Goal: Information Seeking & Learning: Compare options

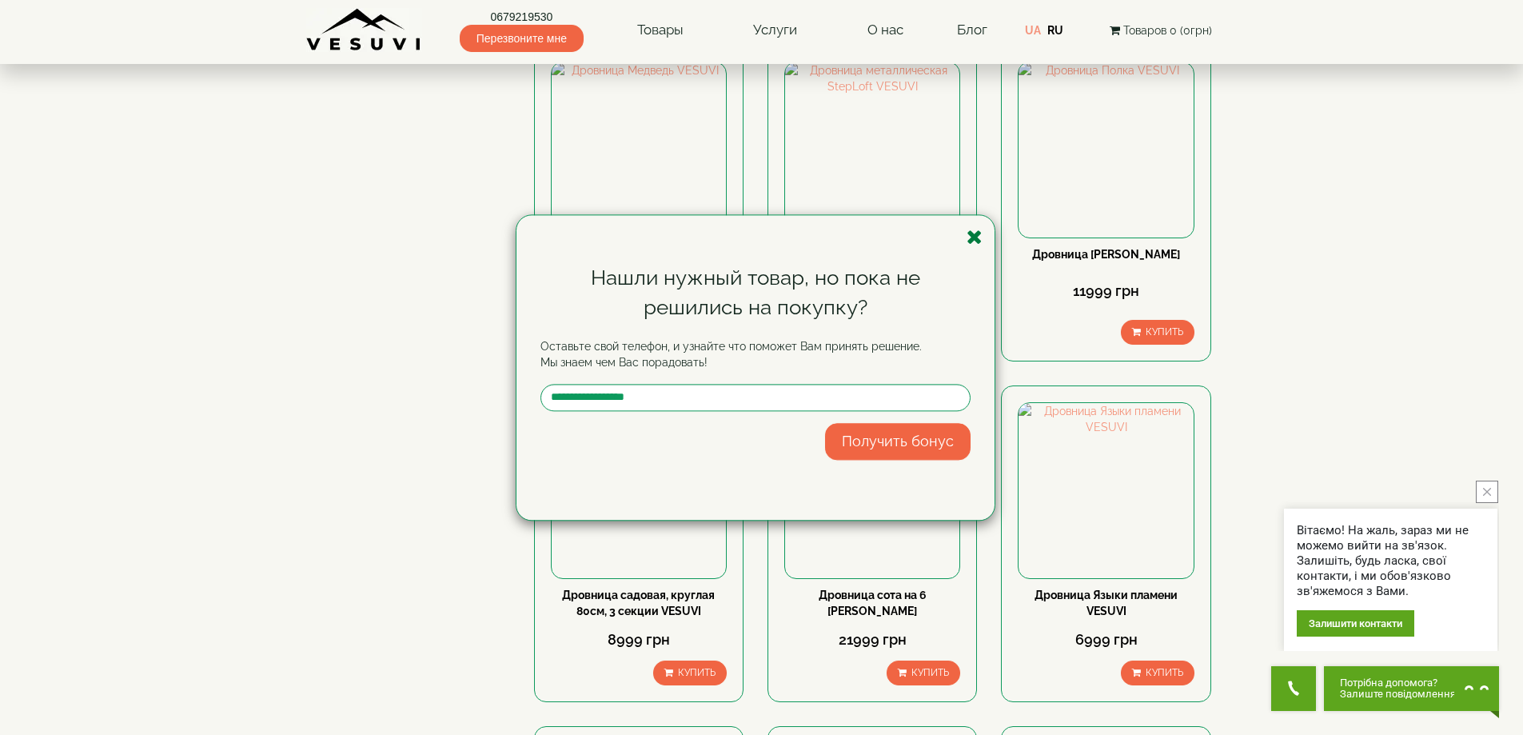
click at [972, 236] on icon "button" at bounding box center [975, 237] width 16 height 20
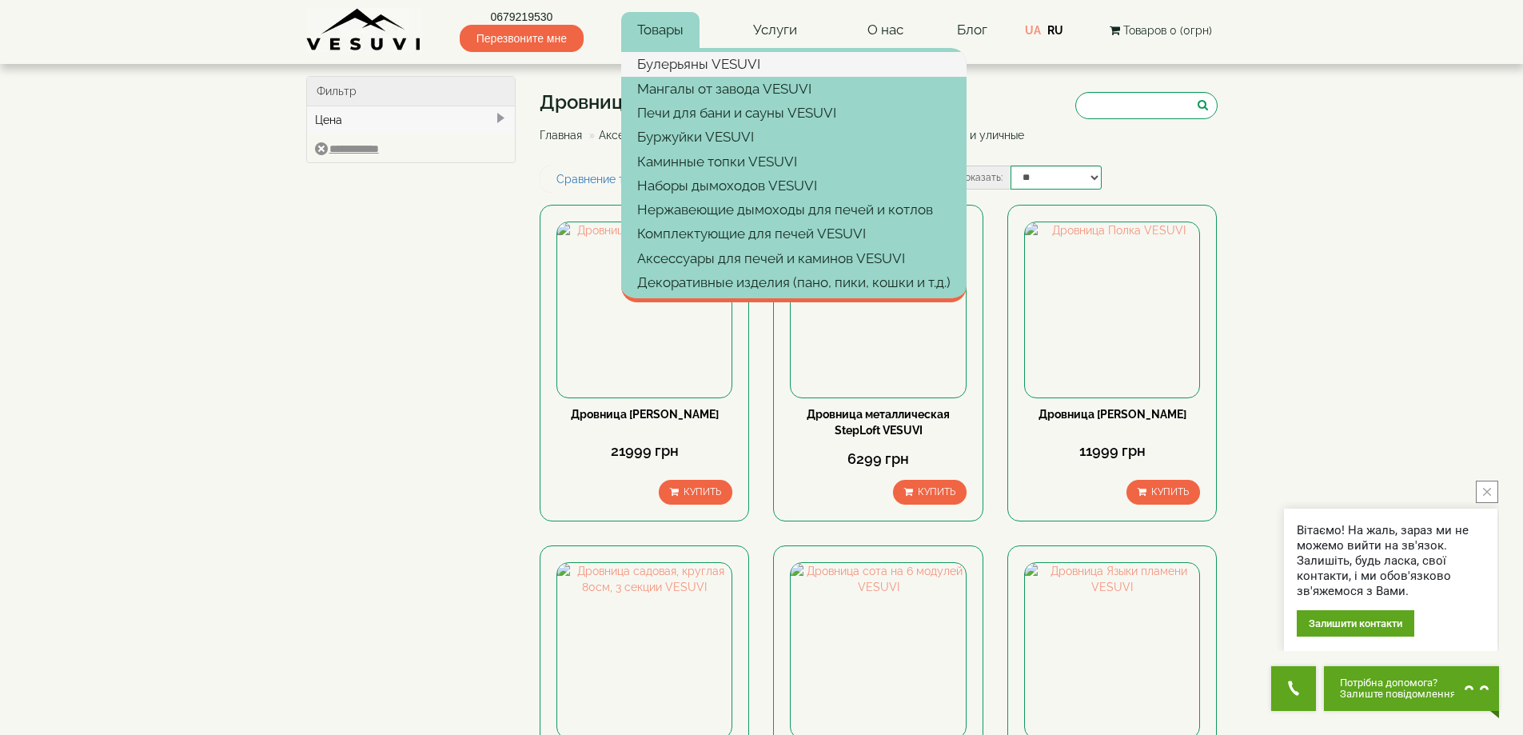
click at [671, 69] on link "Булерьяны VESUVI" at bounding box center [793, 64] width 345 height 24
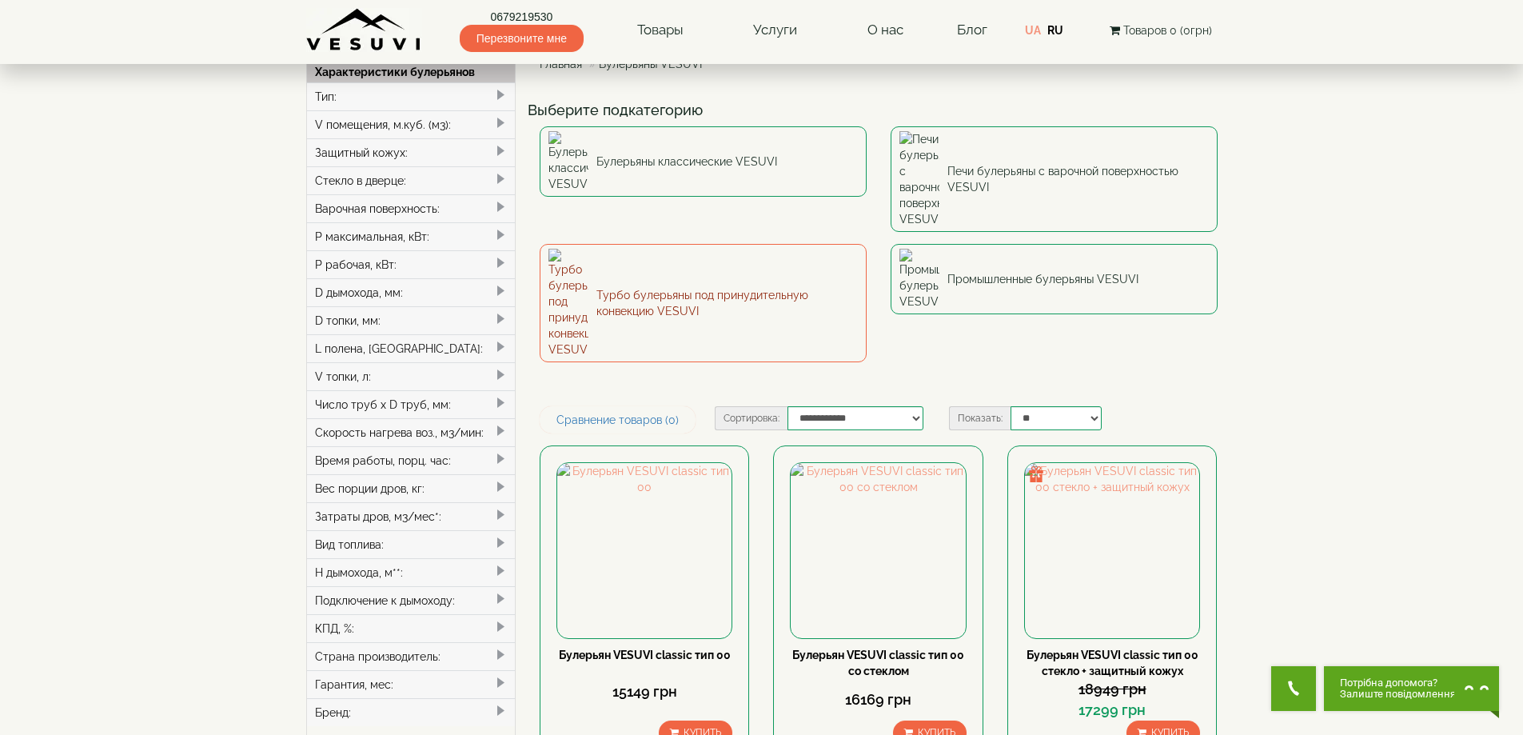
scroll to position [160, 0]
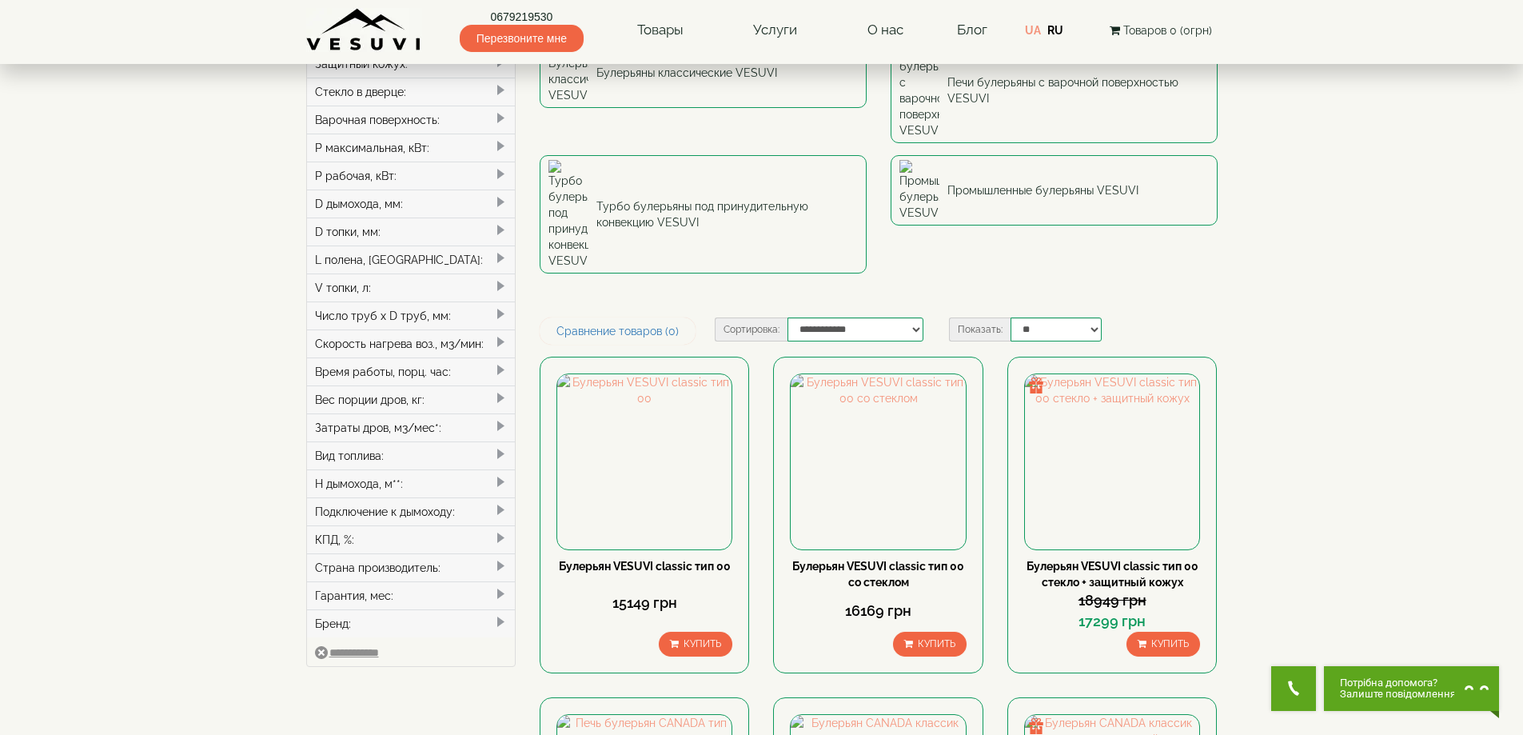
click at [409, 626] on div "Бренд:" at bounding box center [411, 623] width 209 height 28
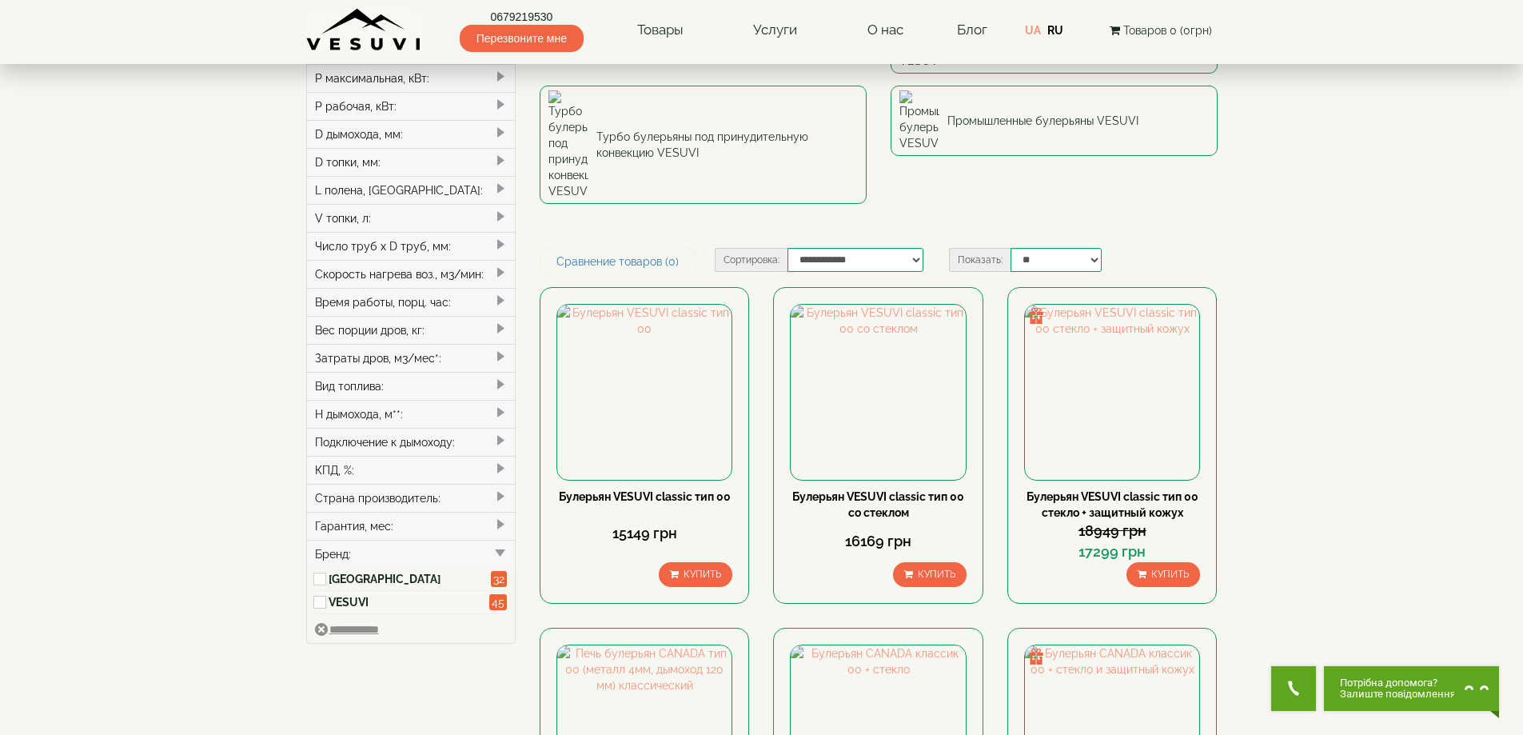
scroll to position [320, 0]
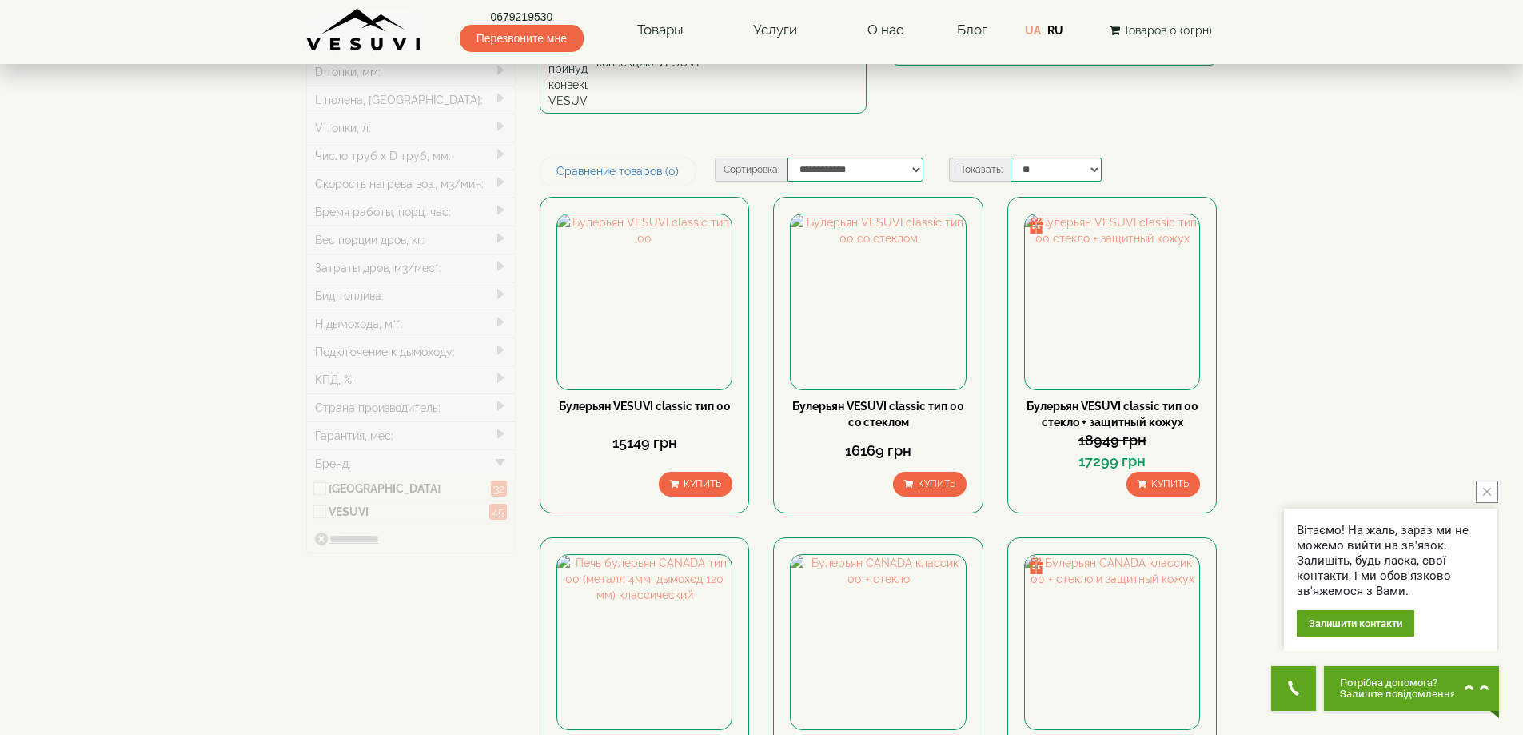
type input "*****"
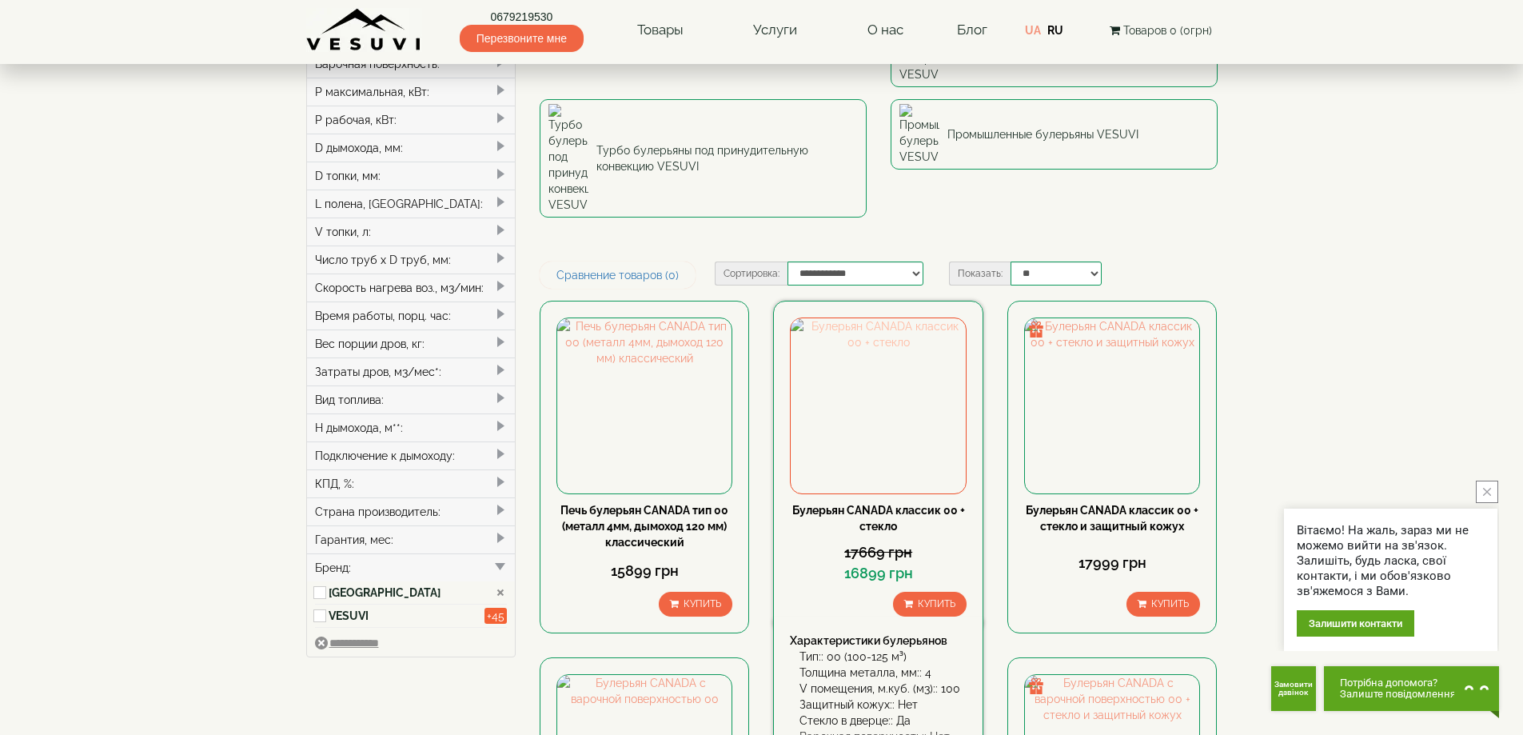
scroll to position [240, 0]
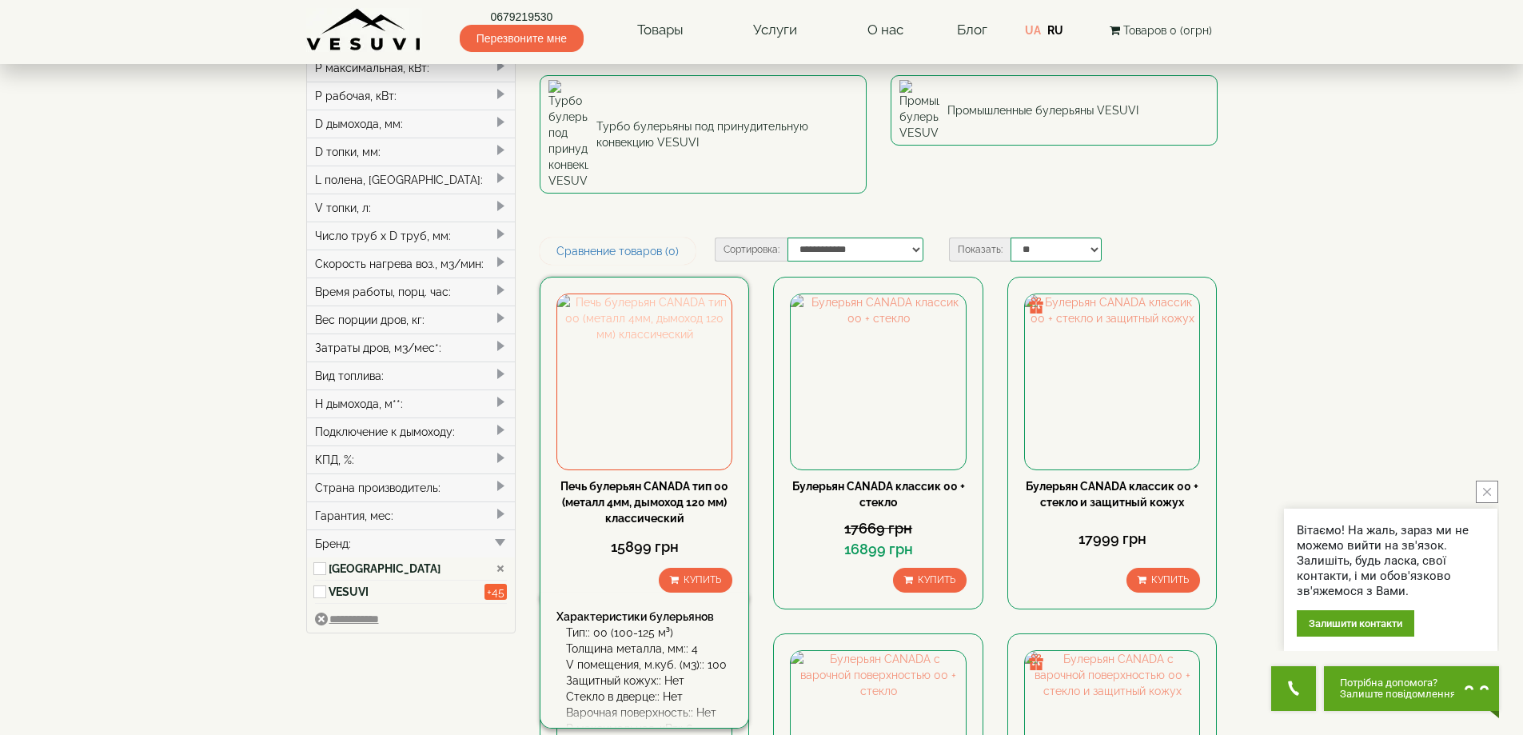
click at [700, 294] on img at bounding box center [644, 381] width 174 height 174
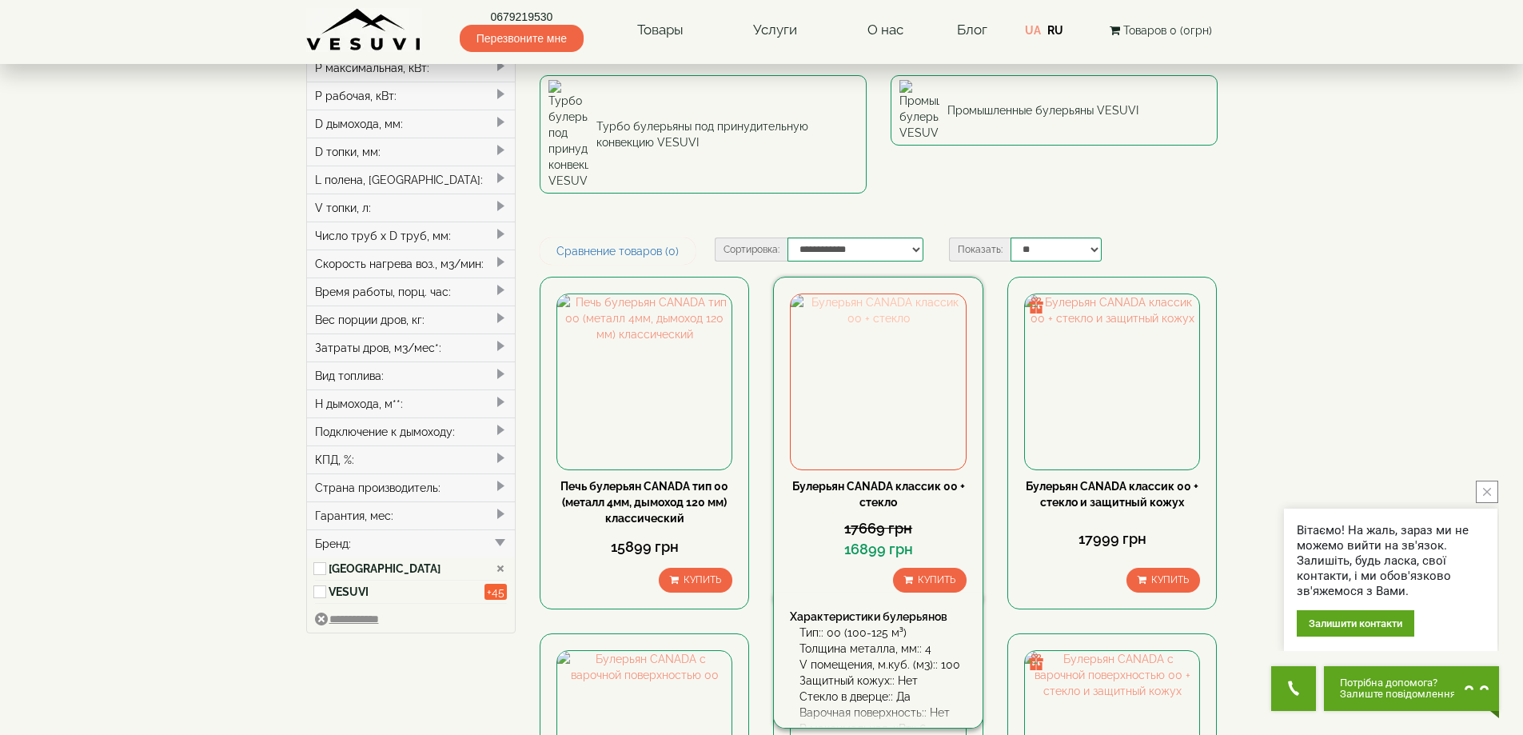
click at [883, 294] on img at bounding box center [878, 381] width 174 height 174
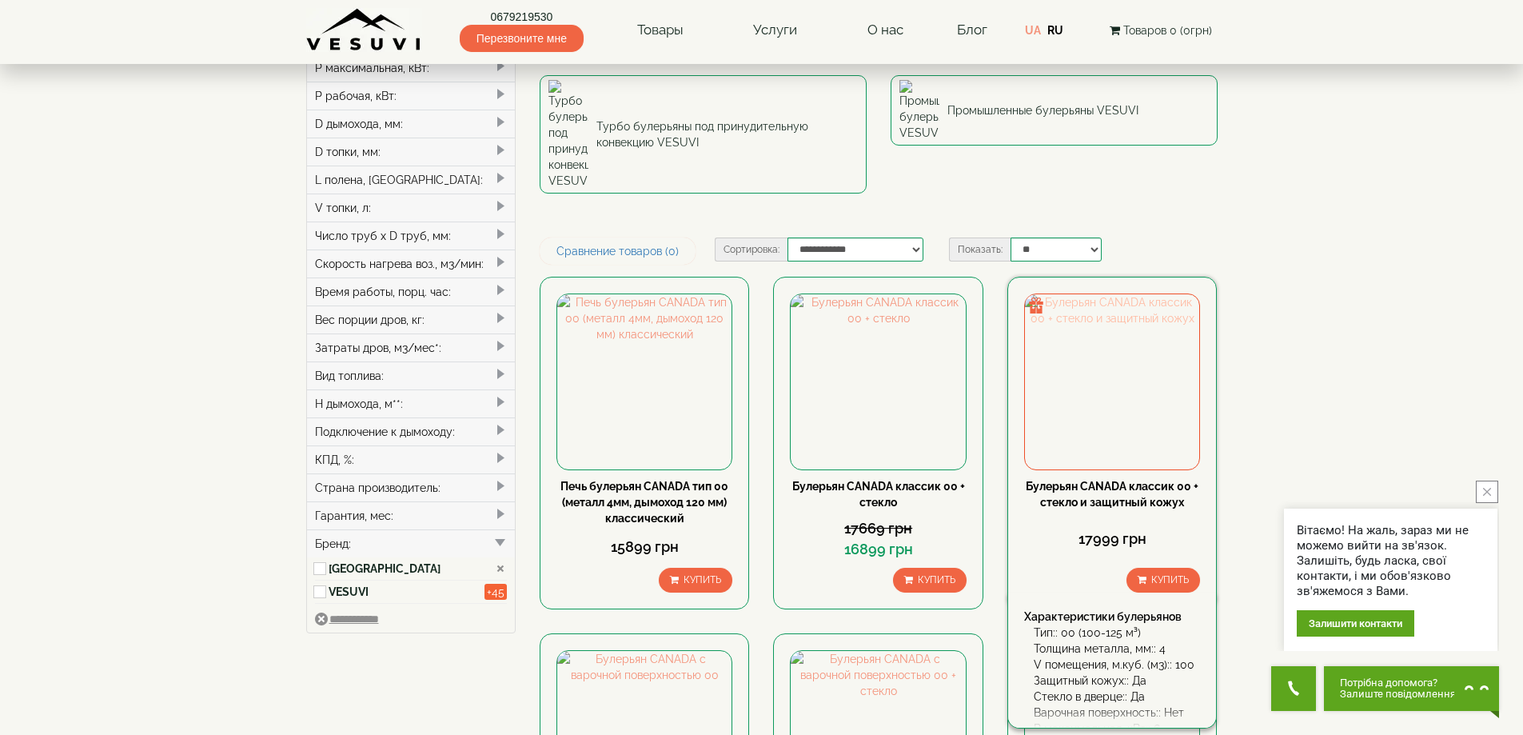
click at [1070, 294] on img at bounding box center [1112, 381] width 174 height 174
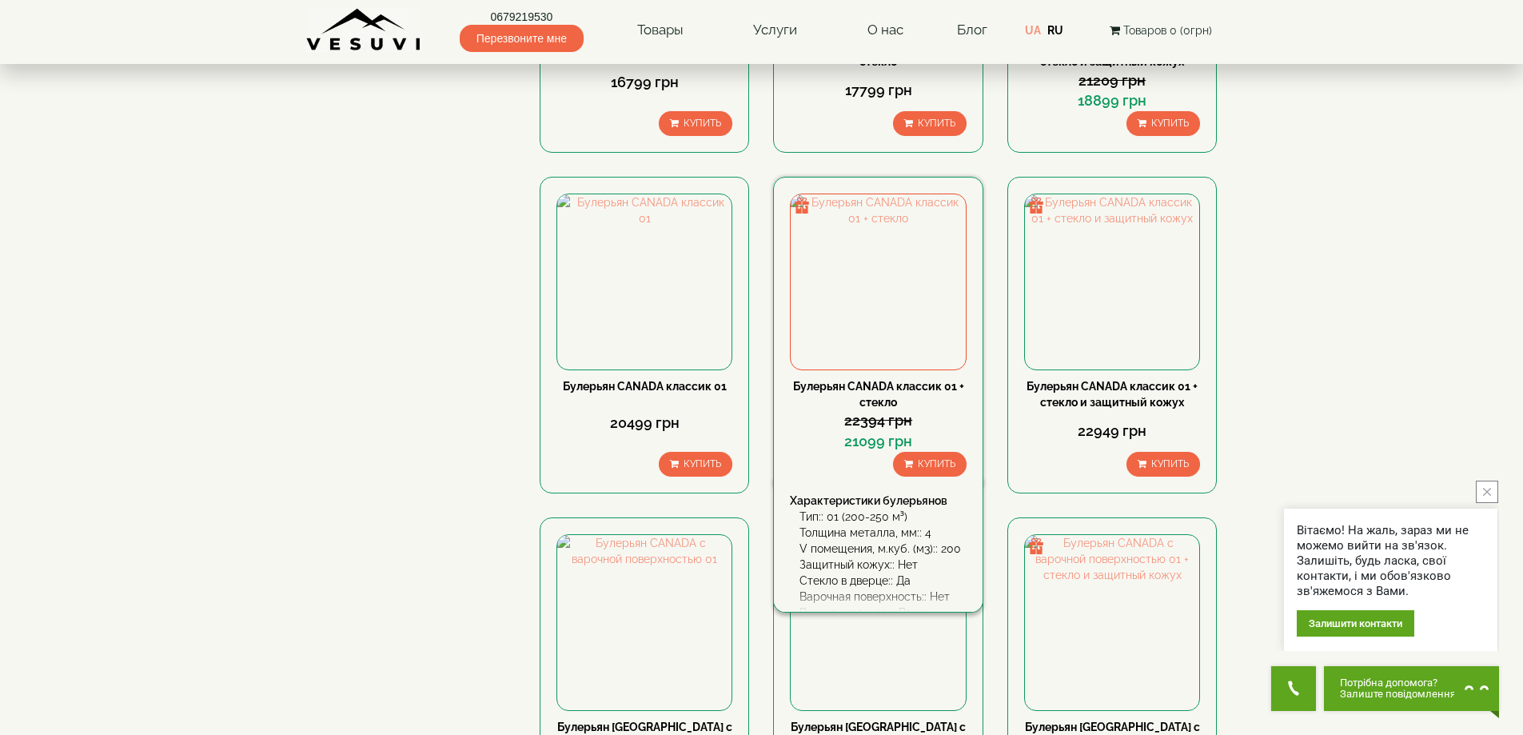
scroll to position [959, 0]
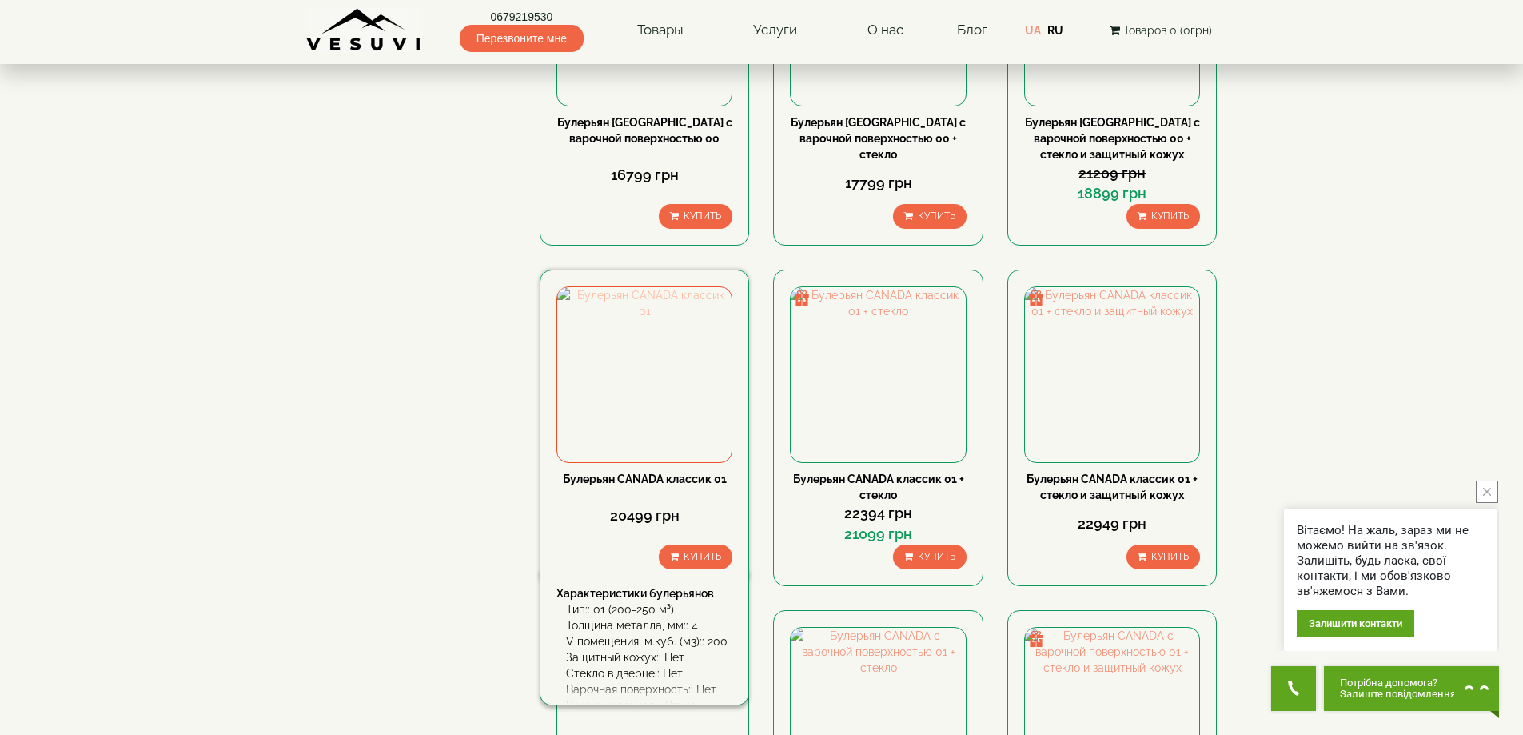
click at [681, 287] on img at bounding box center [644, 374] width 174 height 174
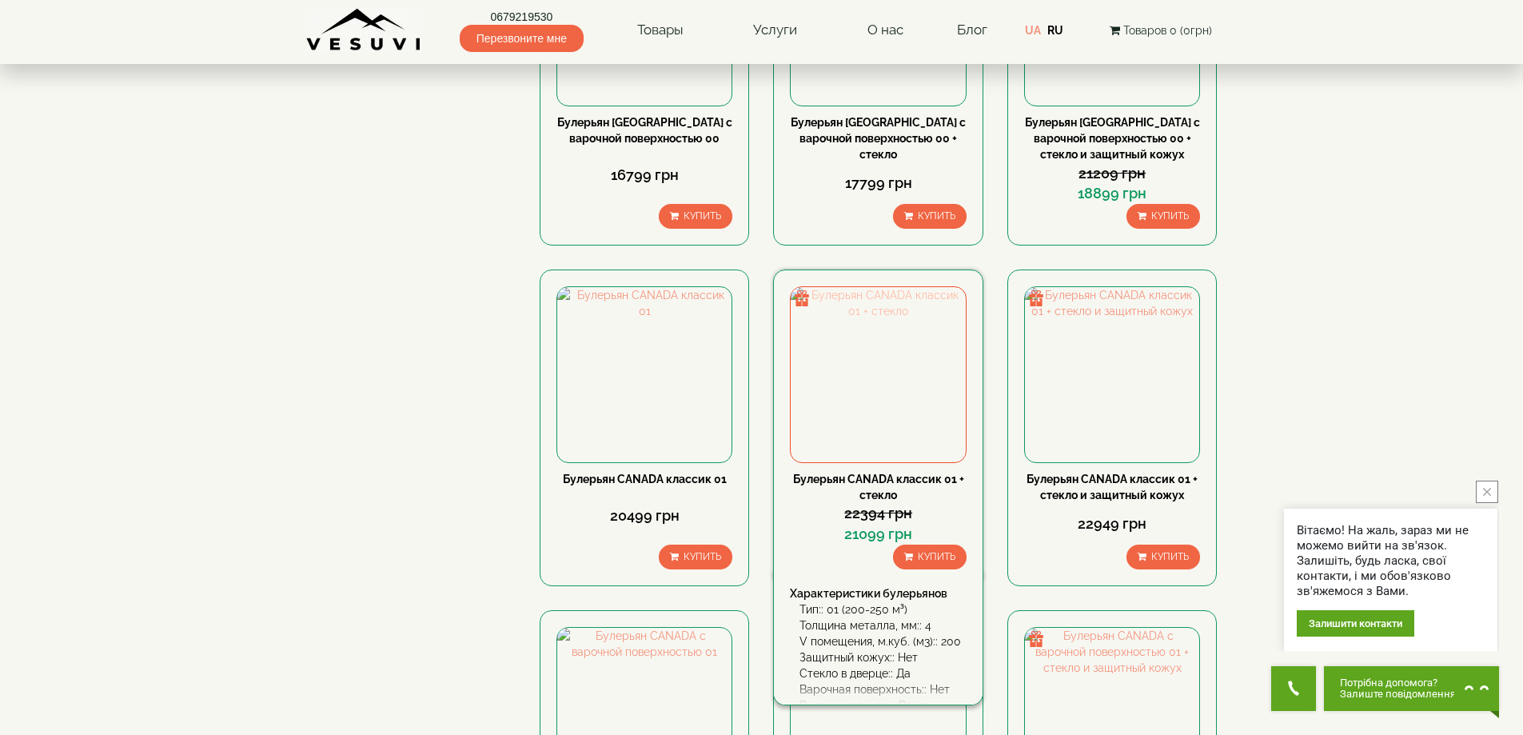
click at [840, 289] on img at bounding box center [878, 374] width 174 height 174
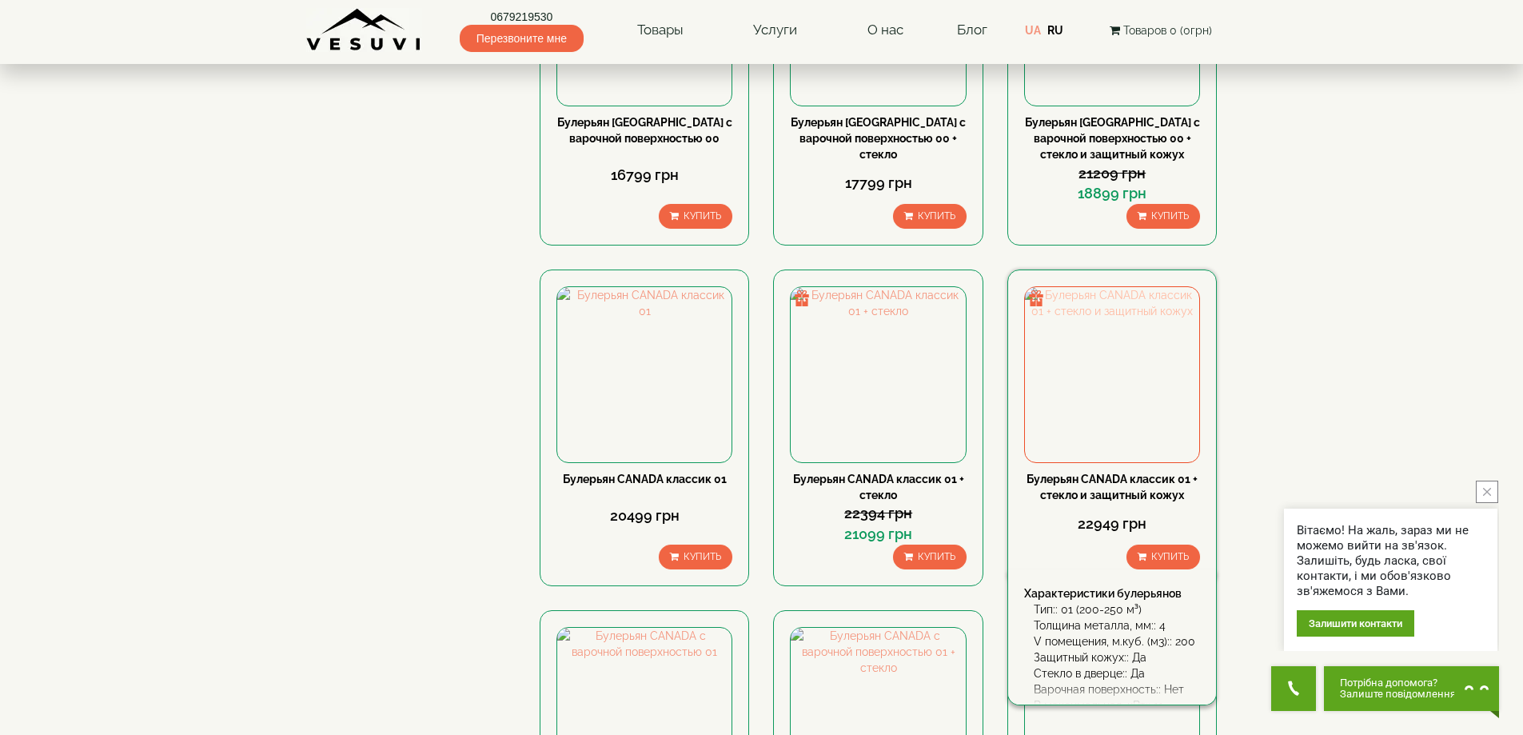
click at [1108, 289] on img at bounding box center [1112, 374] width 174 height 174
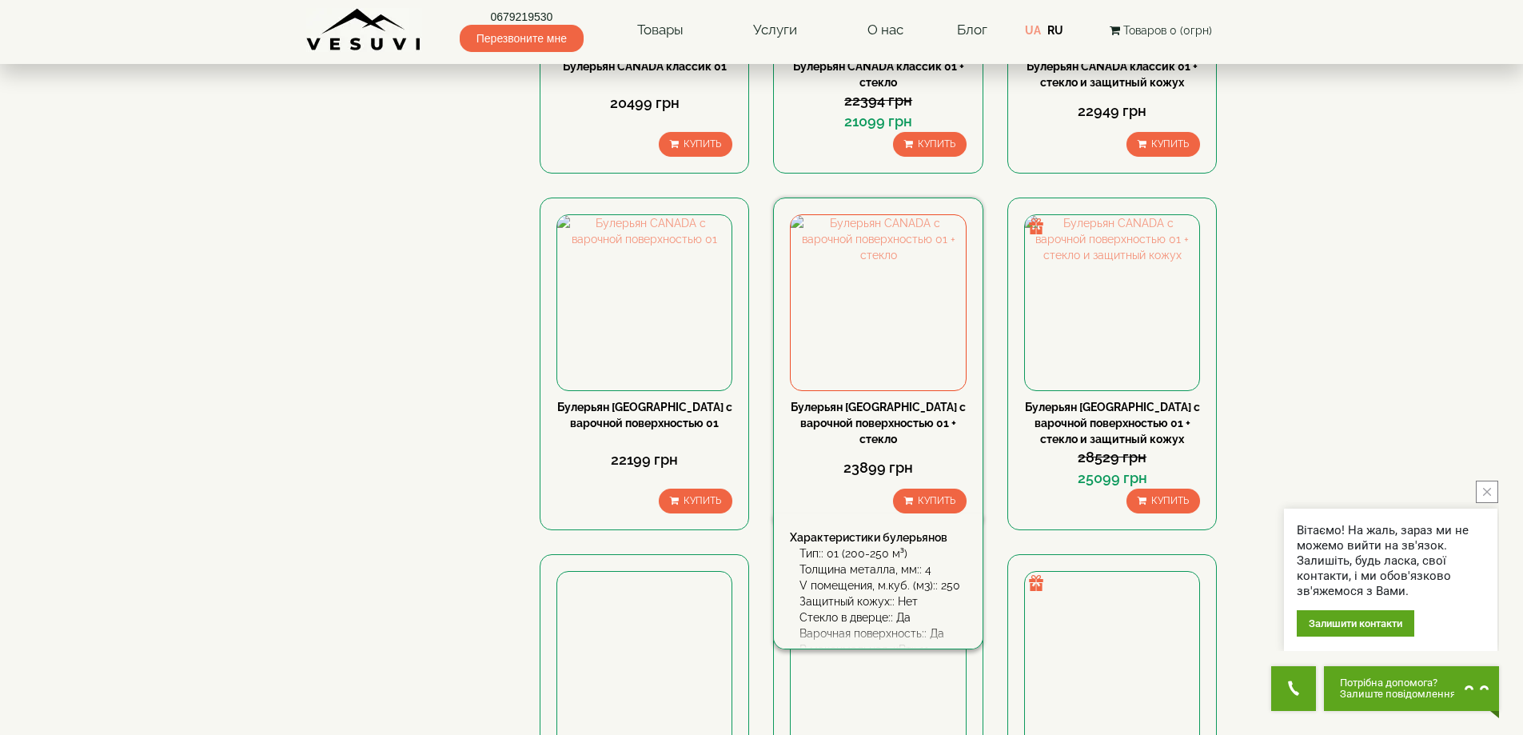
scroll to position [1439, 0]
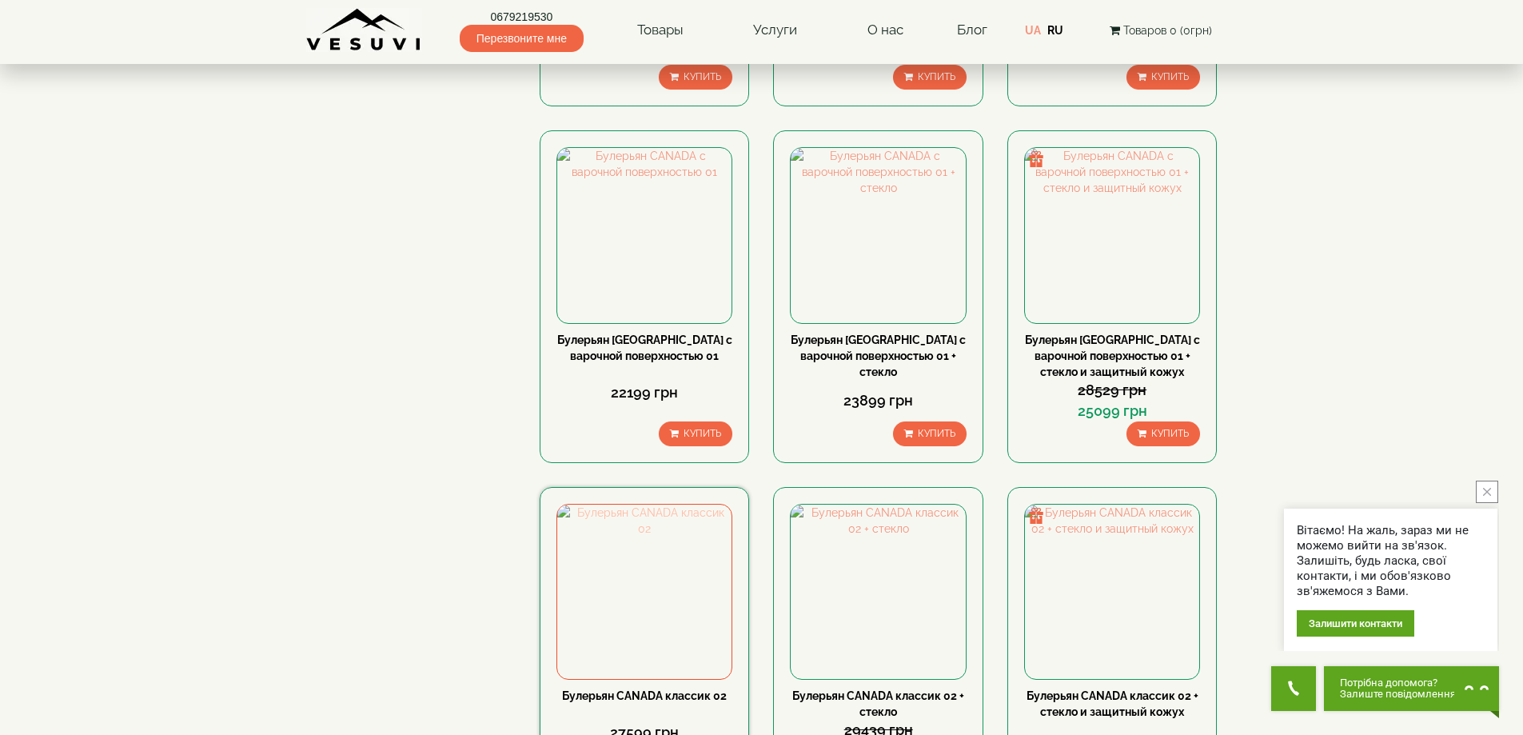
click at [637, 504] on img at bounding box center [644, 591] width 174 height 174
click at [868, 504] on img at bounding box center [878, 591] width 174 height 174
click at [1150, 504] on img at bounding box center [1112, 591] width 174 height 174
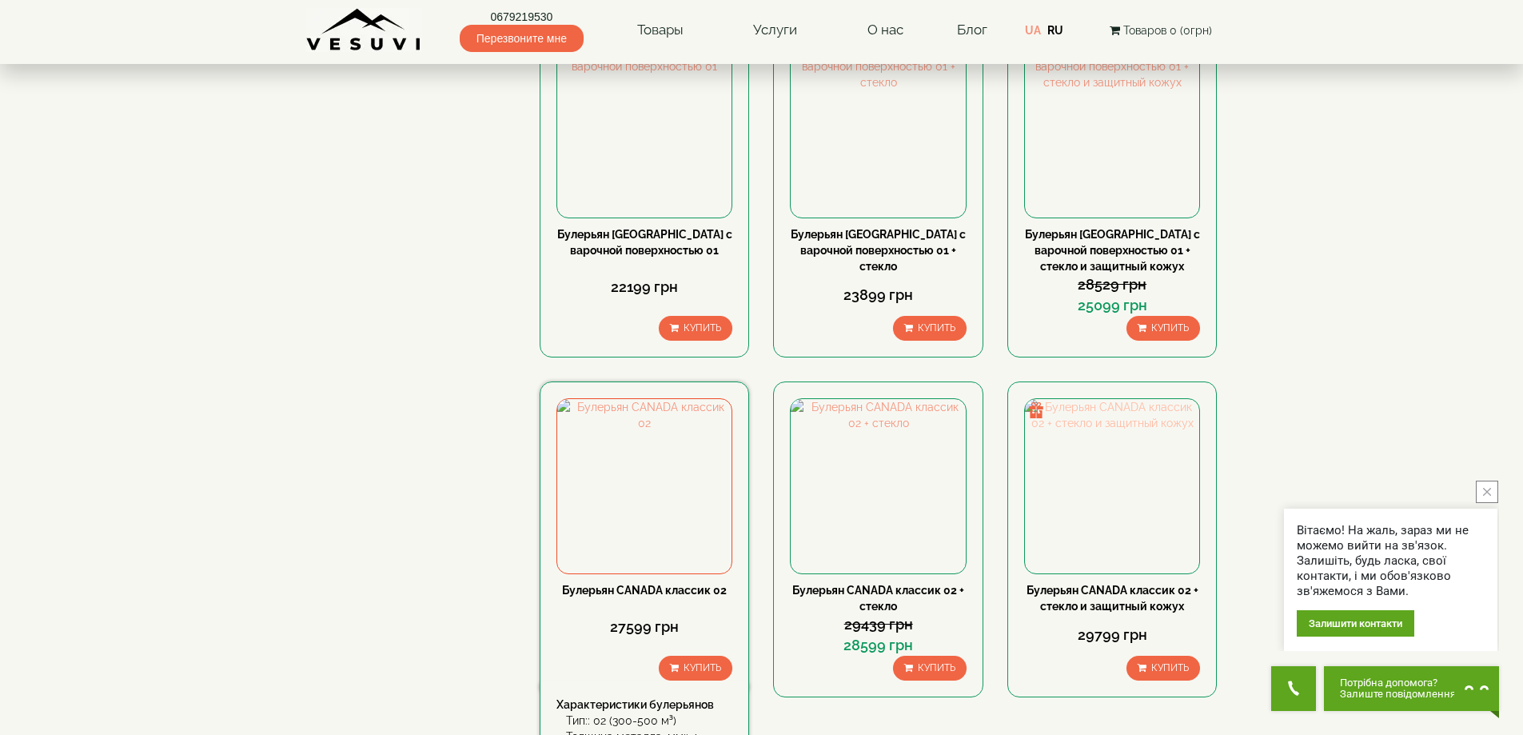
scroll to position [1679, 0]
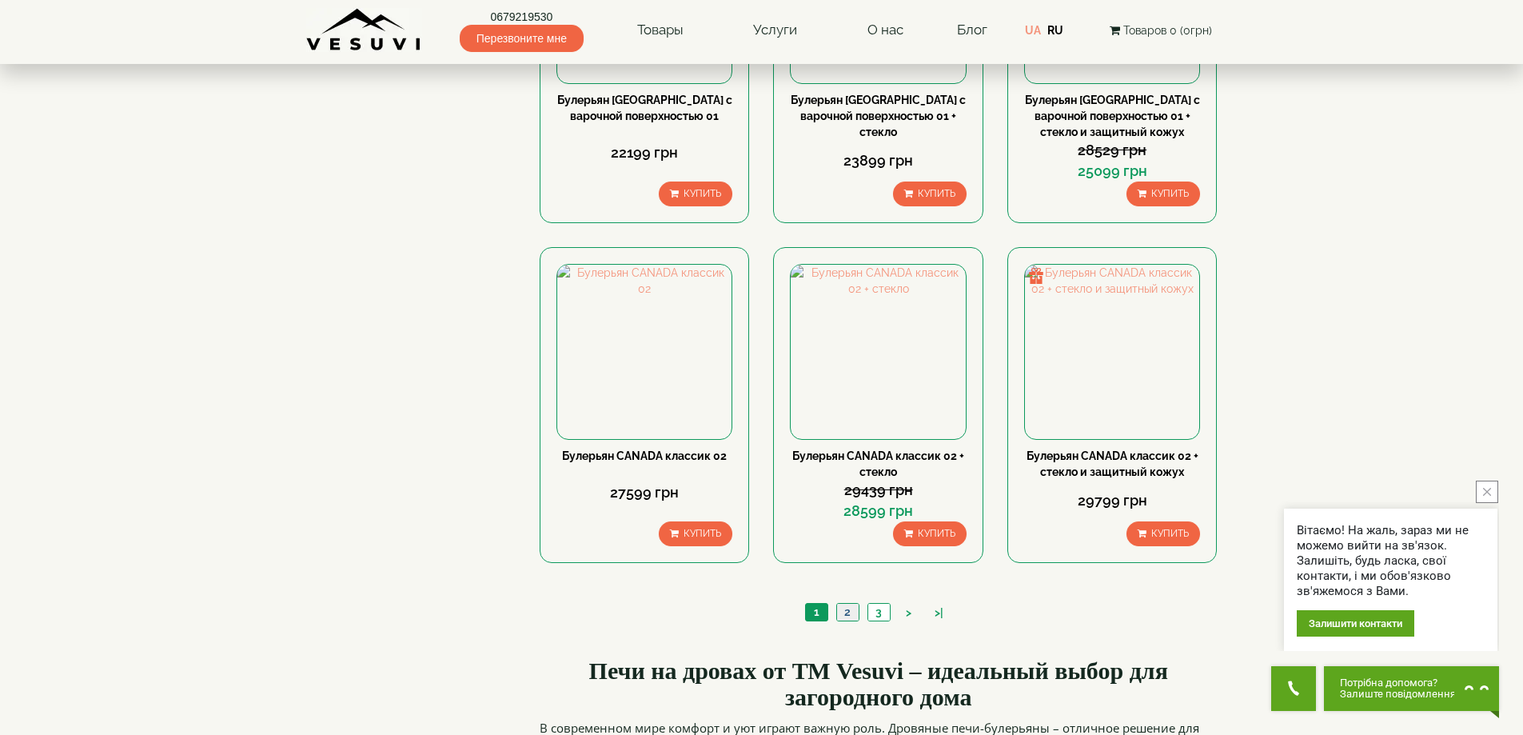
click at [847, 604] on link "2" at bounding box center [847, 612] width 22 height 17
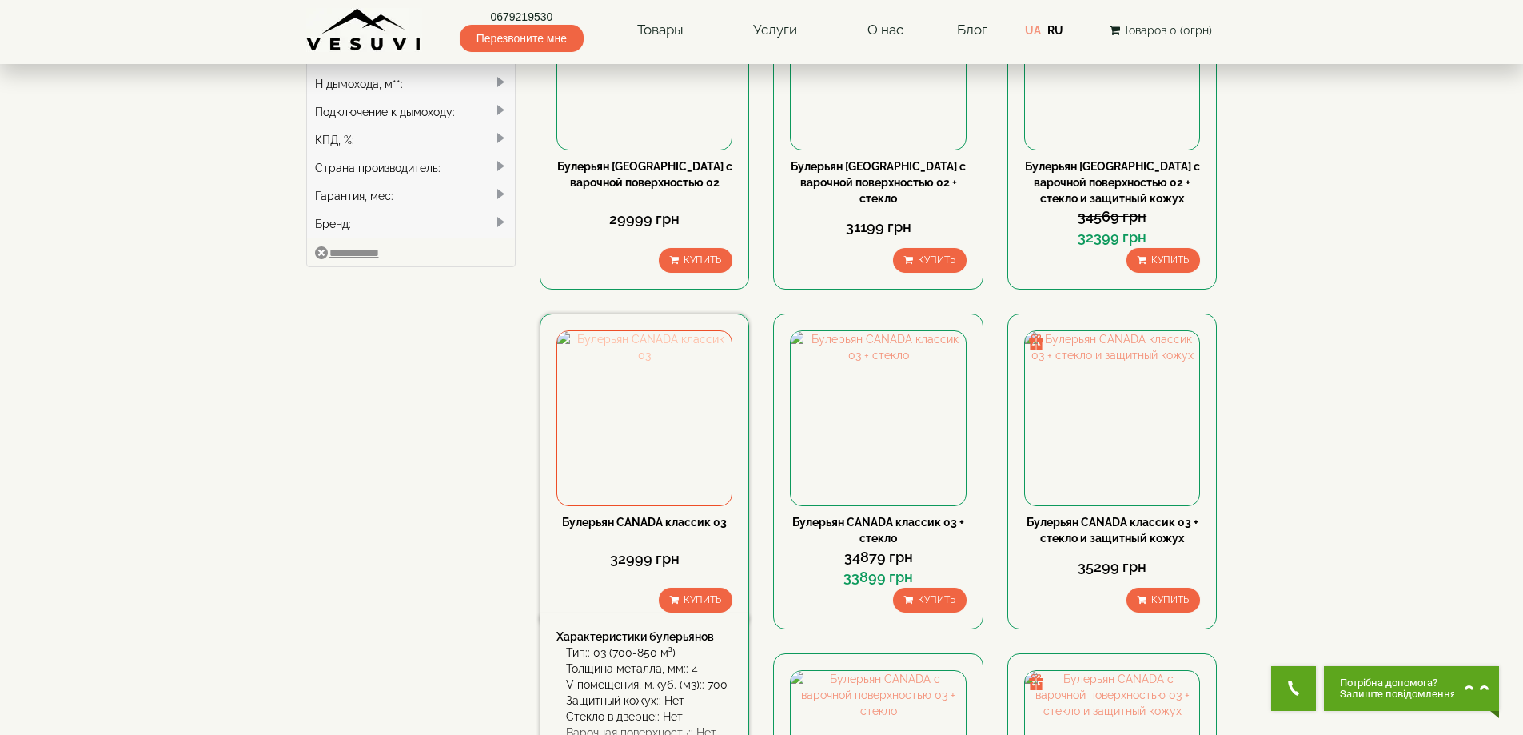
click at [664, 345] on img at bounding box center [644, 418] width 174 height 174
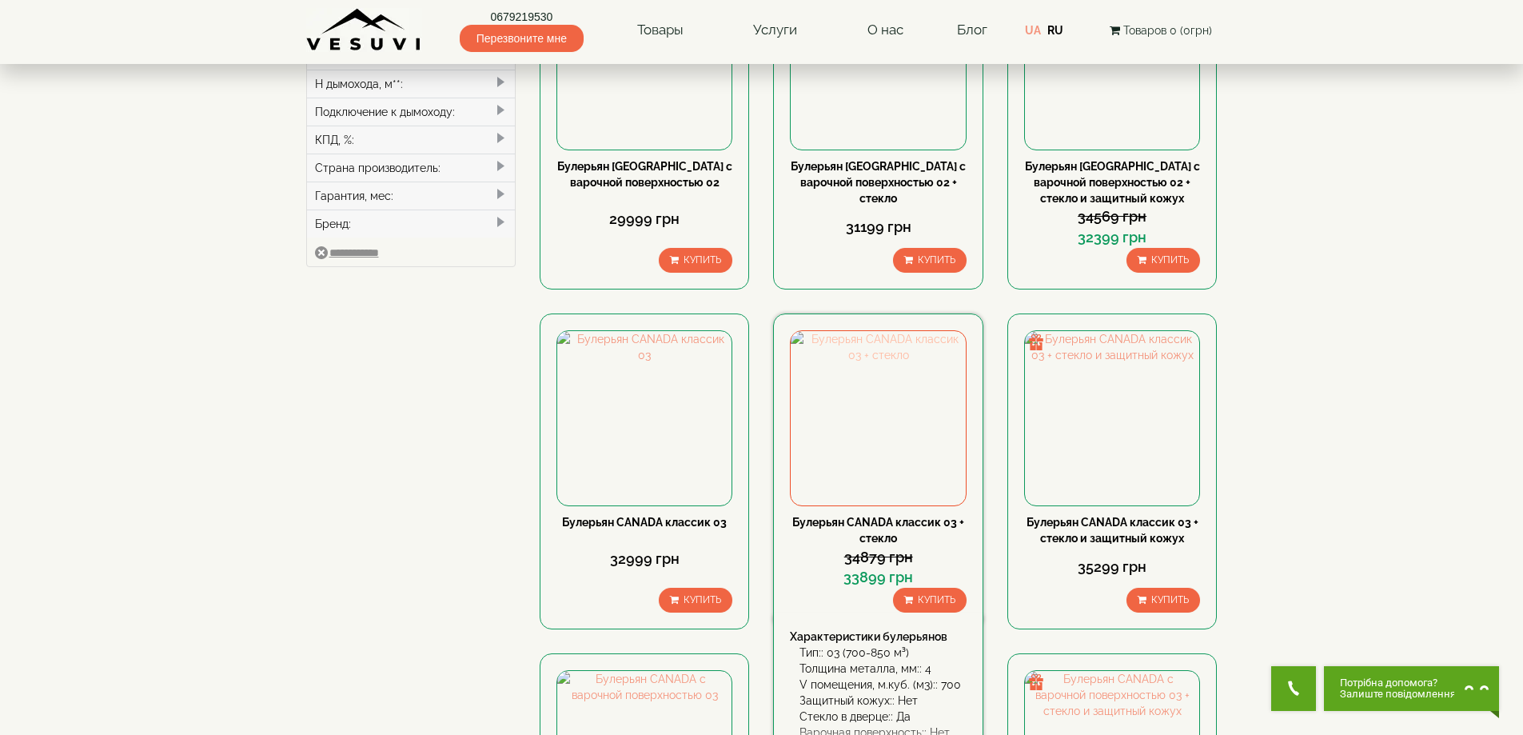
click at [874, 331] on img at bounding box center [878, 418] width 174 height 174
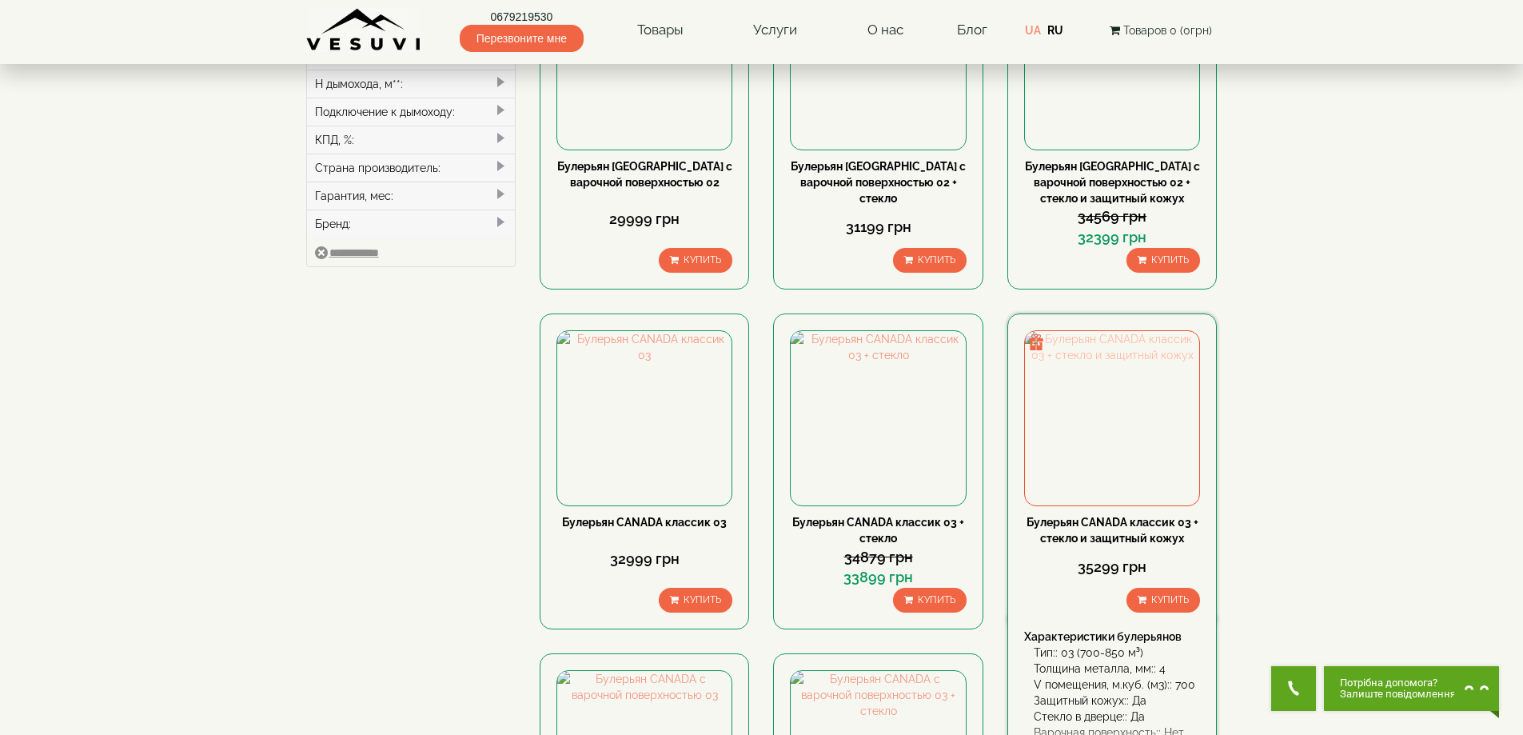
click at [1106, 331] on img at bounding box center [1112, 418] width 174 height 174
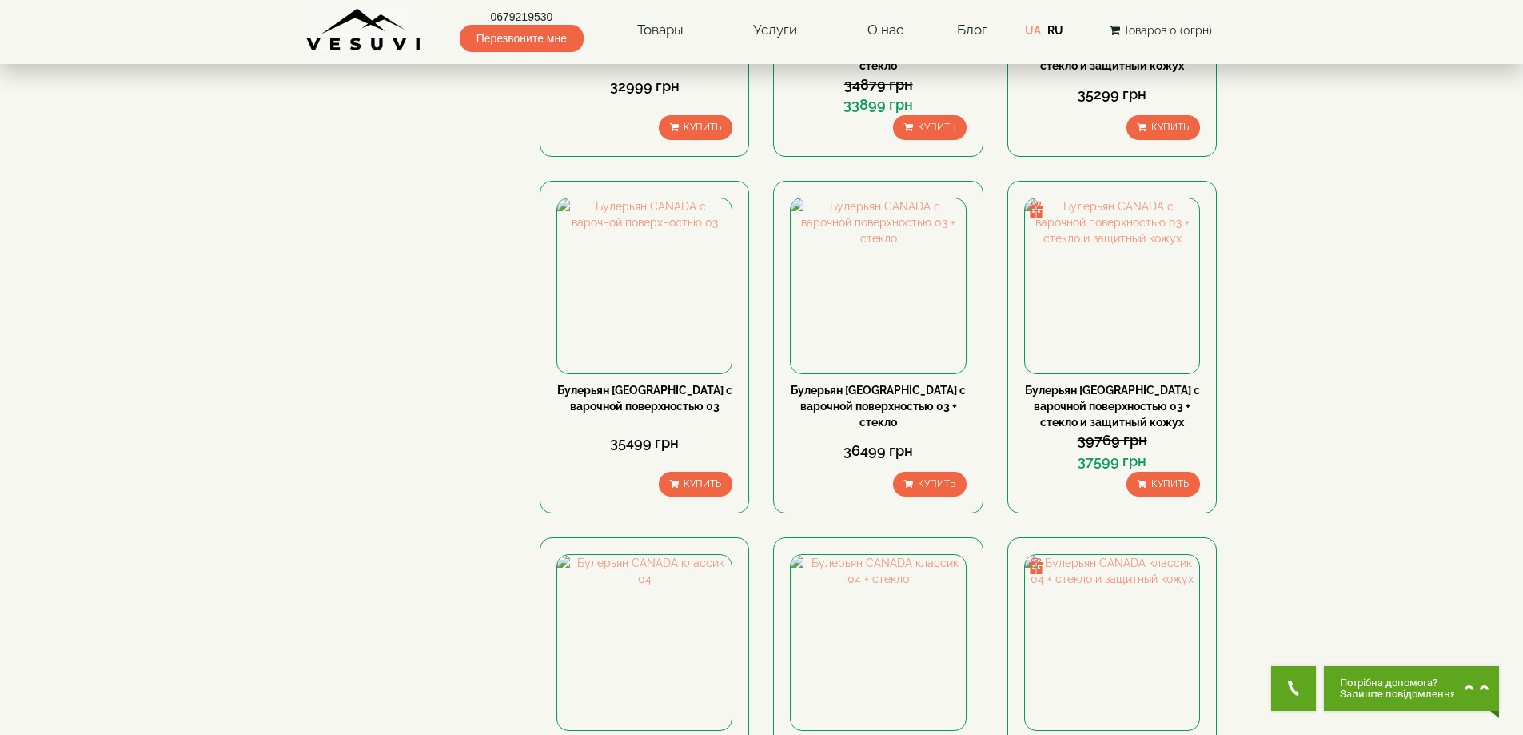
scroll to position [1119, 0]
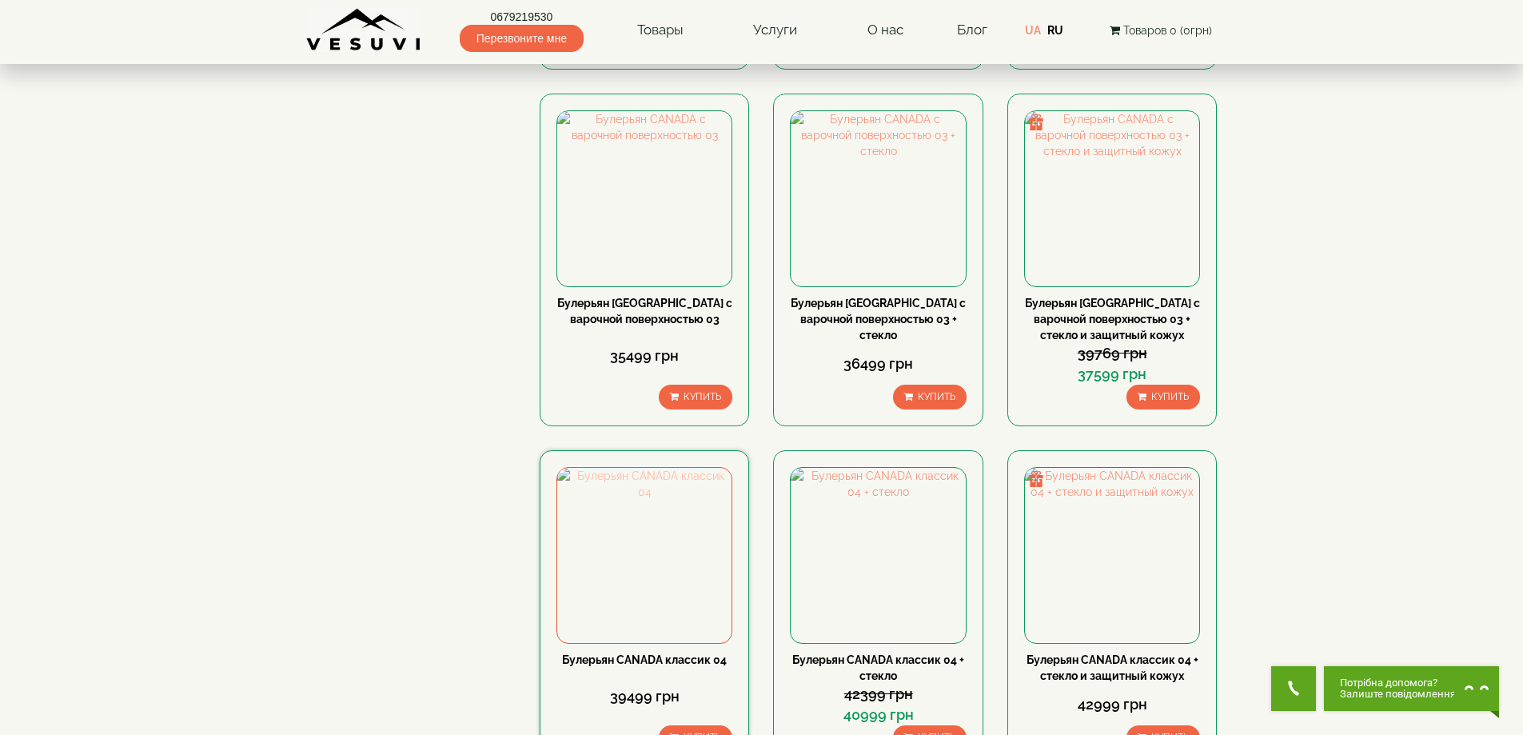
click at [620, 468] on img at bounding box center [644, 555] width 174 height 174
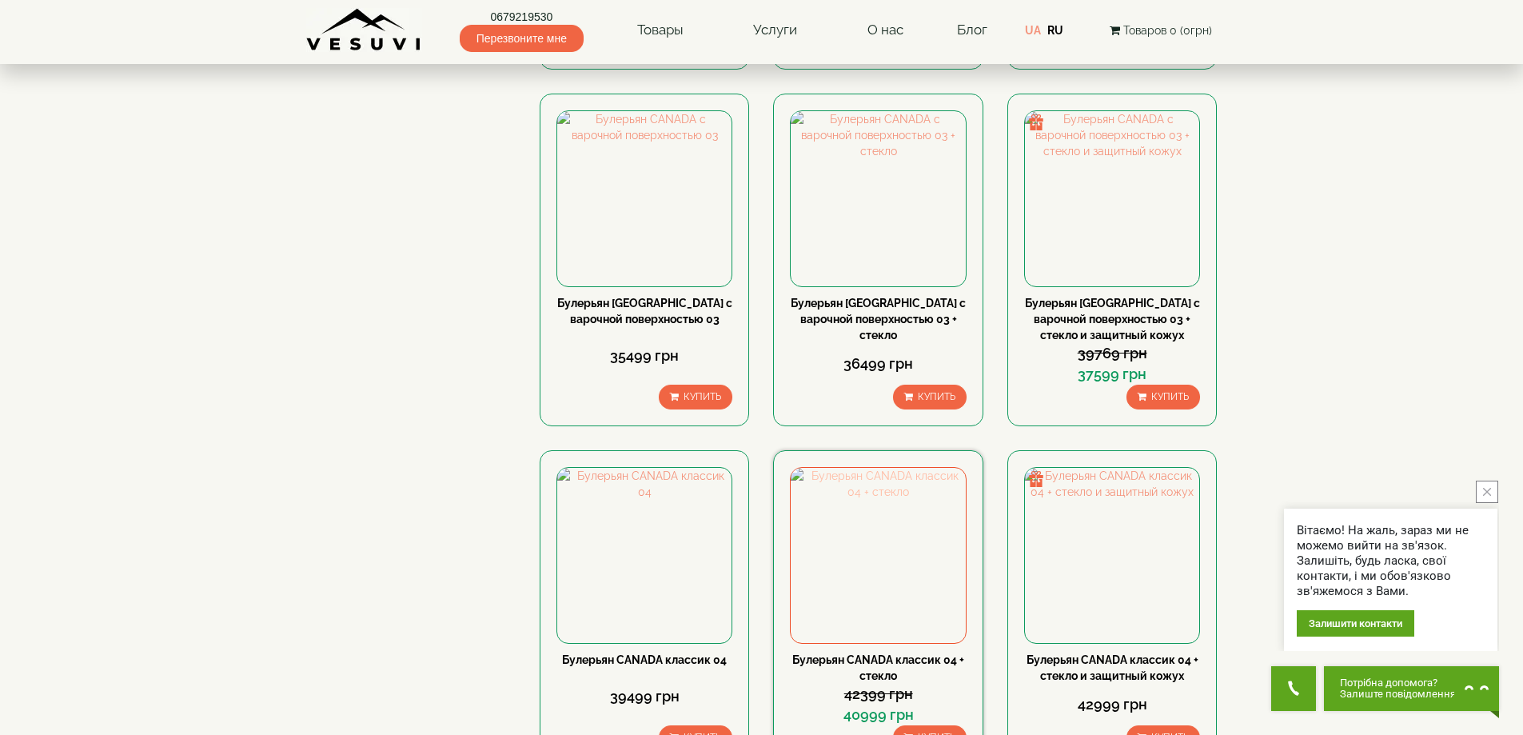
click at [873, 468] on img at bounding box center [878, 555] width 174 height 174
click at [1050, 468] on img at bounding box center [1112, 555] width 174 height 174
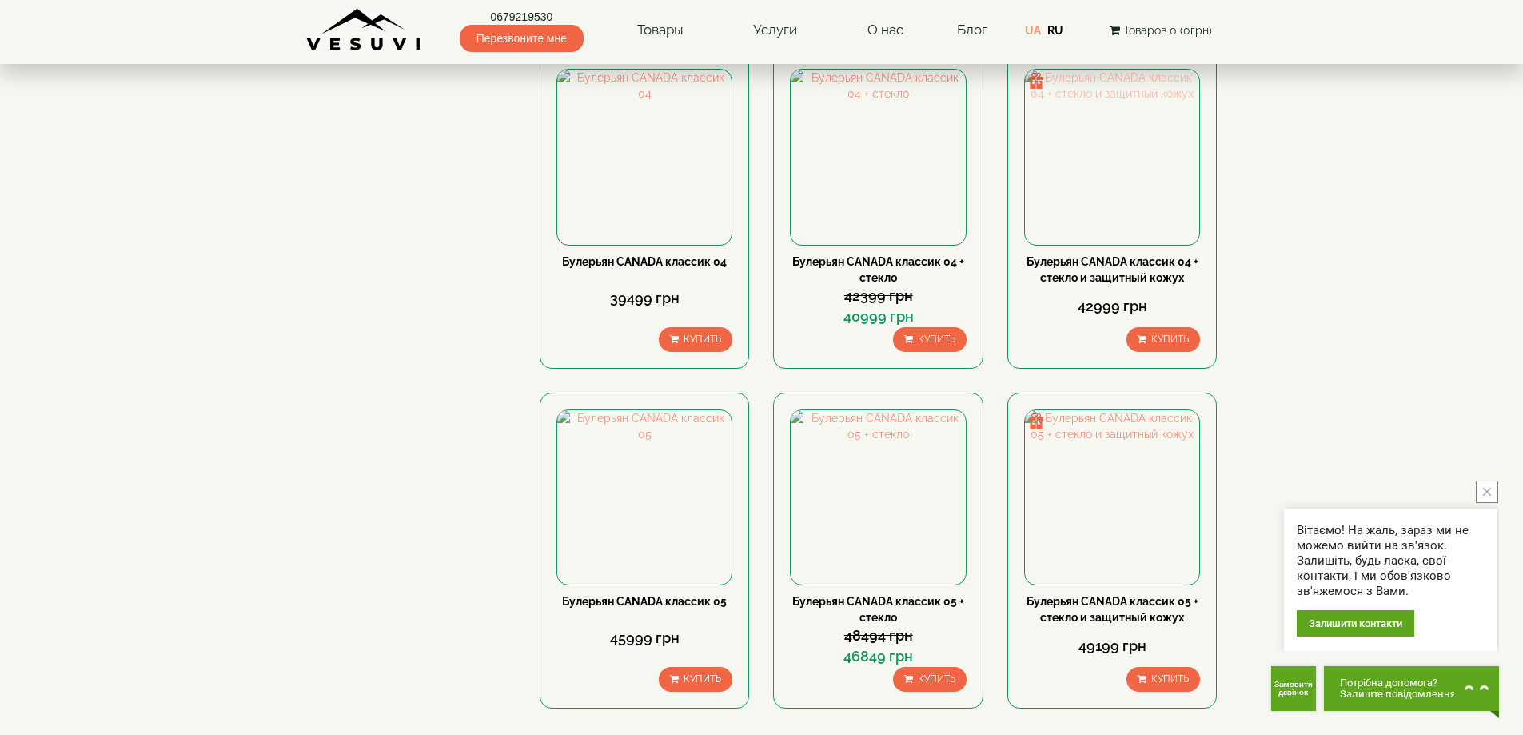
scroll to position [1519, 0]
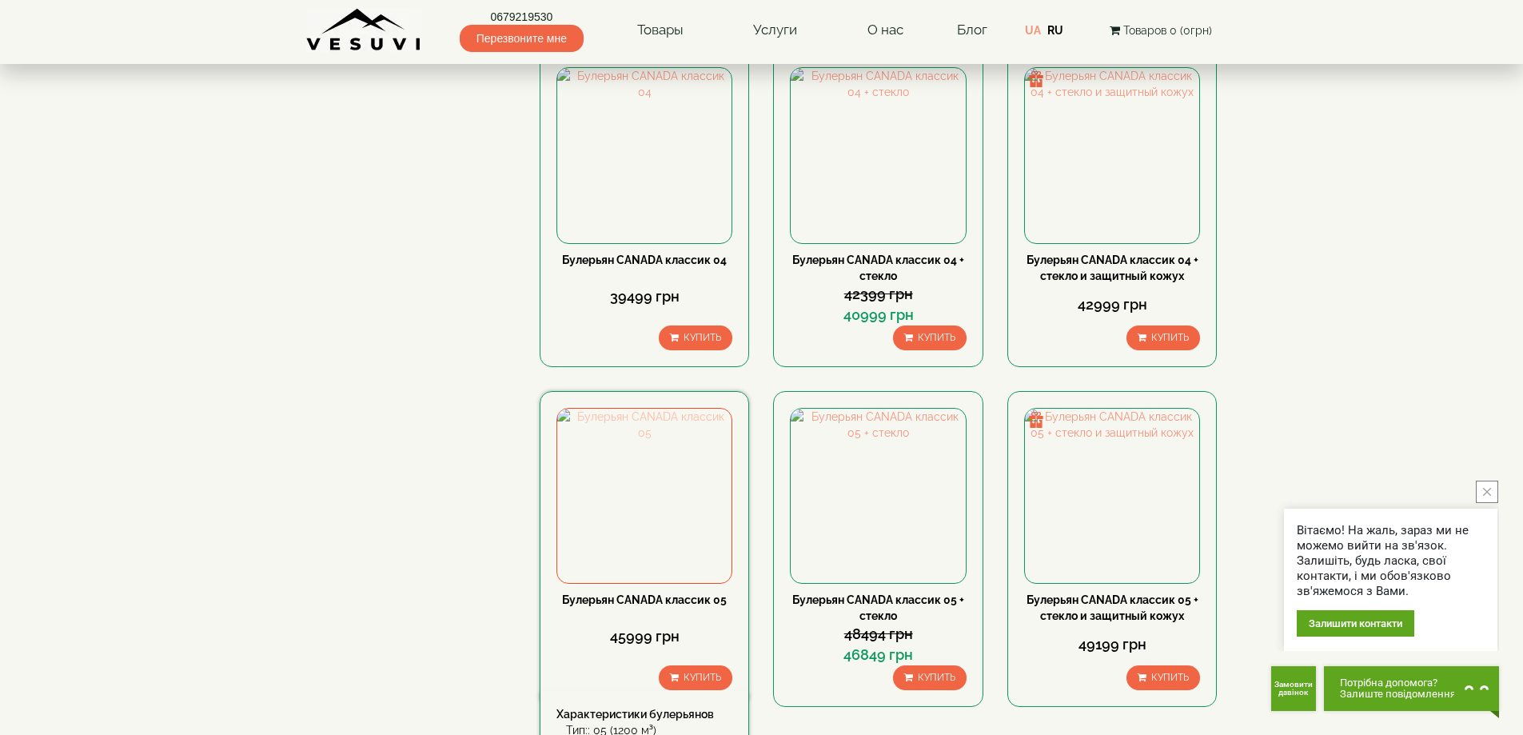
click at [637, 409] on img at bounding box center [644, 496] width 174 height 174
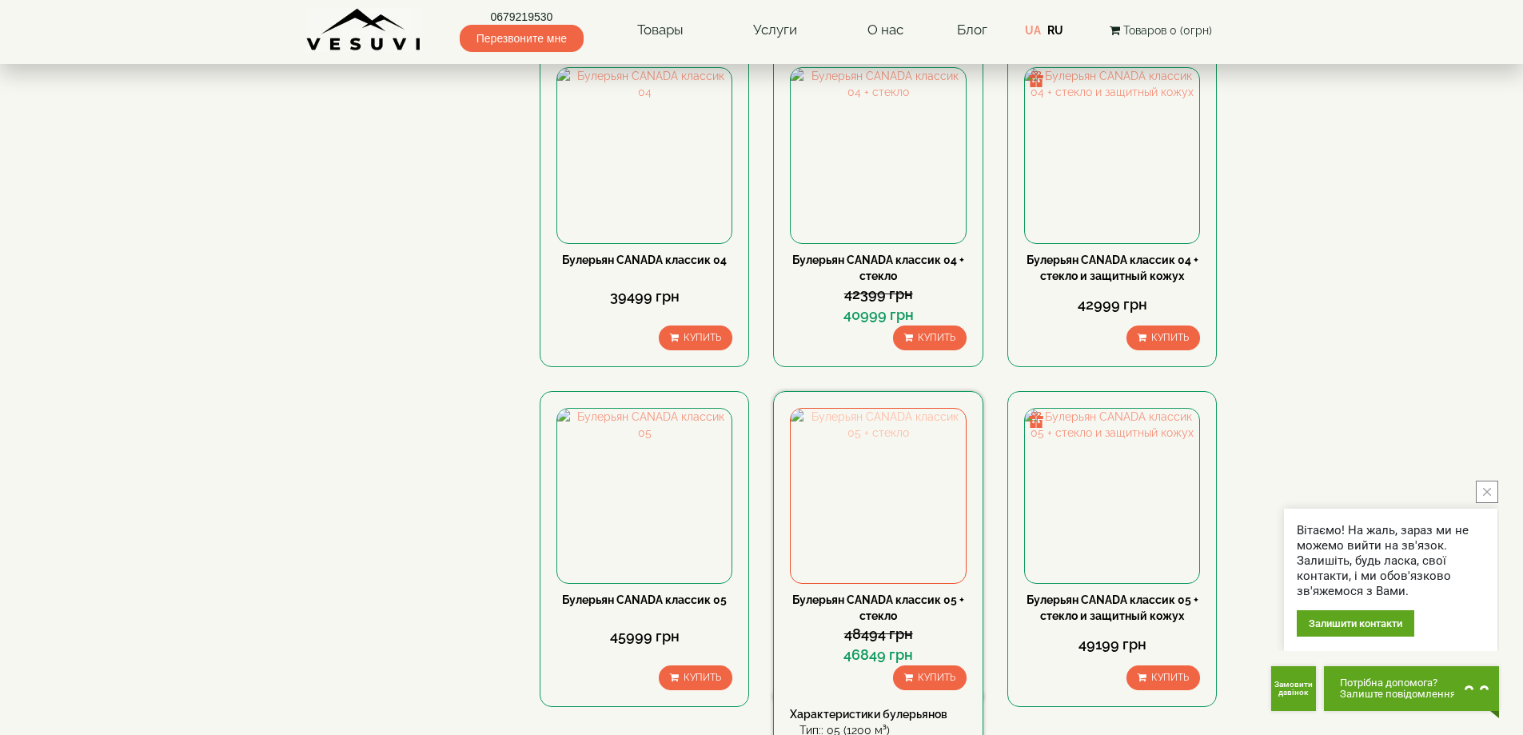
click at [853, 409] on img at bounding box center [878, 496] width 174 height 174
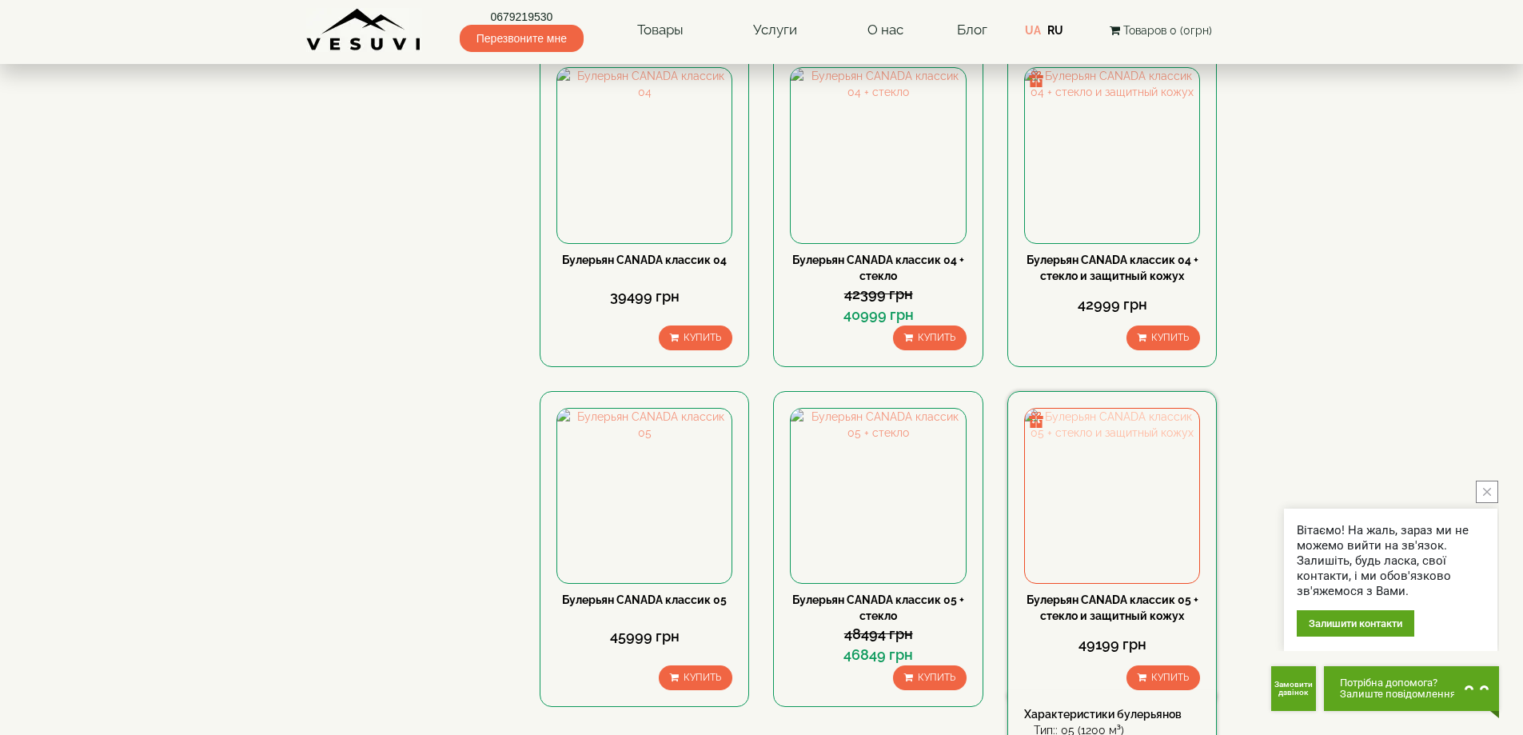
click at [1084, 409] on img at bounding box center [1112, 496] width 174 height 174
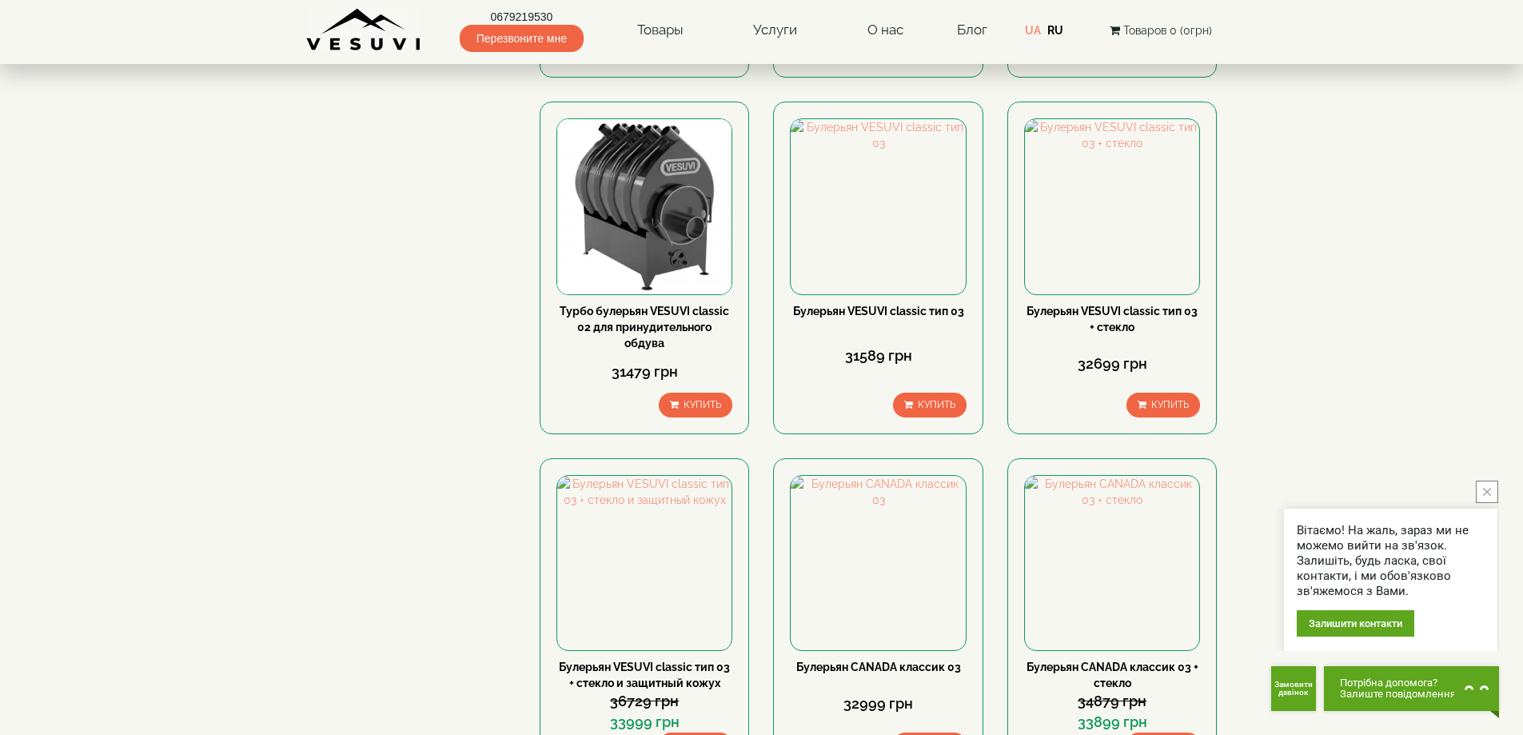
scroll to position [1199, 0]
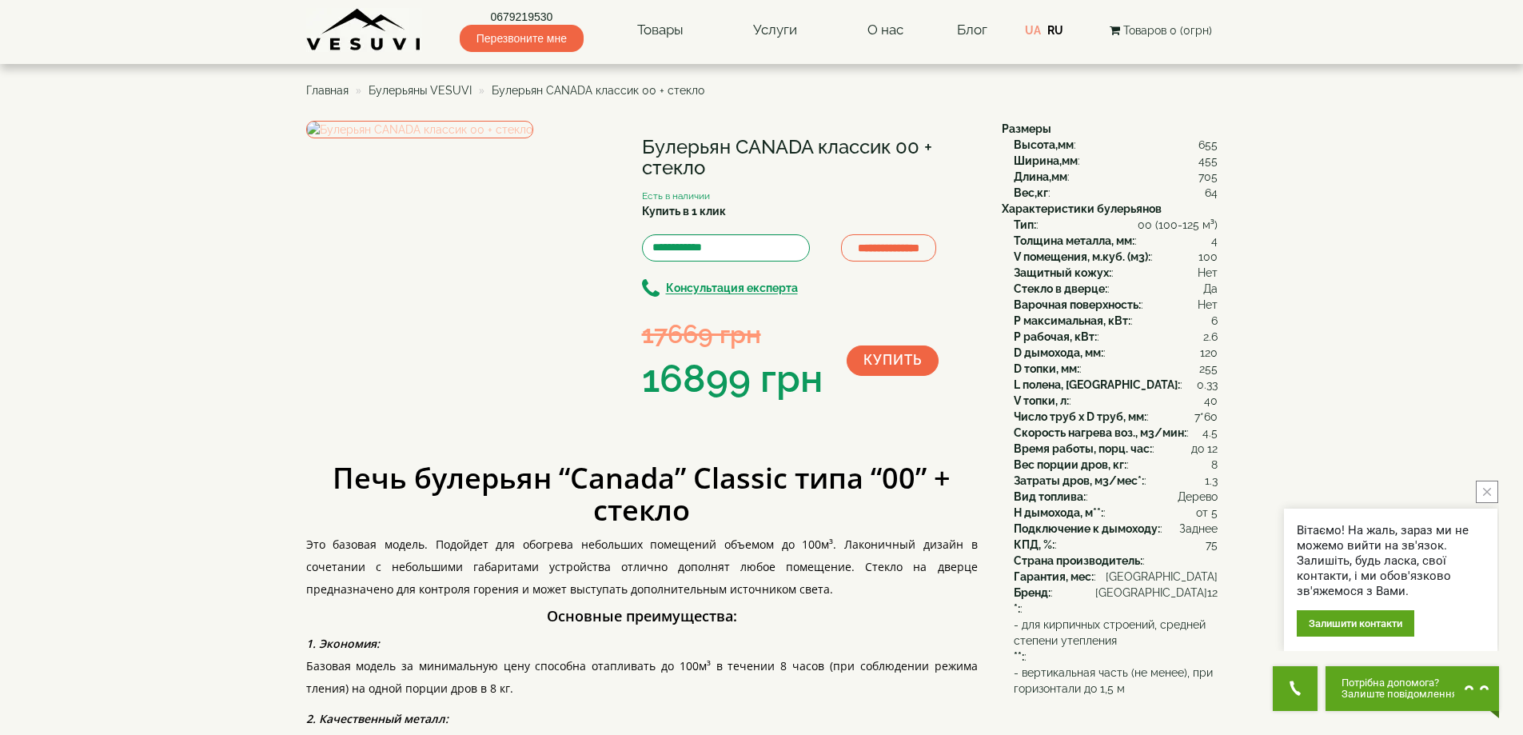
drag, startPoint x: 481, startPoint y: 281, endPoint x: 371, endPoint y: 198, distance: 137.7
click at [371, 138] on img at bounding box center [419, 130] width 227 height 18
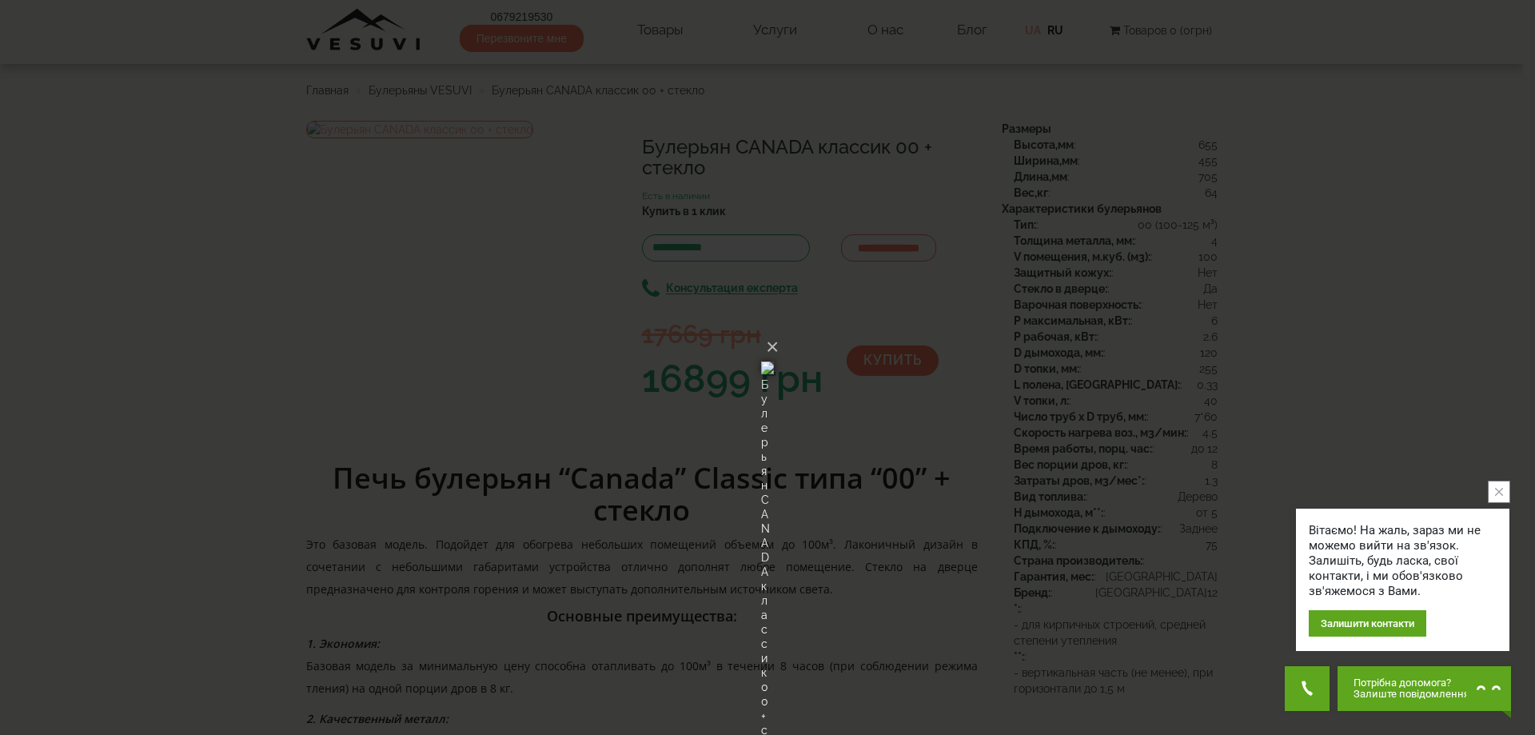
click at [774, 354] on img at bounding box center [767, 367] width 13 height 77
click at [779, 329] on button "×" at bounding box center [772, 346] width 13 height 35
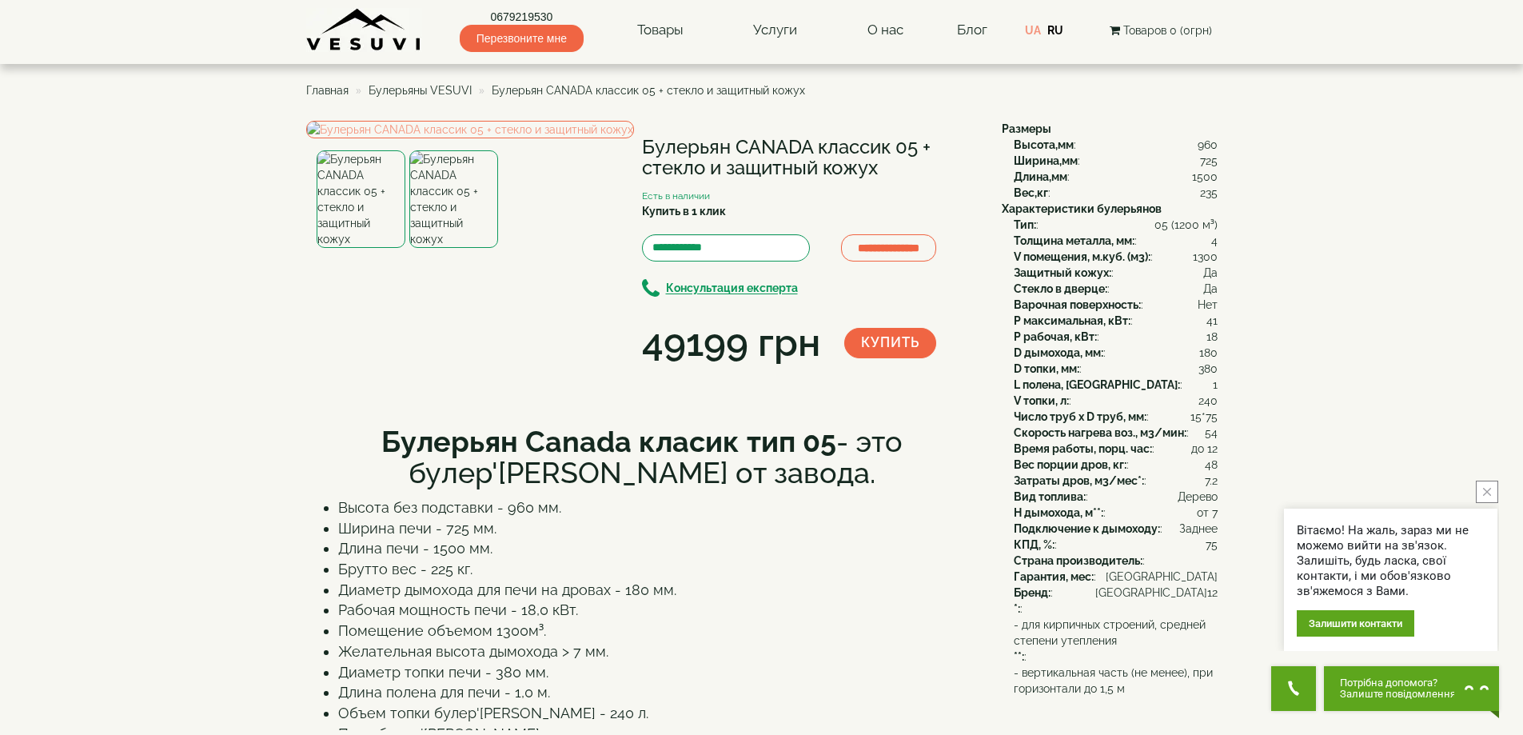
click at [377, 248] on img at bounding box center [361, 199] width 89 height 98
click at [416, 138] on img at bounding box center [470, 130] width 328 height 18
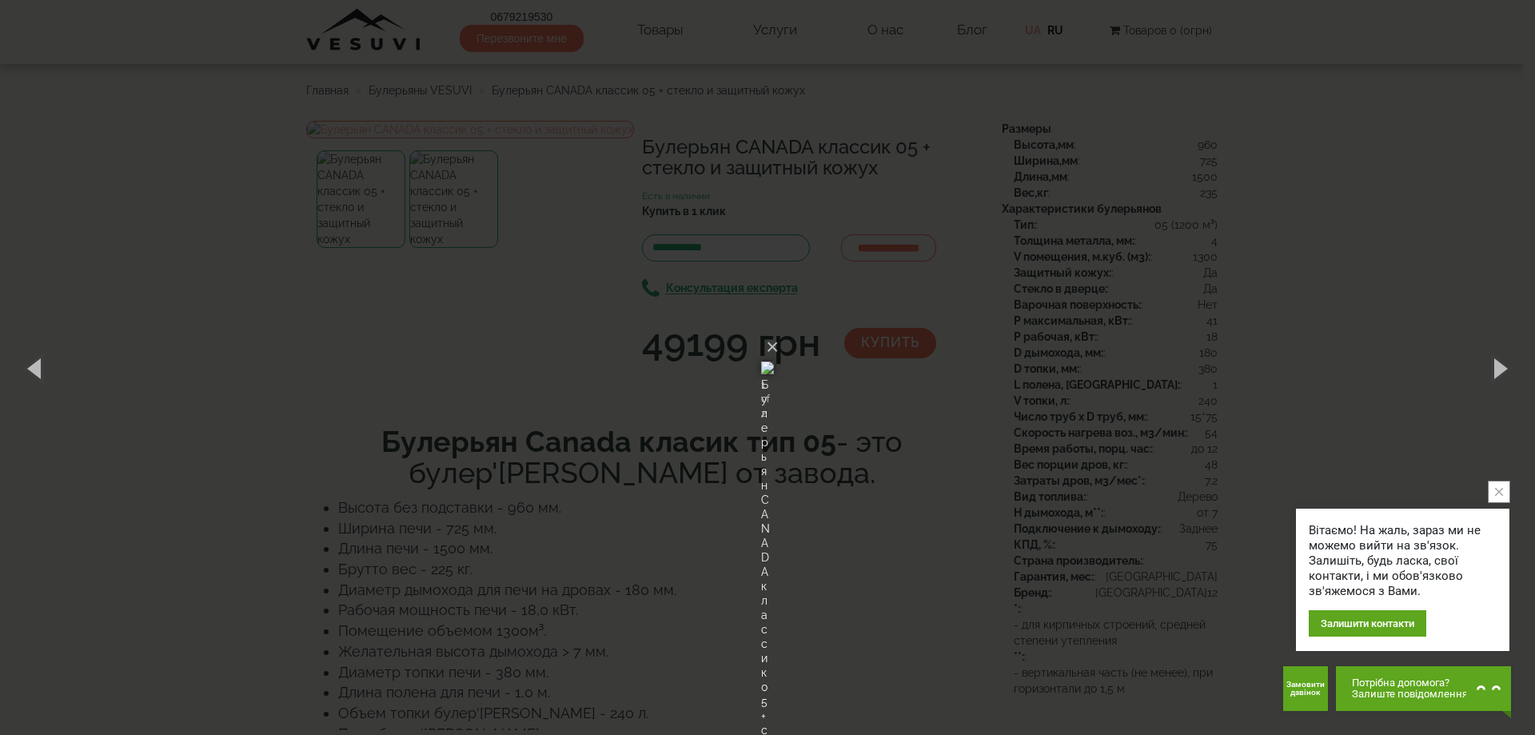
click at [761, 370] on img at bounding box center [767, 367] width 13 height 77
click at [761, 370] on div "The image could not be loaded." at bounding box center [767, 366] width 1522 height 16
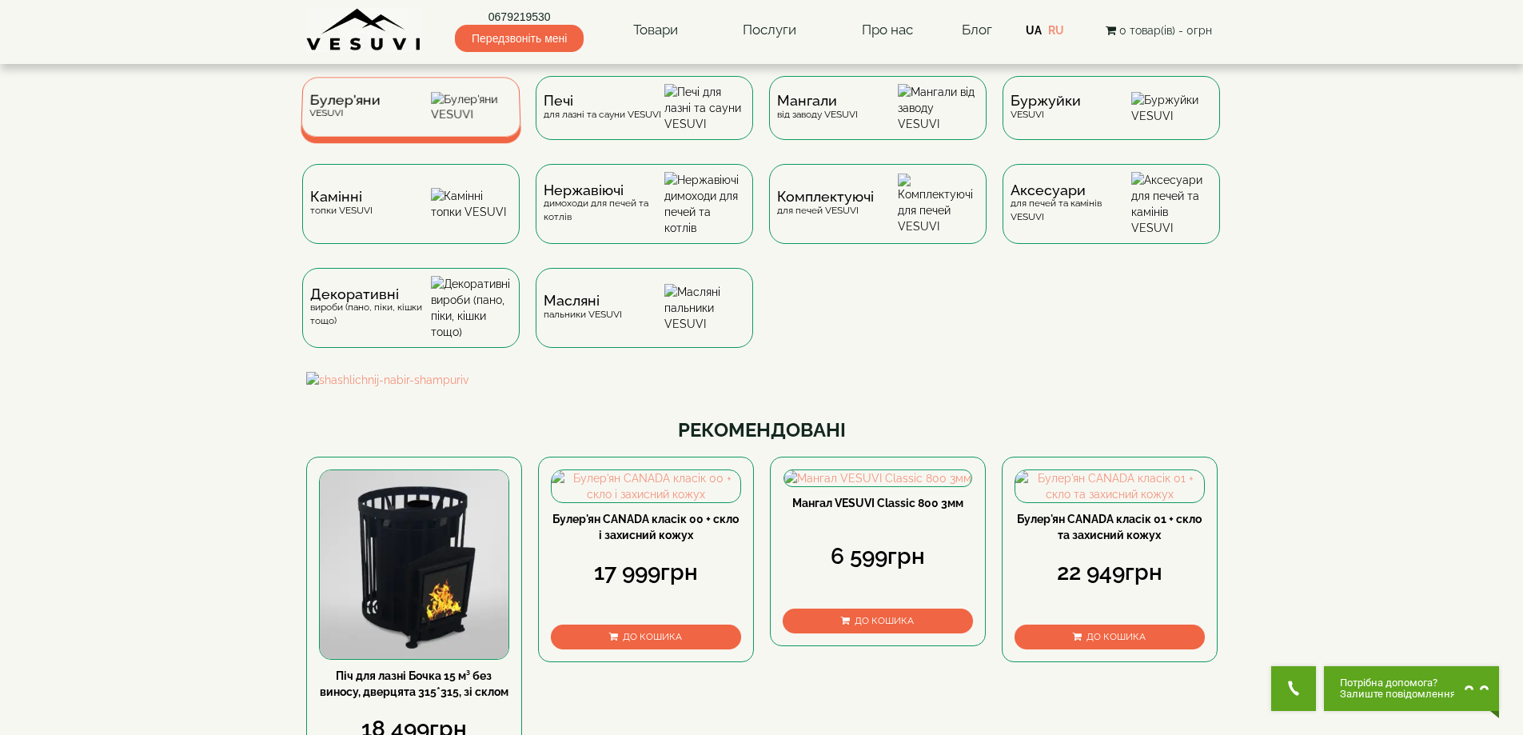
click at [411, 119] on div "Булер'яни VESUVI" at bounding box center [411, 107] width 221 height 60
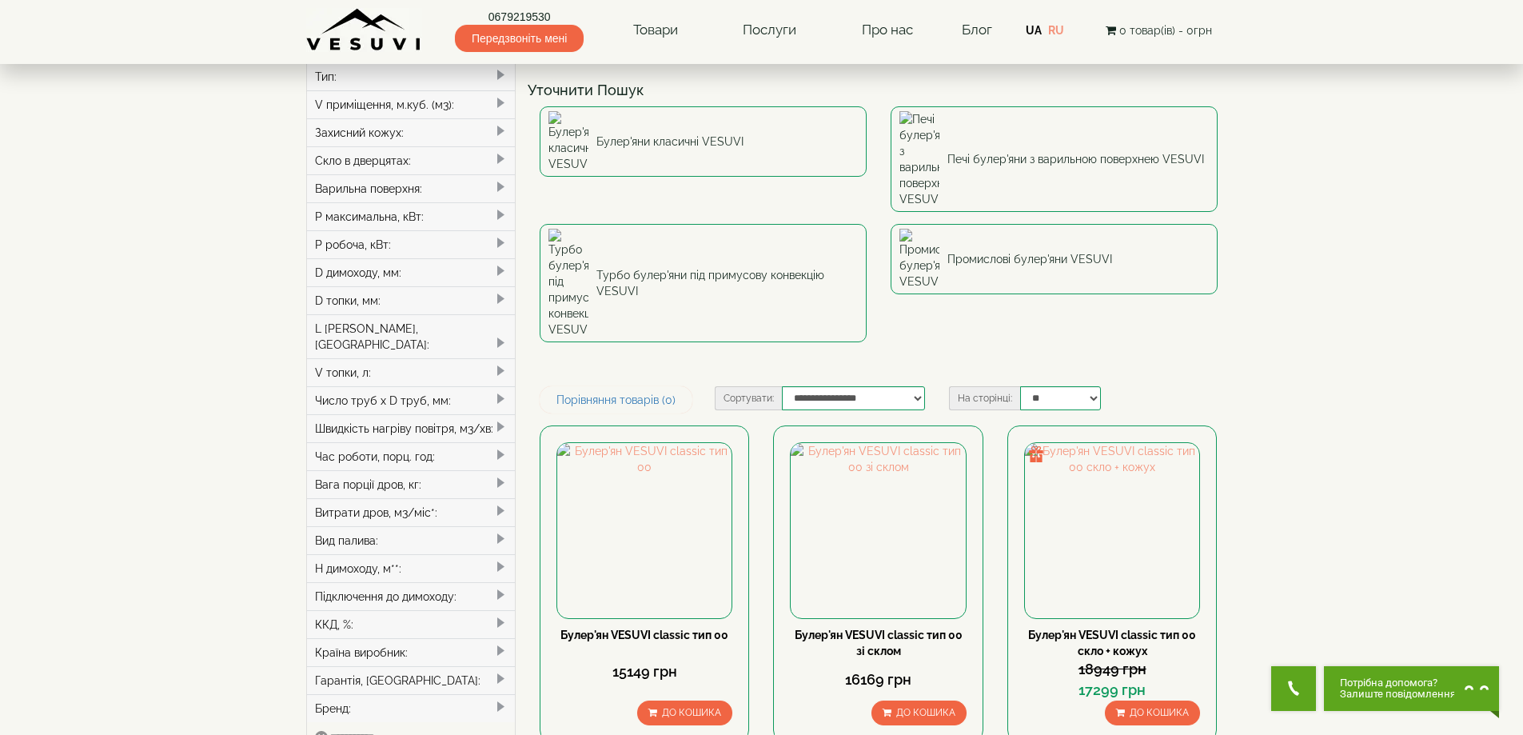
scroll to position [80, 0]
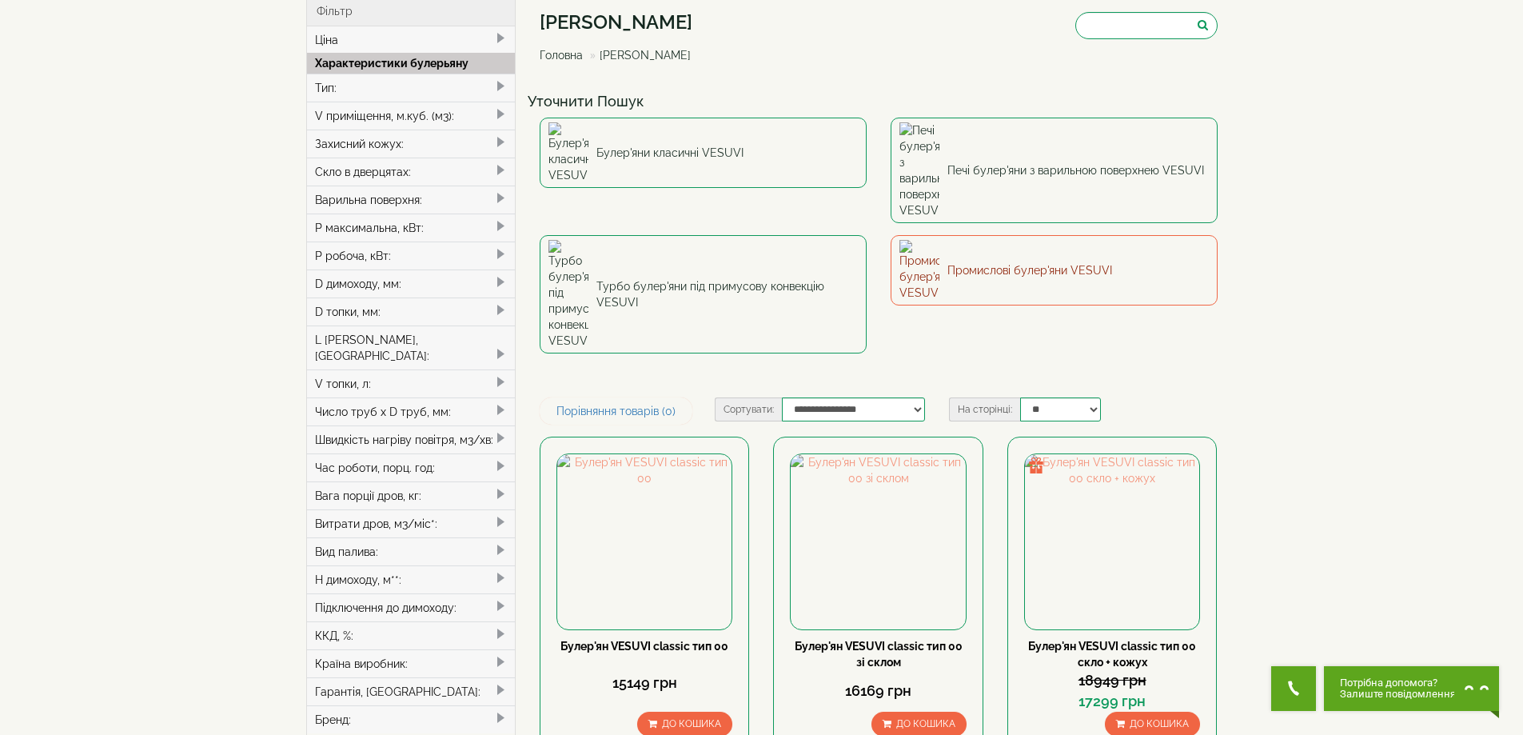
click at [1072, 235] on link "Промислові булер'яни VESUVI" at bounding box center [1054, 270] width 327 height 70
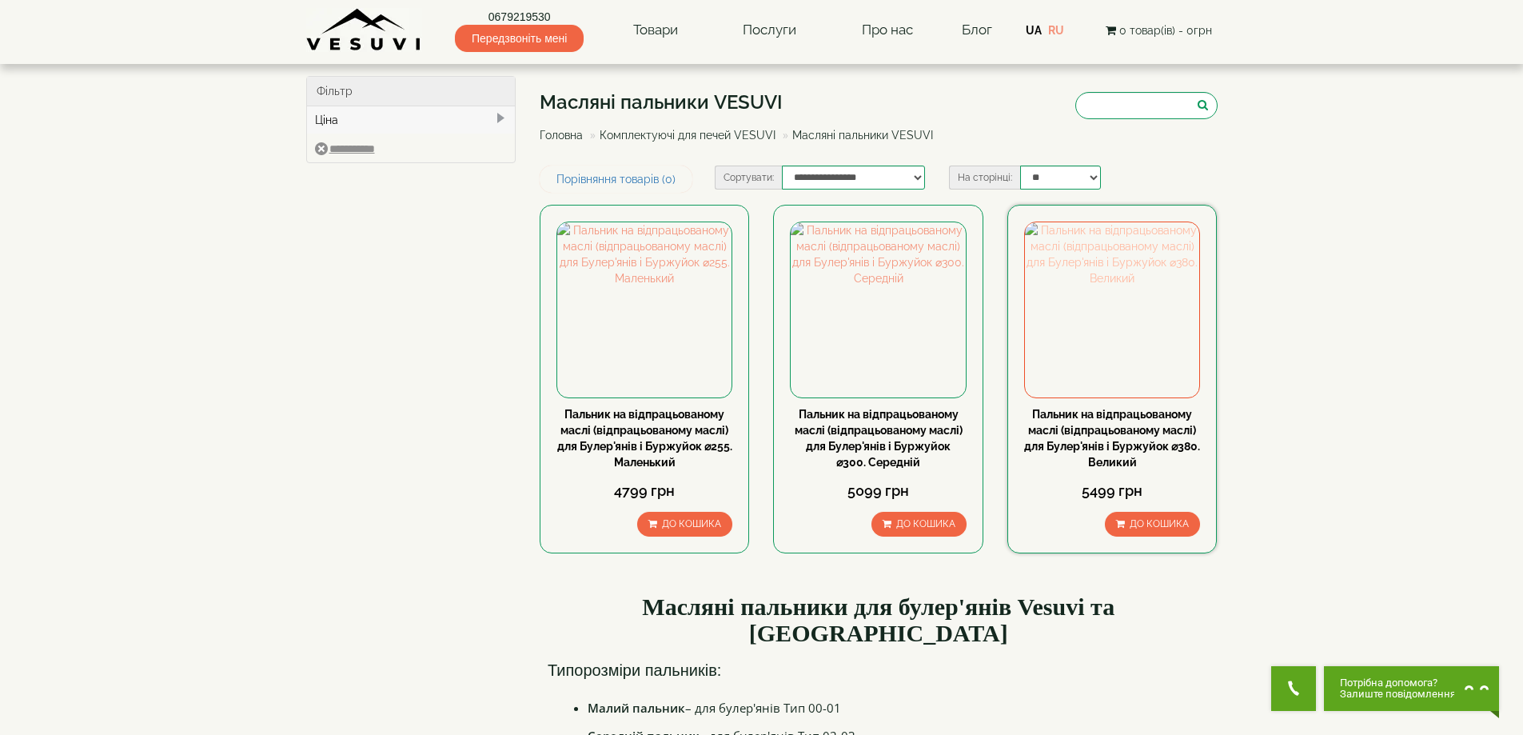
click at [1110, 352] on img at bounding box center [1112, 309] width 174 height 174
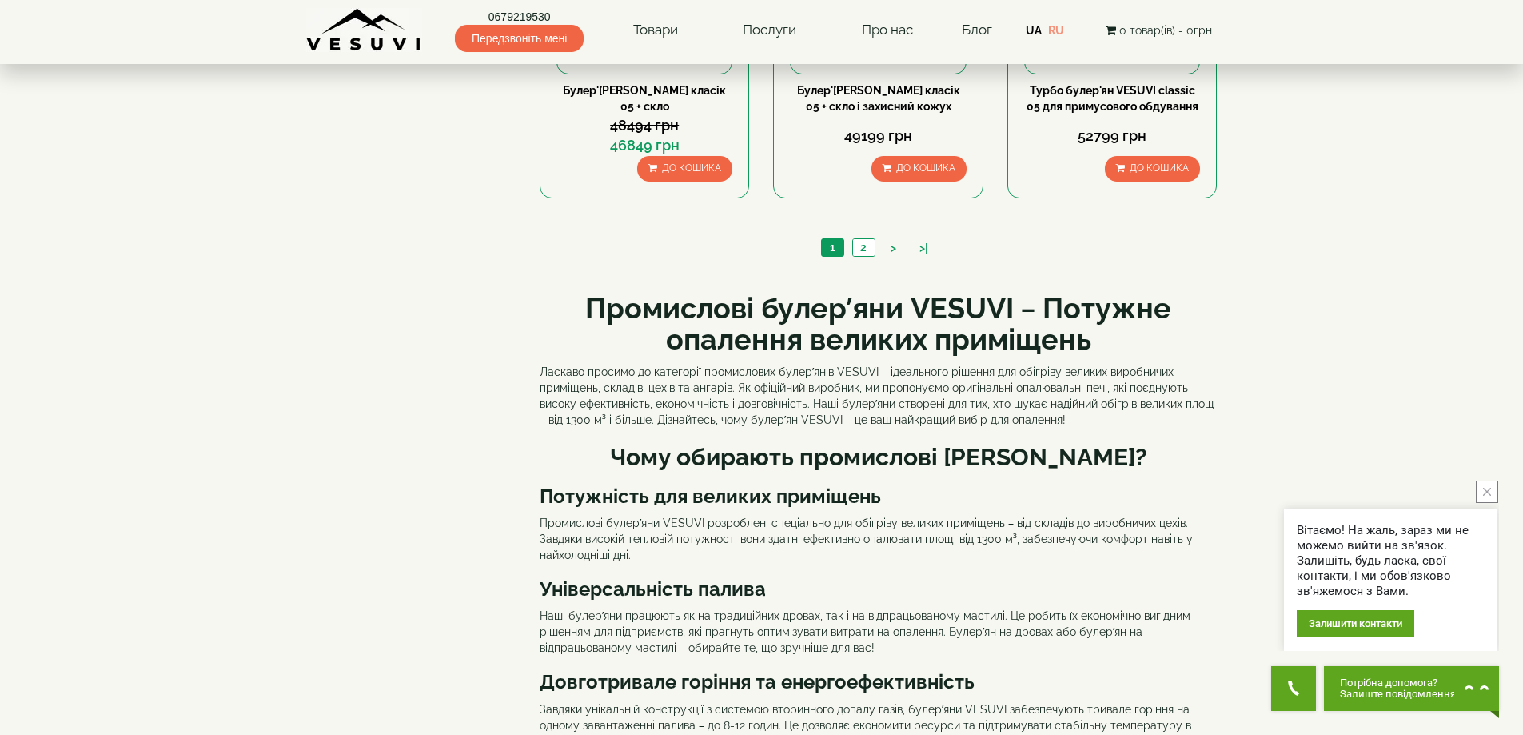
scroll to position [1679, 0]
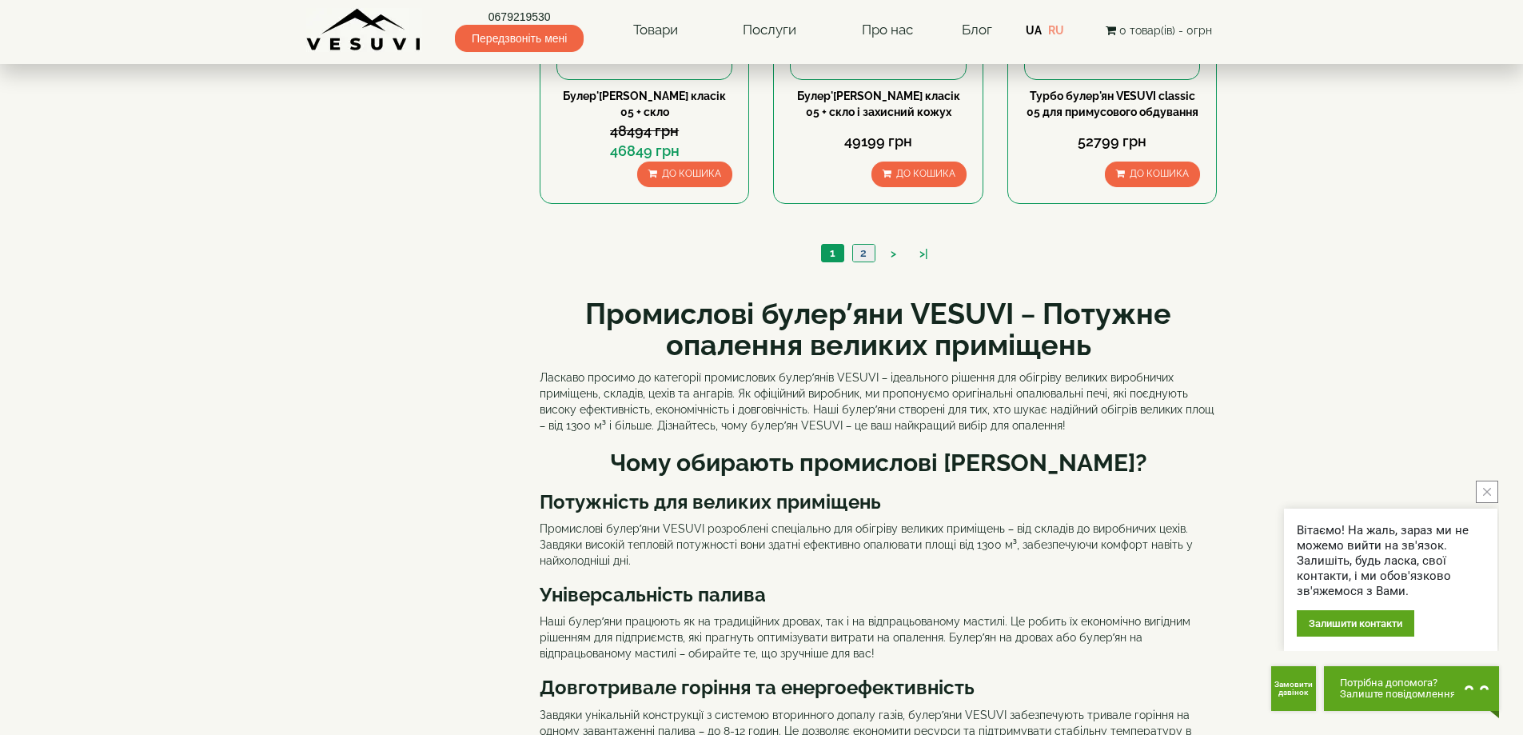
click at [859, 246] on link "2" at bounding box center [863, 253] width 22 height 17
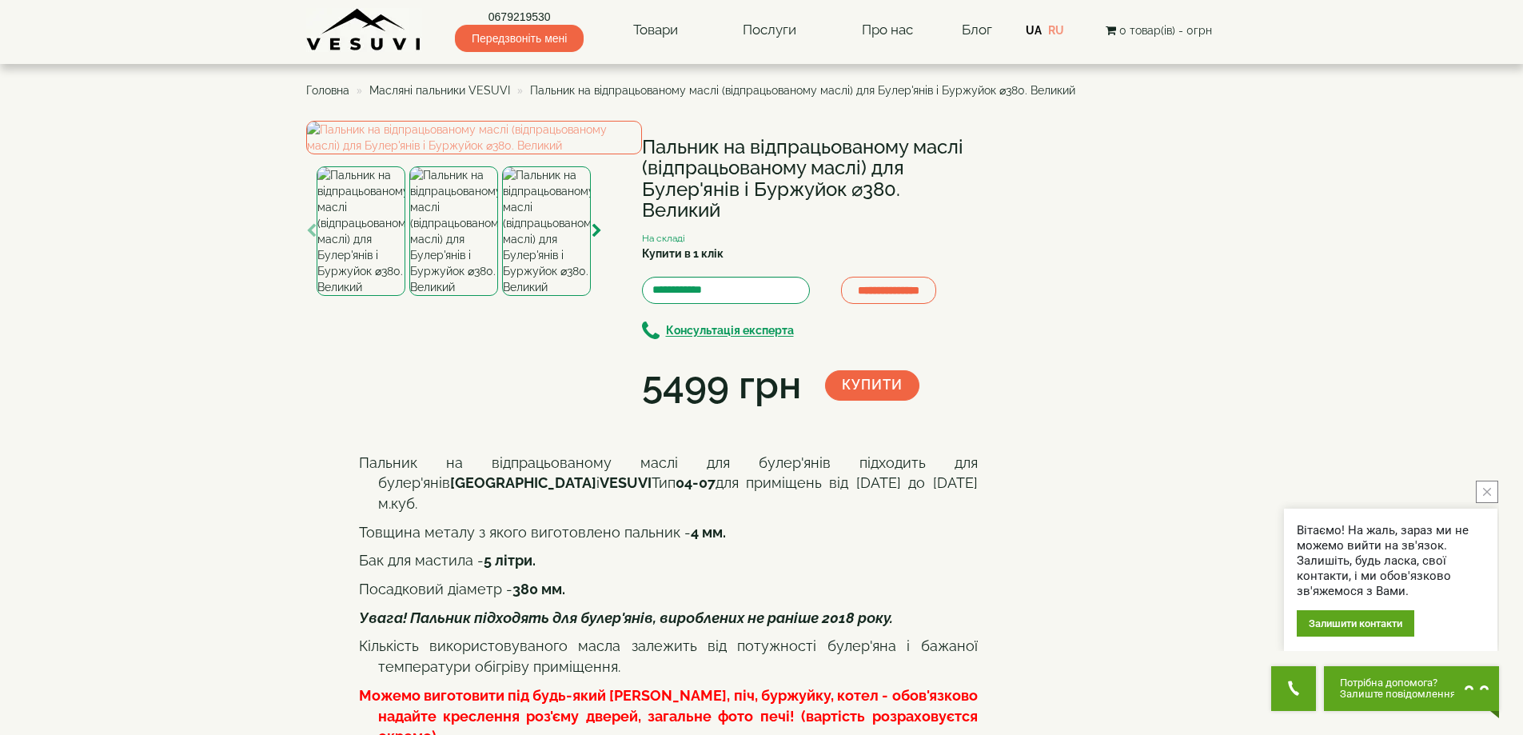
click at [371, 38] on img at bounding box center [364, 30] width 116 height 44
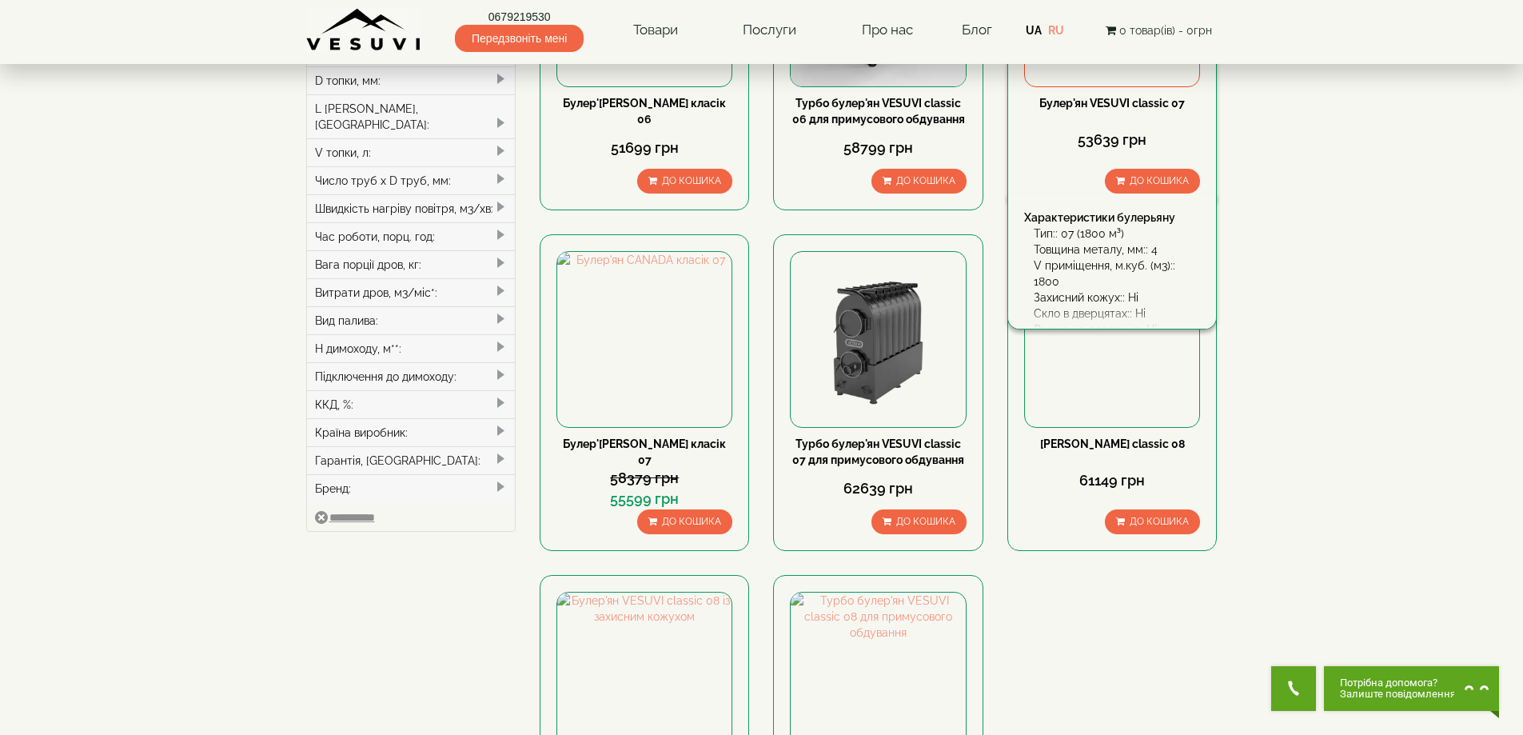
scroll to position [400, 0]
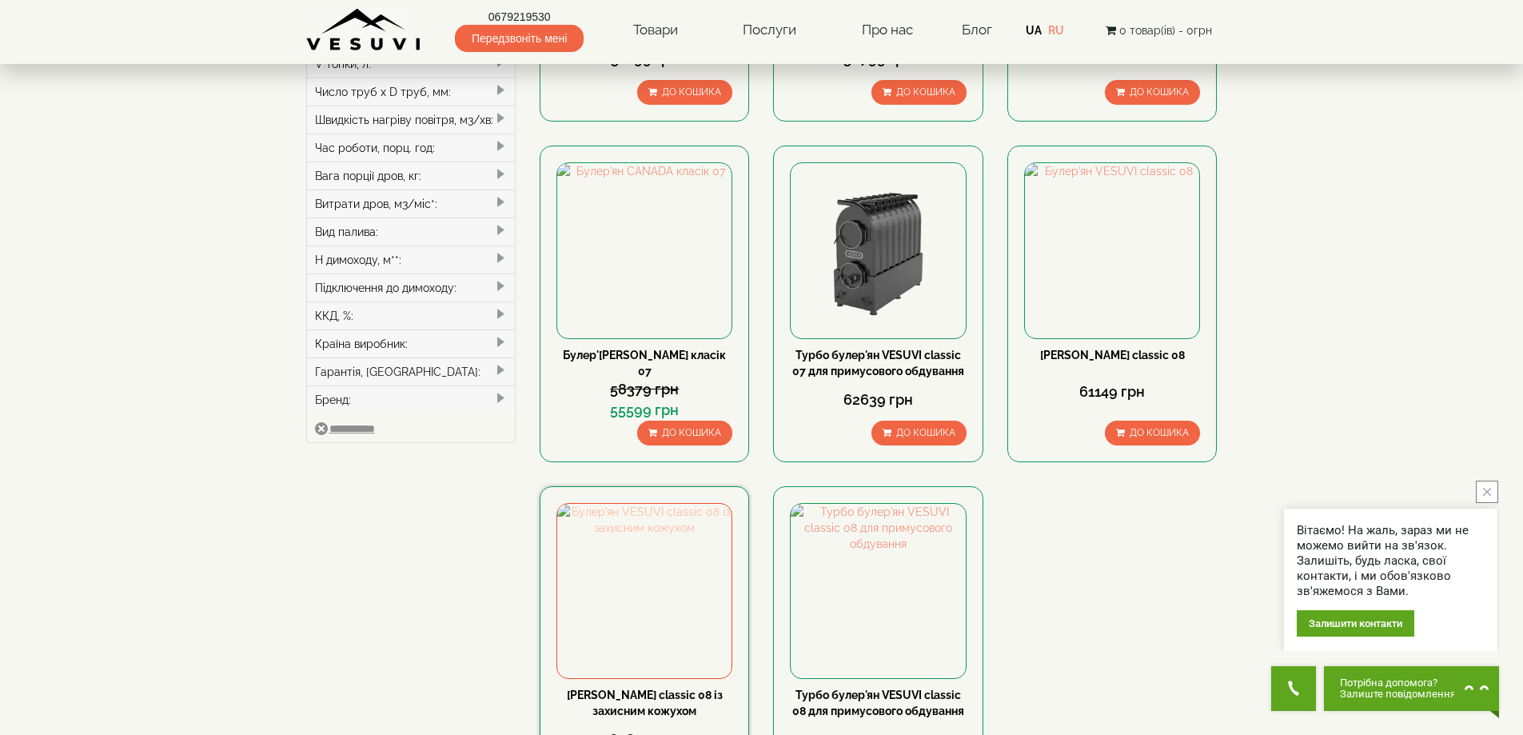
click at [680, 588] on img at bounding box center [644, 591] width 174 height 174
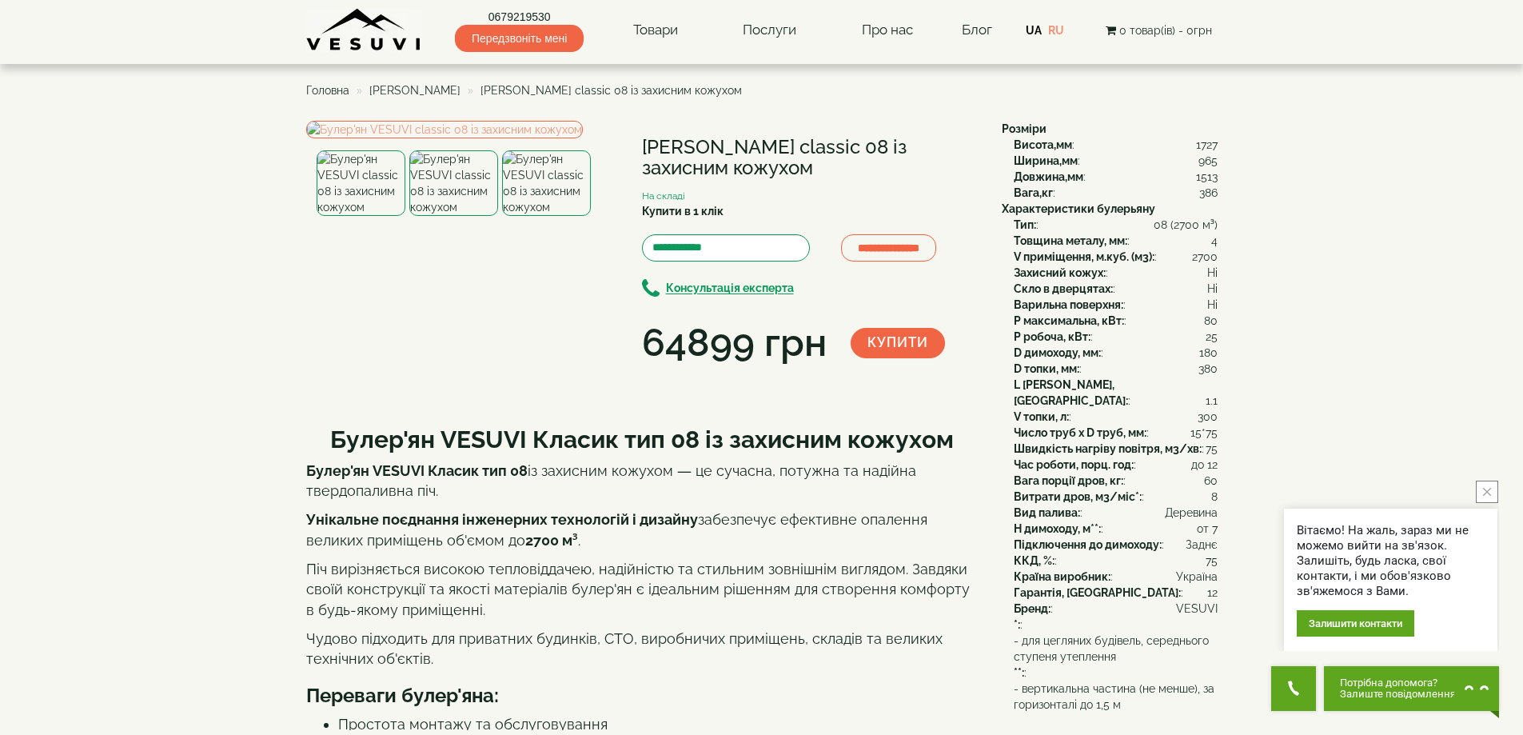
click at [416, 96] on span "[PERSON_NAME]" at bounding box center [414, 90] width 91 height 13
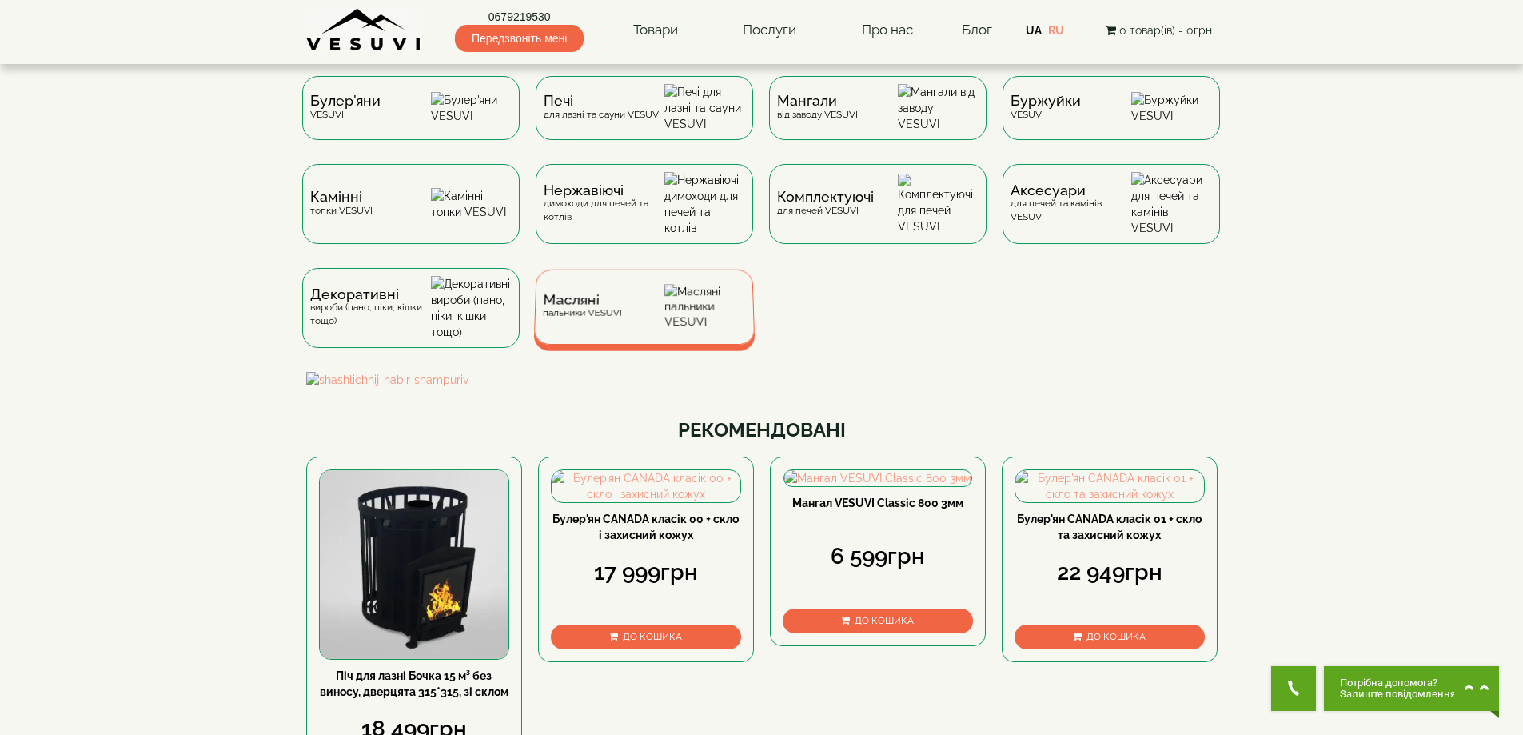
click at [606, 319] on div "Масляні пальники VESUVI" at bounding box center [581, 306] width 79 height 25
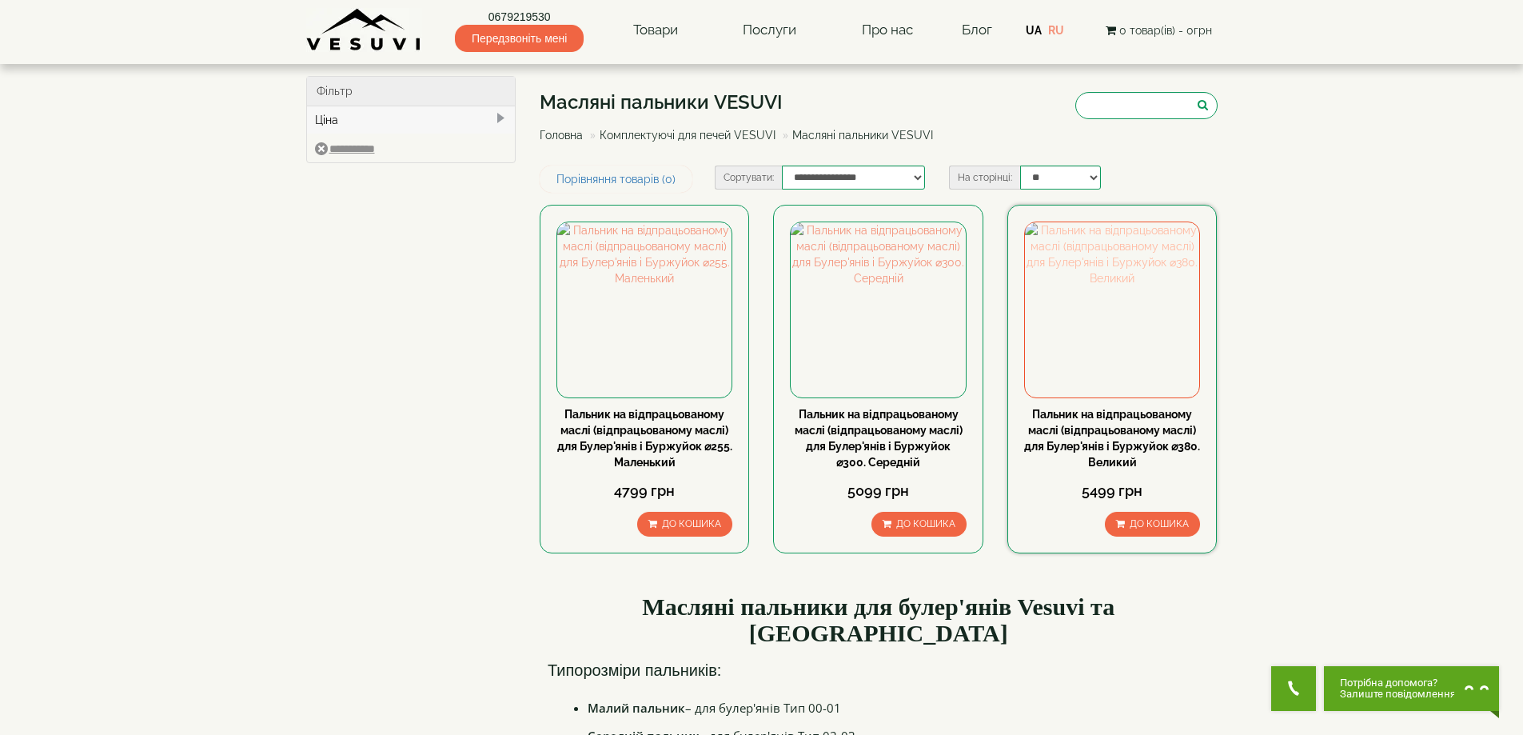
click at [1112, 309] on img at bounding box center [1112, 309] width 174 height 174
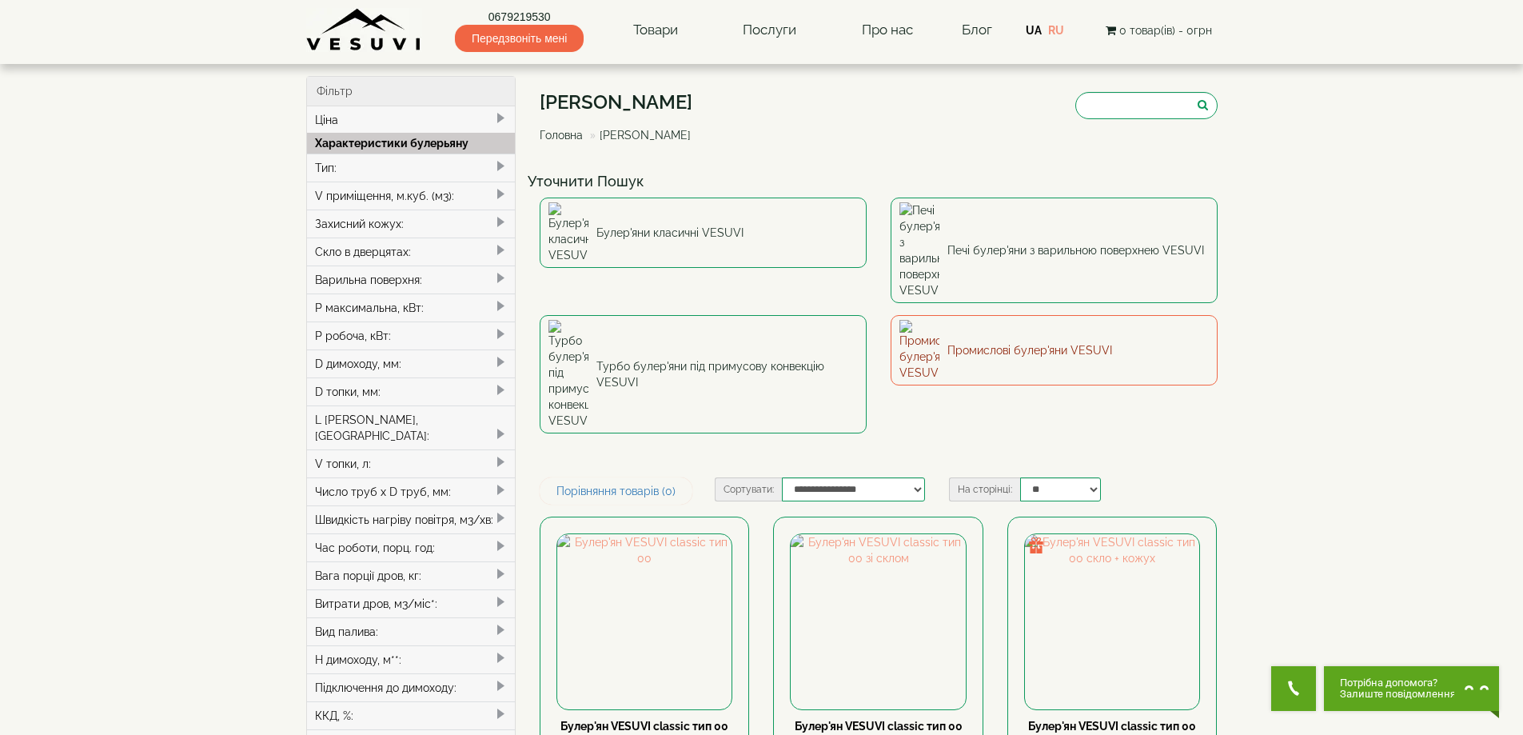
click at [986, 315] on link "Промислові булер'яни VESUVI" at bounding box center [1054, 350] width 327 height 70
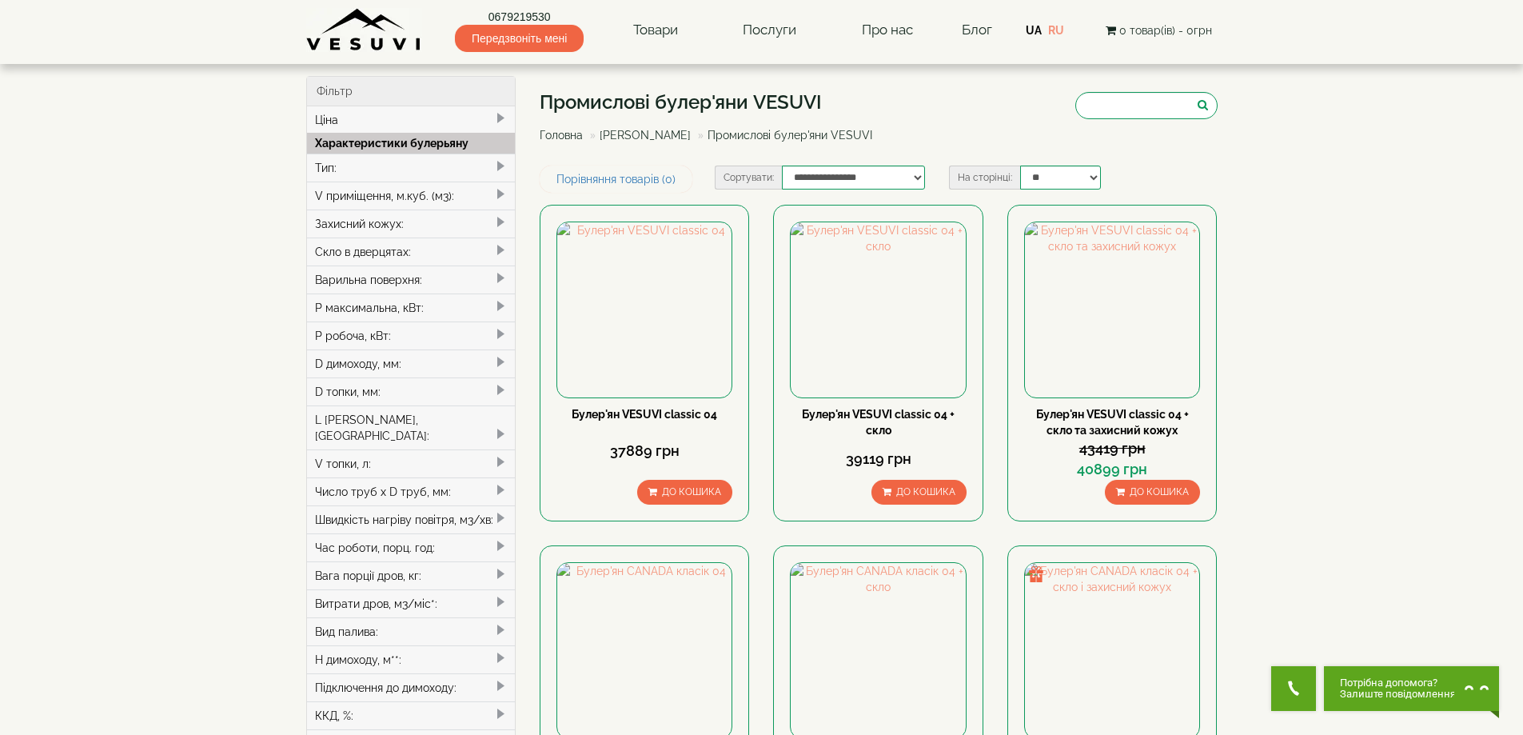
click at [657, 139] on link "[PERSON_NAME]" at bounding box center [645, 135] width 91 height 13
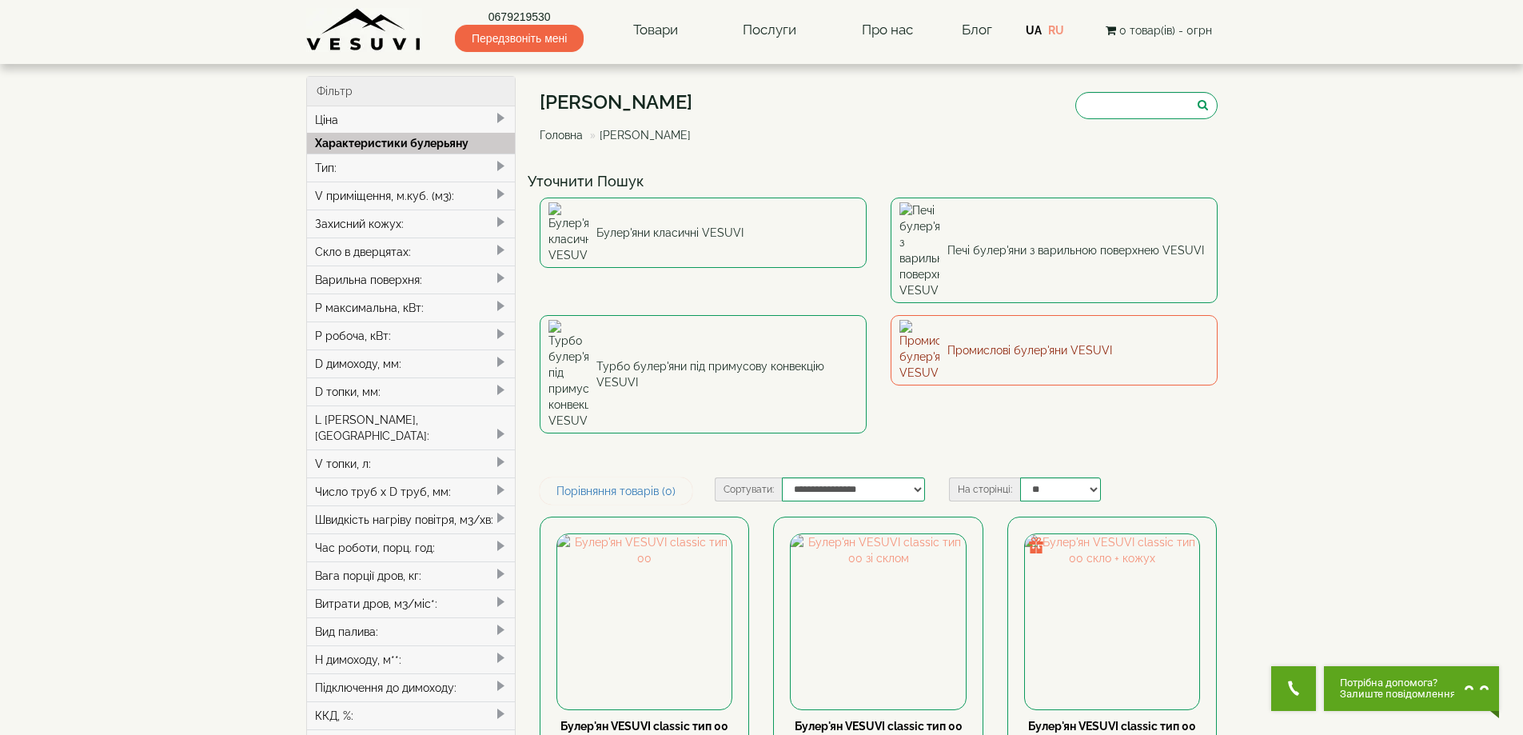
click at [986, 315] on link "Промислові булер'яни VESUVI" at bounding box center [1054, 350] width 327 height 70
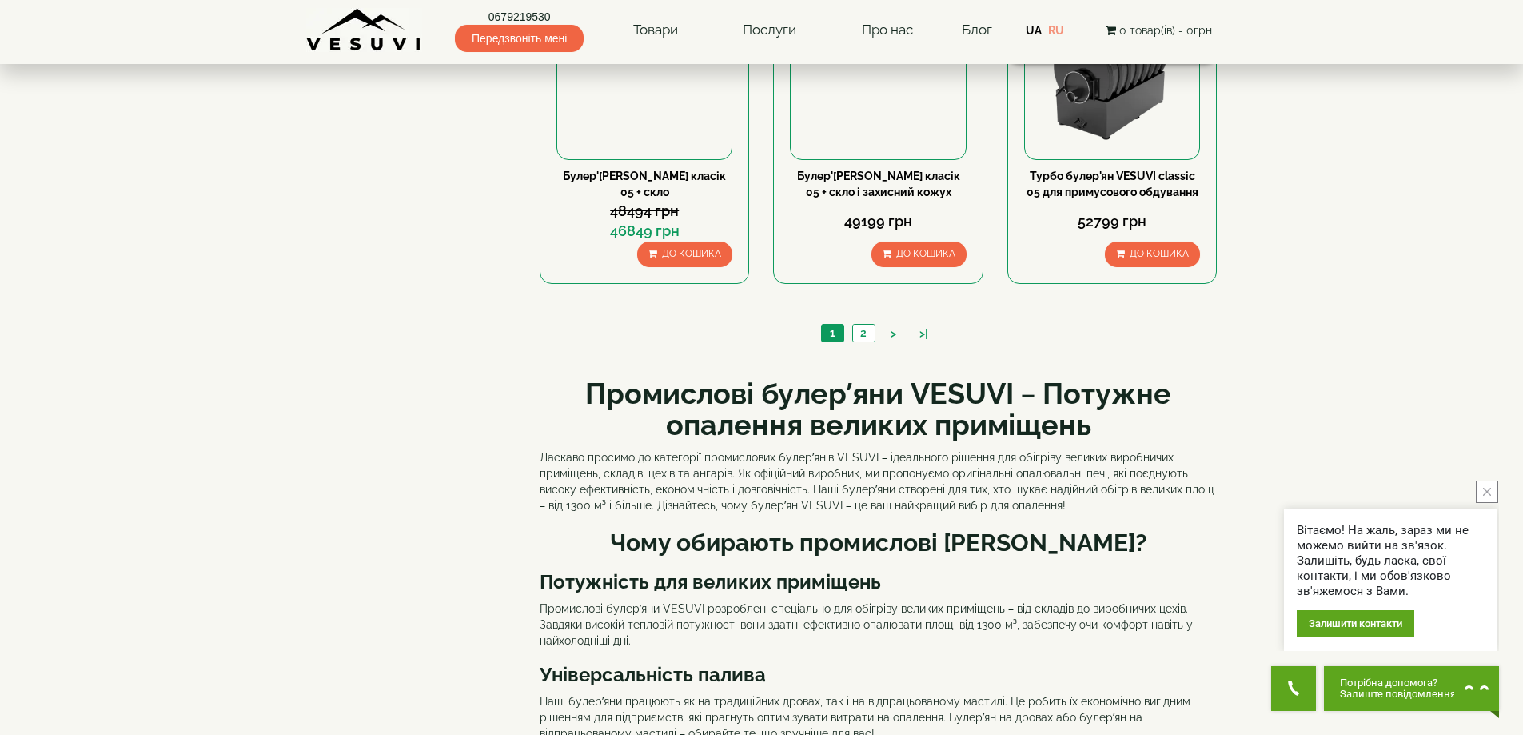
scroll to position [1839, 0]
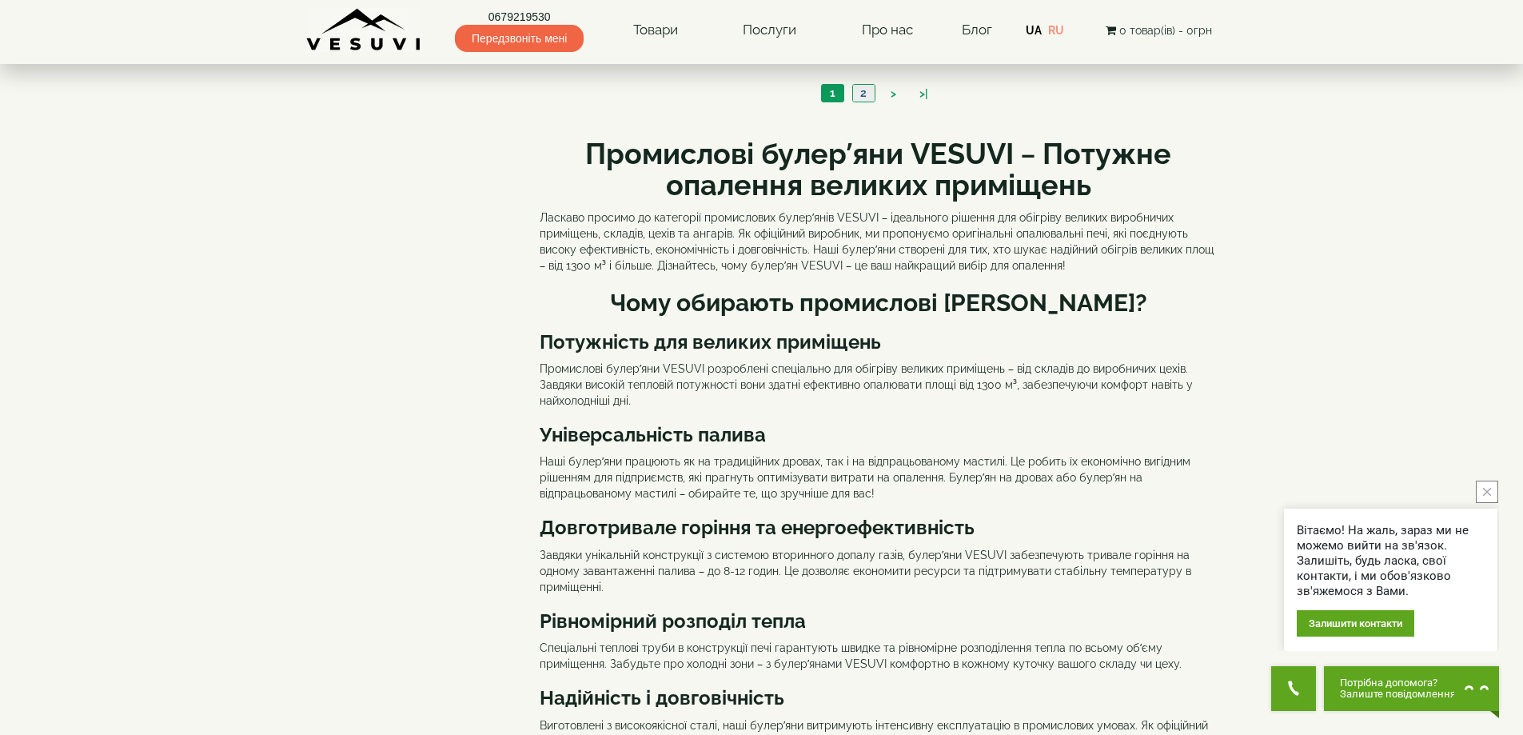
click at [871, 96] on link "2" at bounding box center [863, 93] width 22 height 17
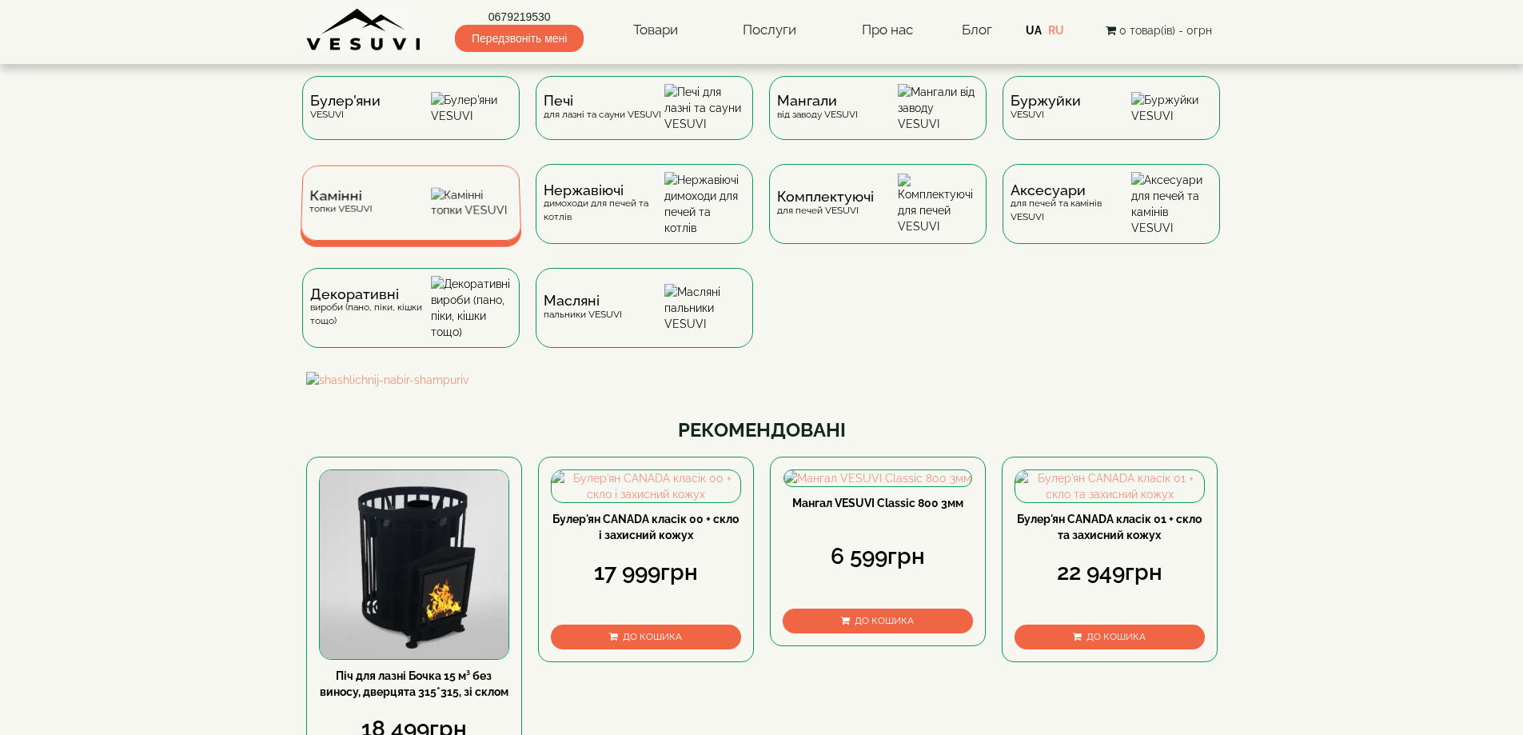
click at [456, 209] on img at bounding box center [472, 203] width 82 height 30
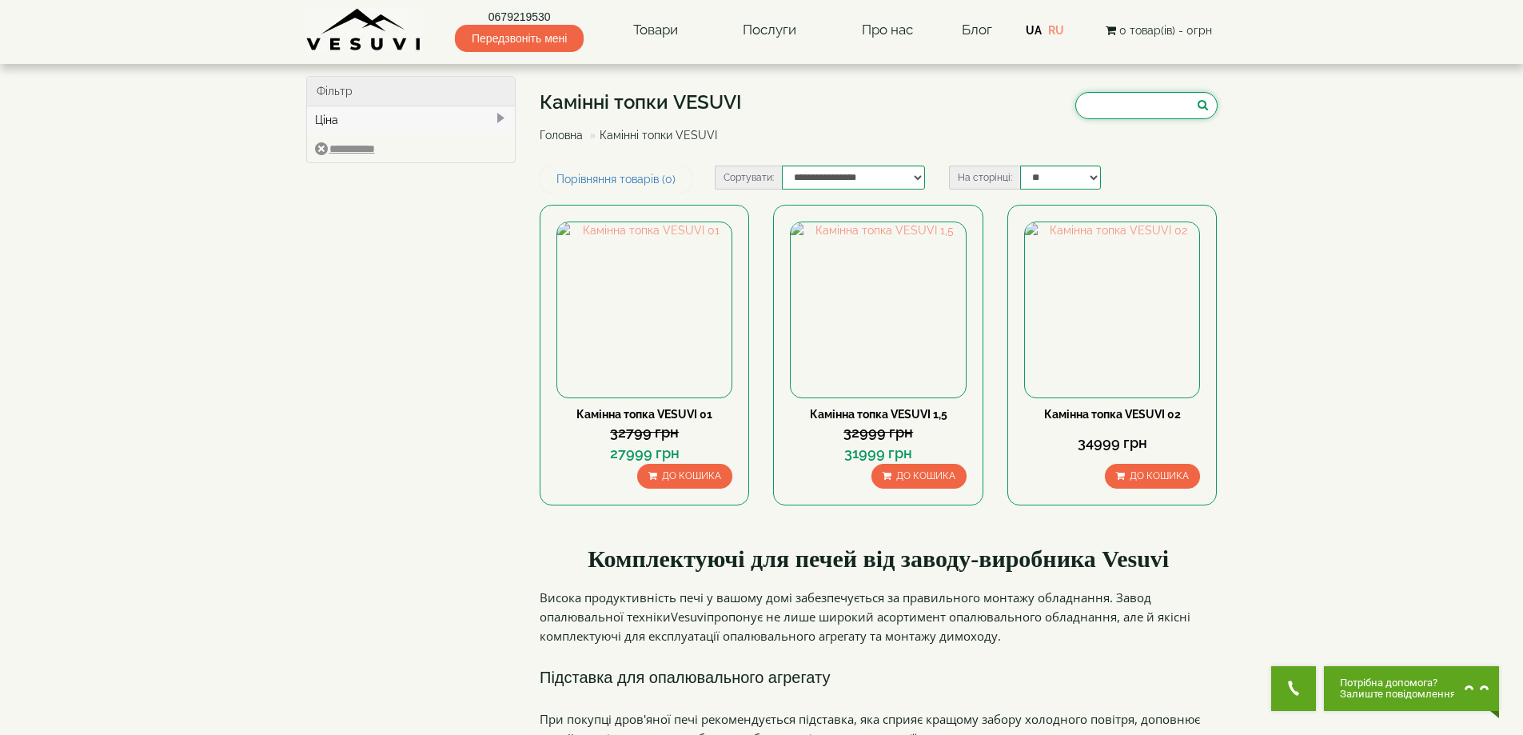
click at [1102, 106] on input "search" at bounding box center [1146, 105] width 142 height 27
type input "****"
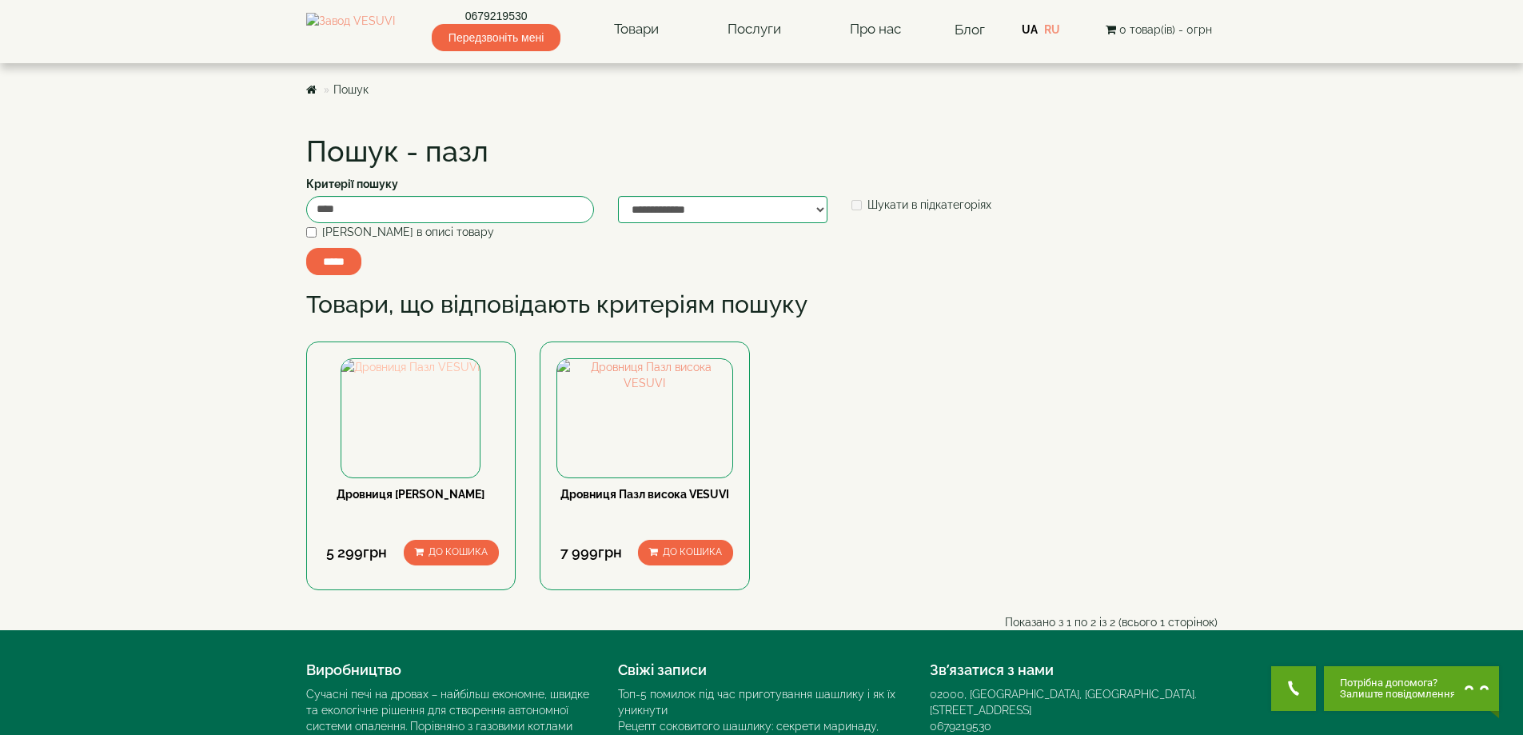
click at [405, 375] on img at bounding box center [410, 367] width 138 height 16
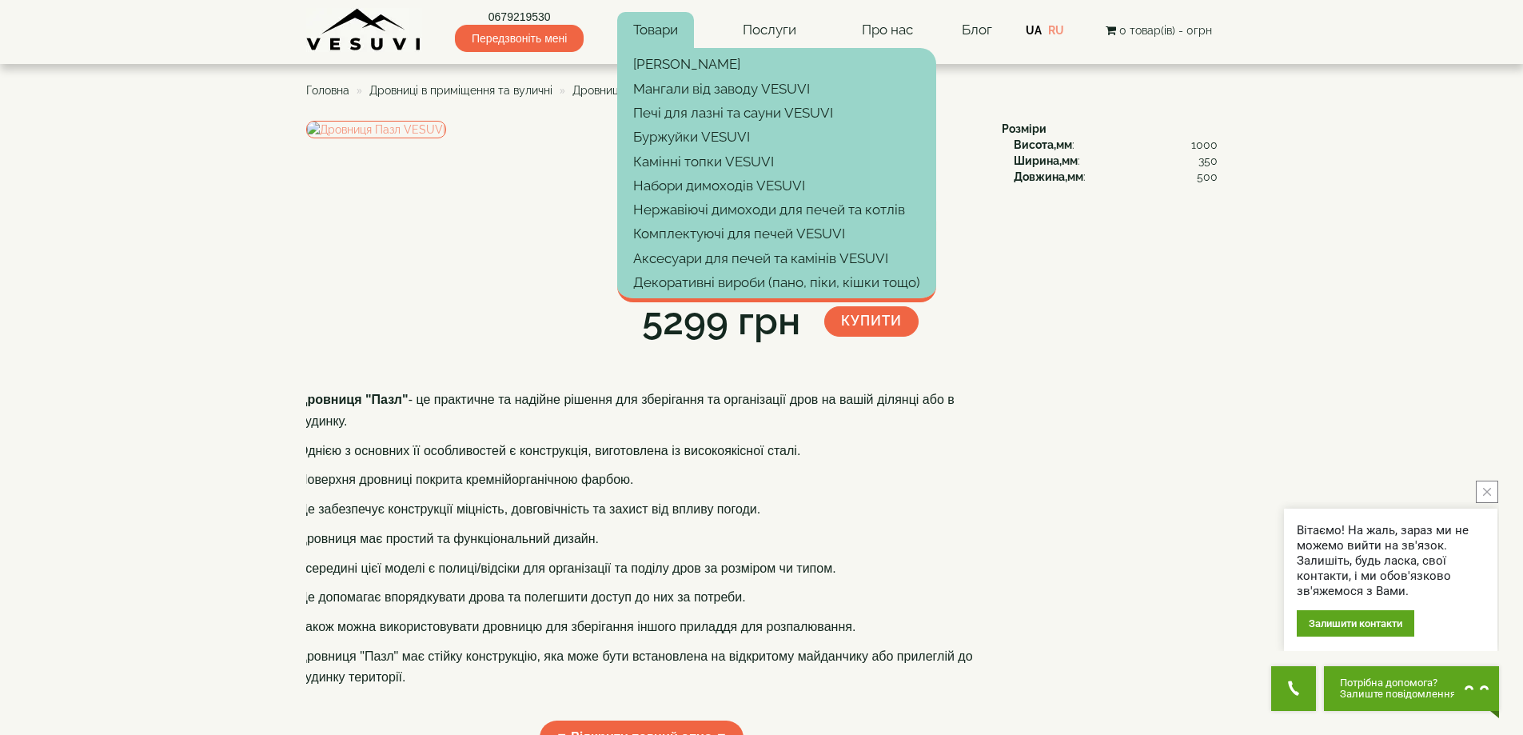
click at [656, 33] on link "Товари" at bounding box center [655, 30] width 77 height 37
click at [656, 58] on link "[PERSON_NAME]" at bounding box center [776, 64] width 319 height 24
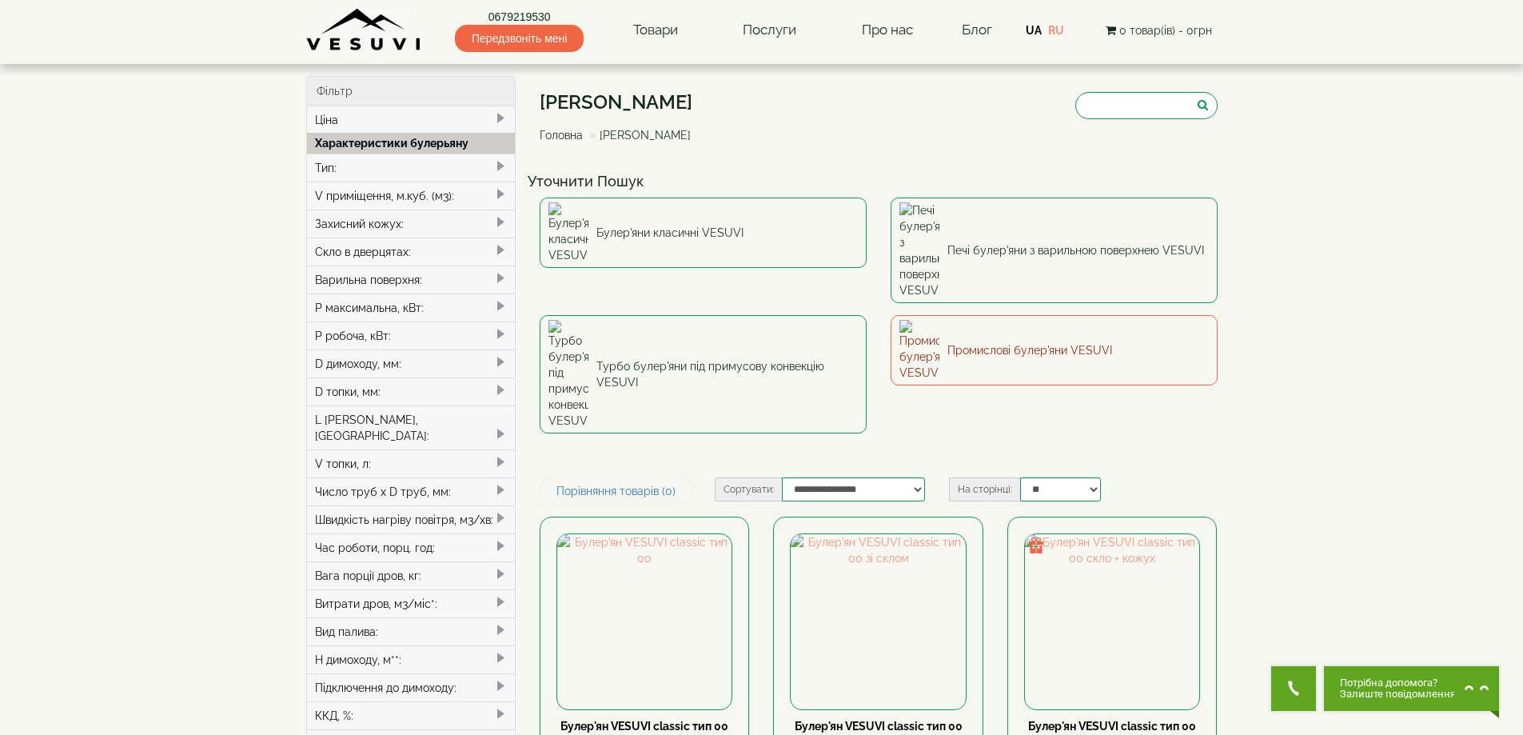
click at [1067, 315] on link "Промислові булер'яни VESUVI" at bounding box center [1054, 350] width 327 height 70
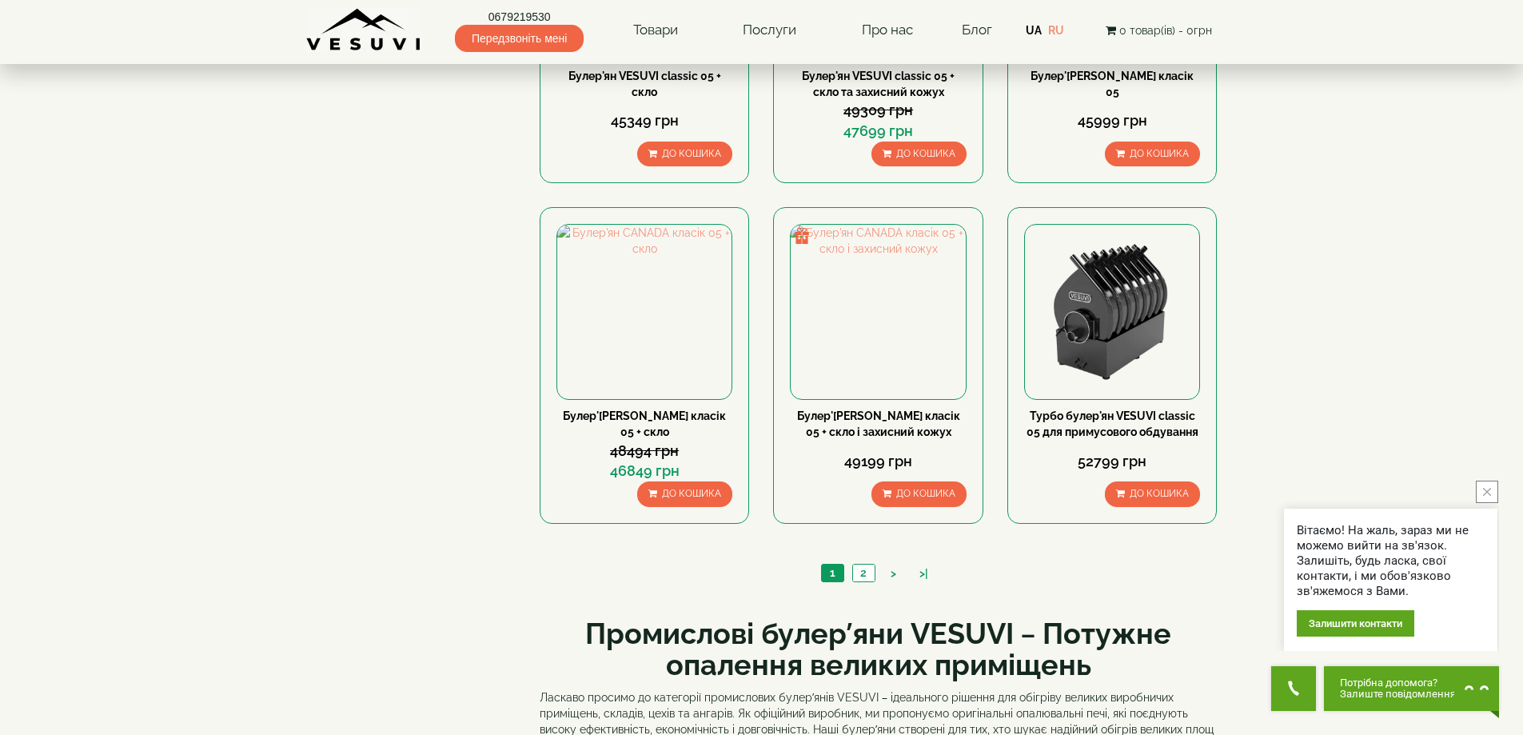
scroll to position [1759, 0]
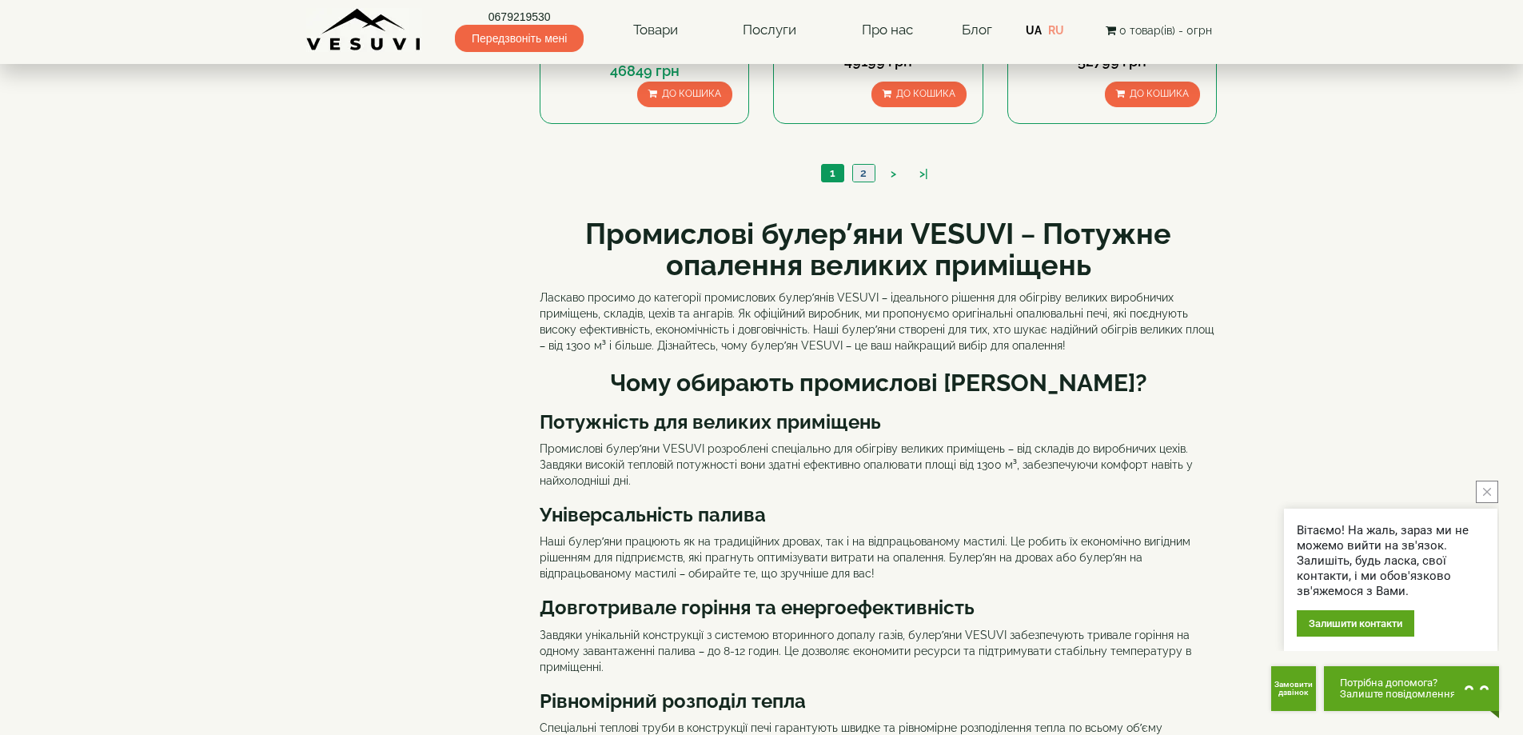
click at [866, 170] on link "2" at bounding box center [863, 173] width 22 height 17
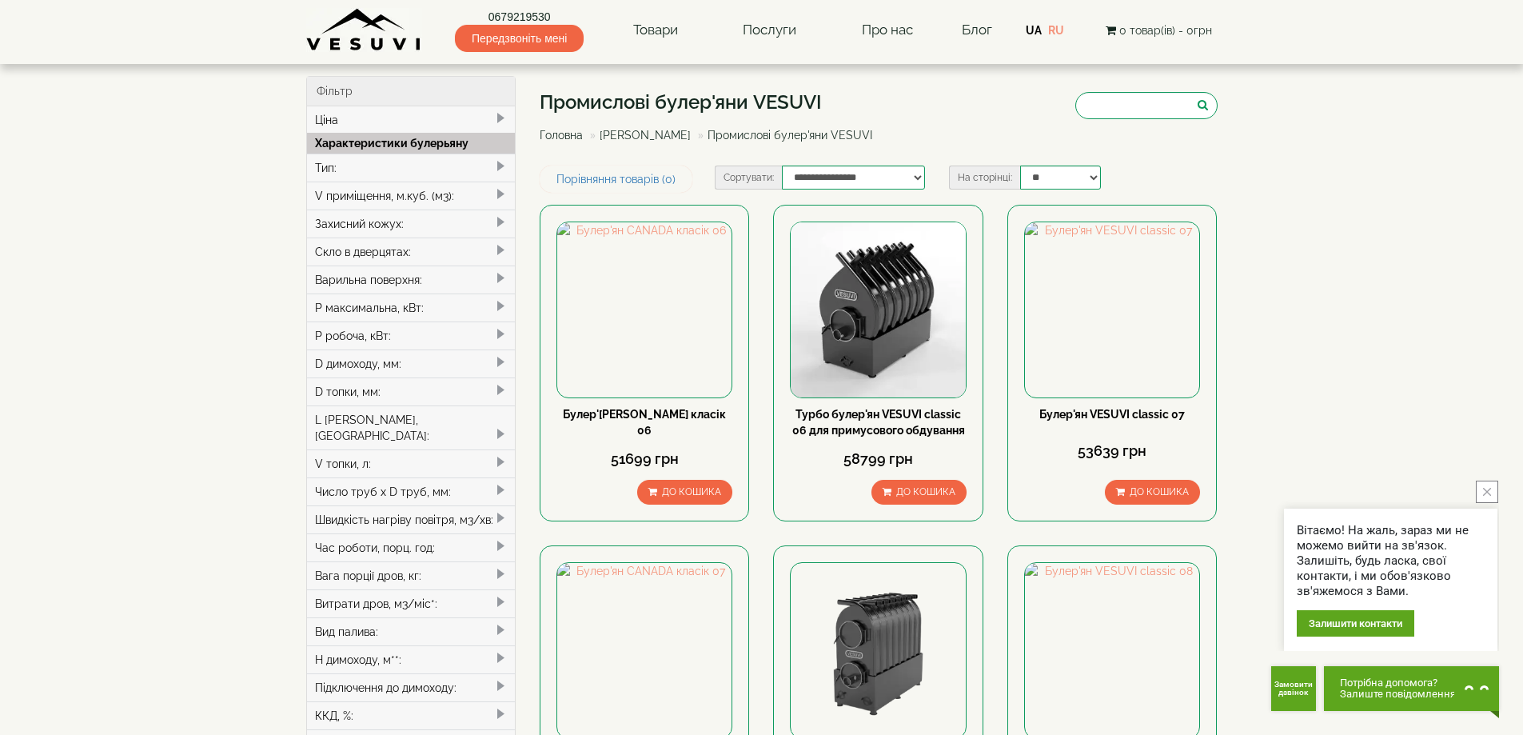
click at [320, 162] on div "Тип:" at bounding box center [411, 167] width 209 height 28
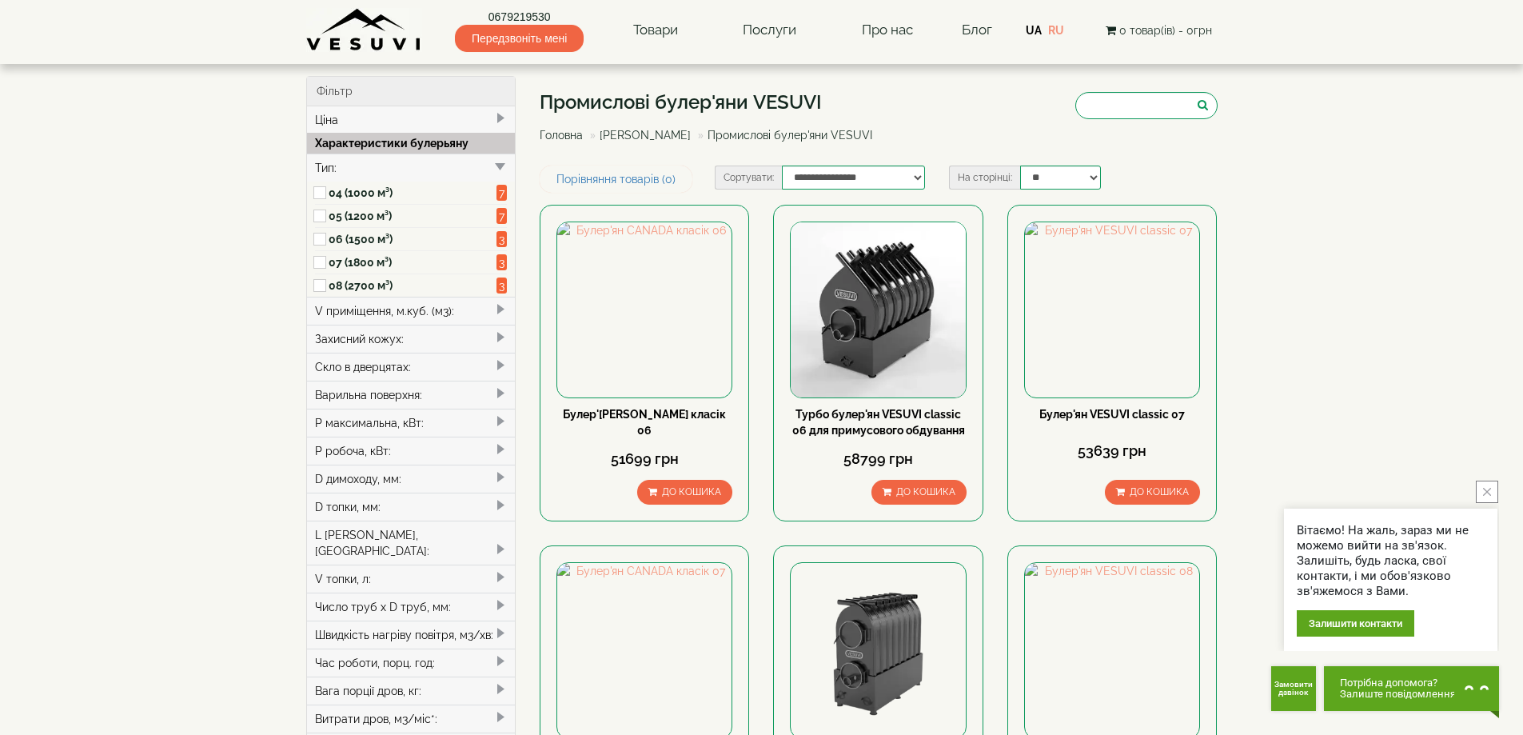
click at [361, 289] on label "08 (2700 м³)" at bounding box center [413, 285] width 169 height 16
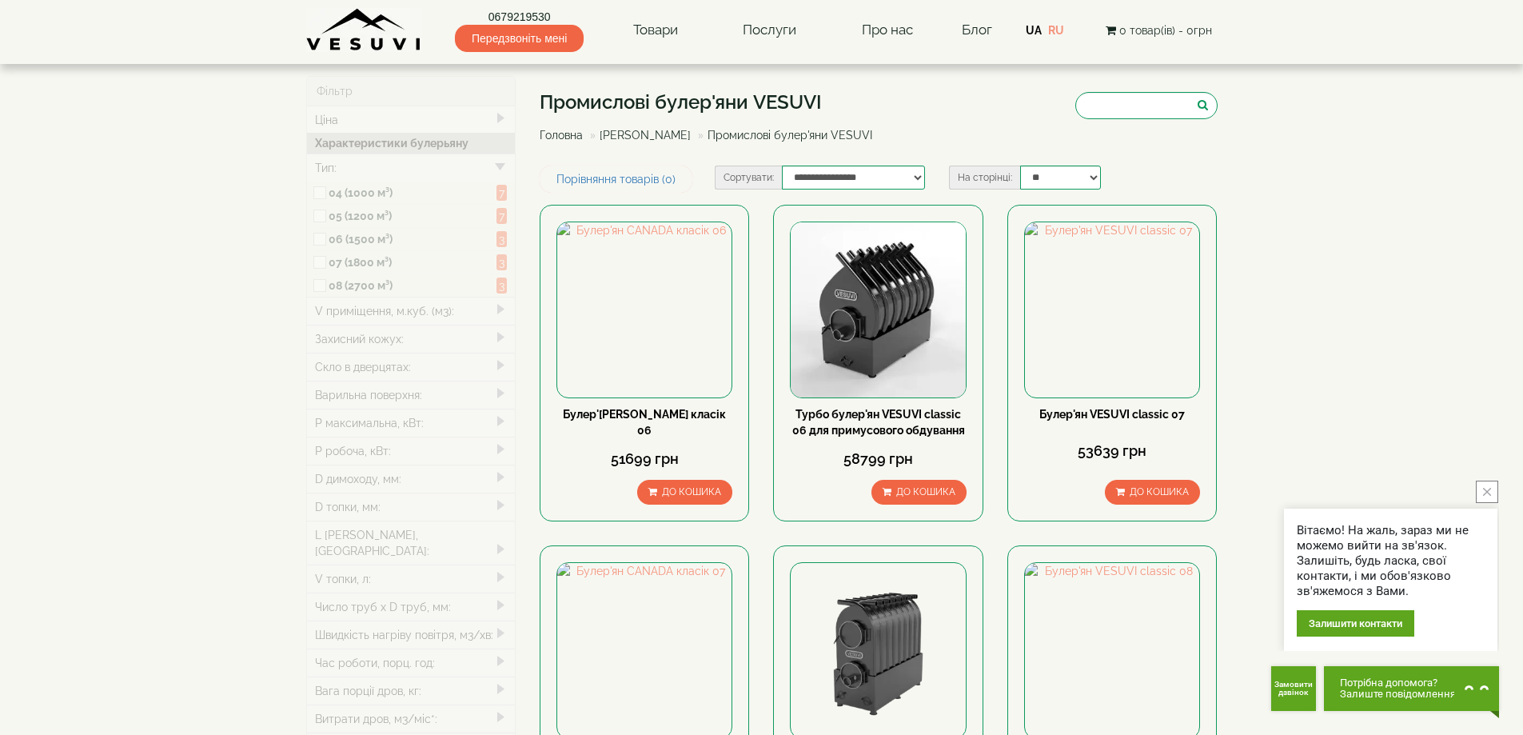
type input "*****"
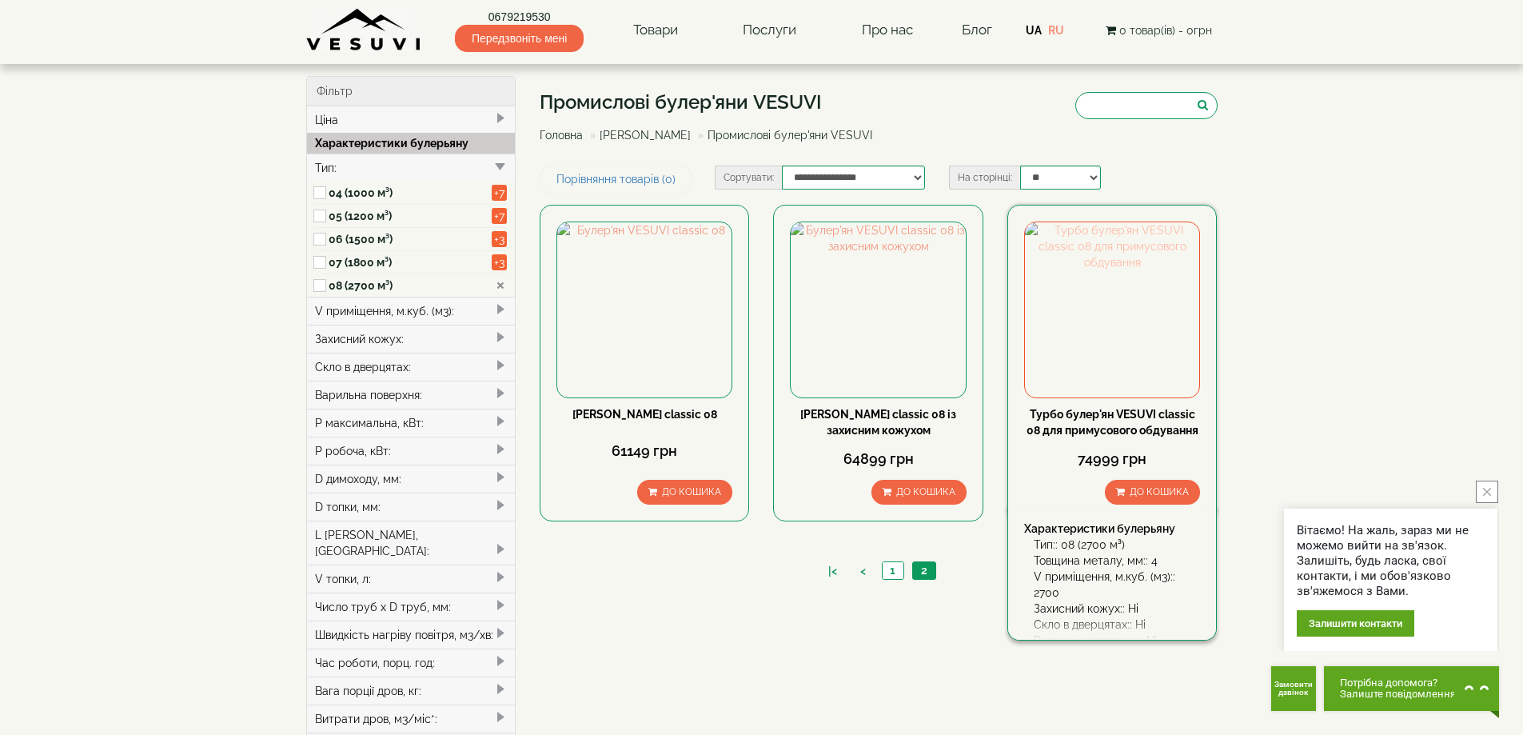
click at [1090, 268] on img at bounding box center [1112, 309] width 174 height 174
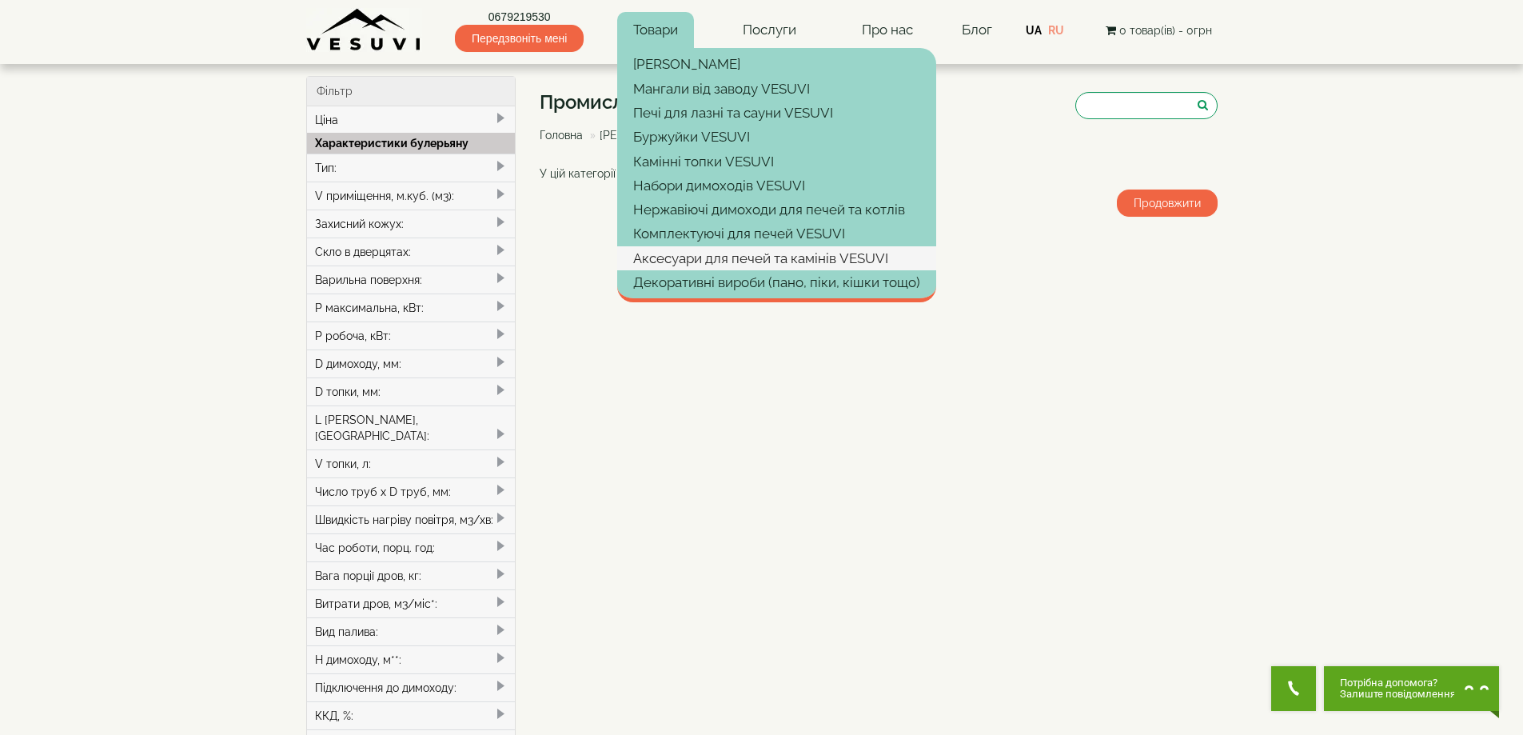
click at [708, 260] on link "Аксесуари для печей та камінів VESUVI" at bounding box center [776, 258] width 319 height 24
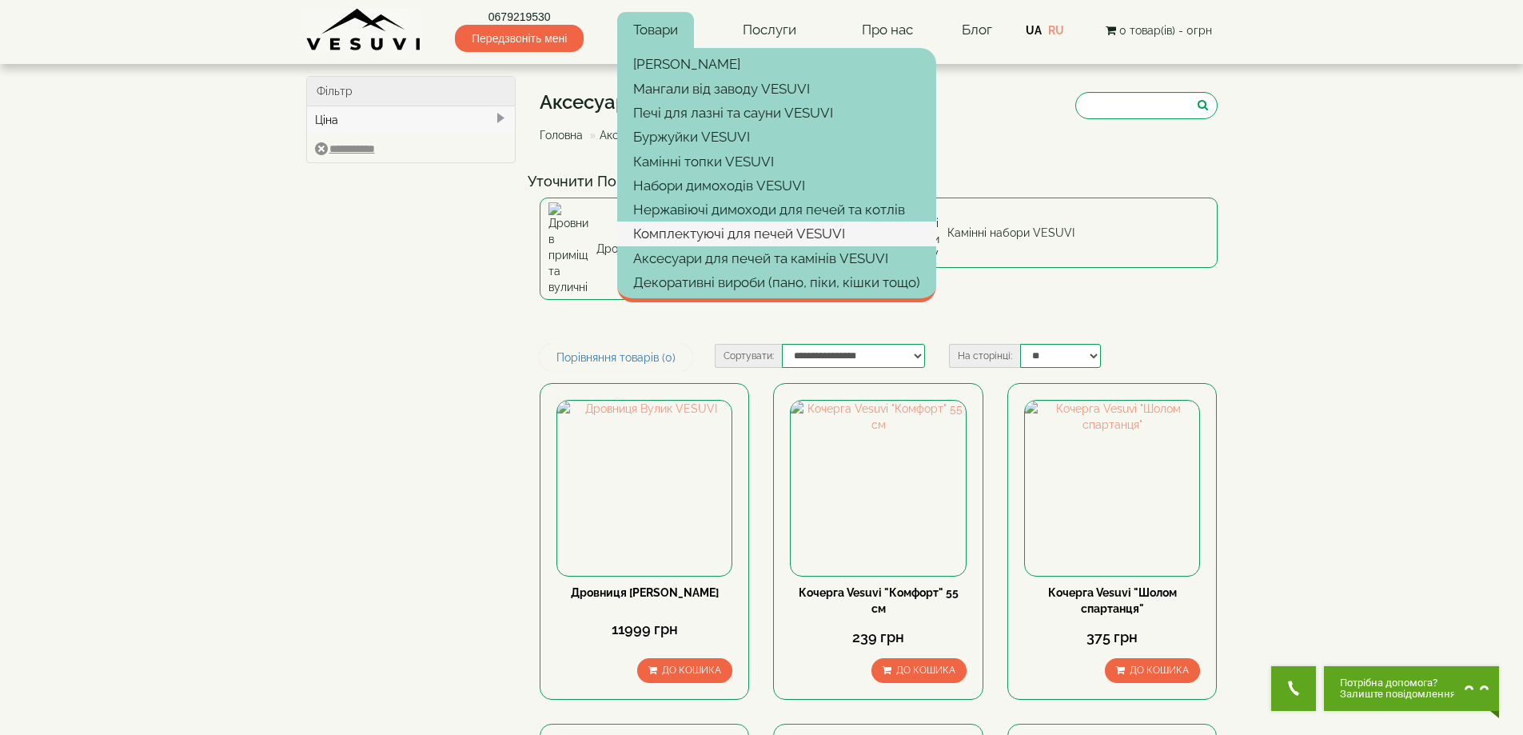
click at [675, 229] on link "Комплектуючі для печей VESUVI" at bounding box center [776, 233] width 319 height 24
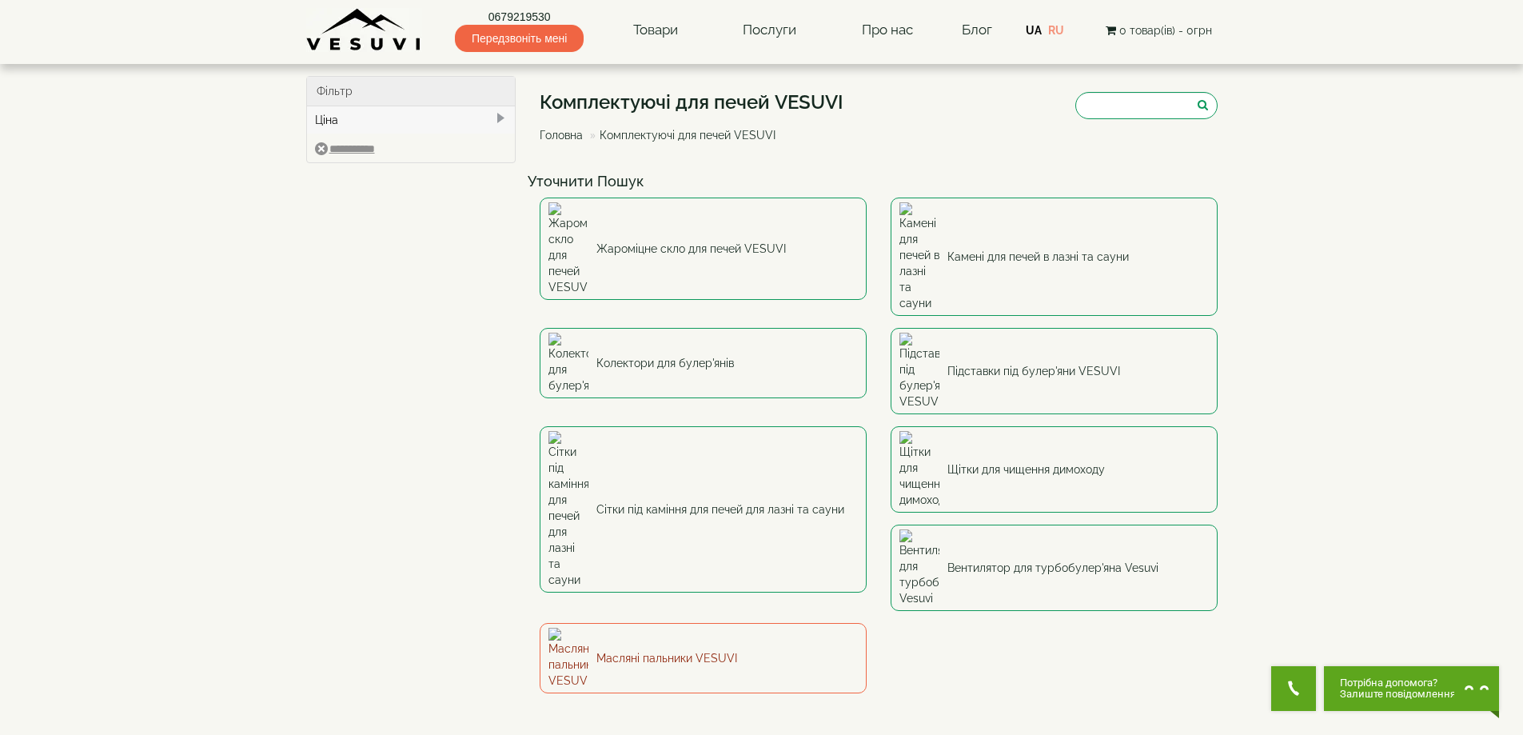
click at [588, 628] on img at bounding box center [568, 658] width 40 height 61
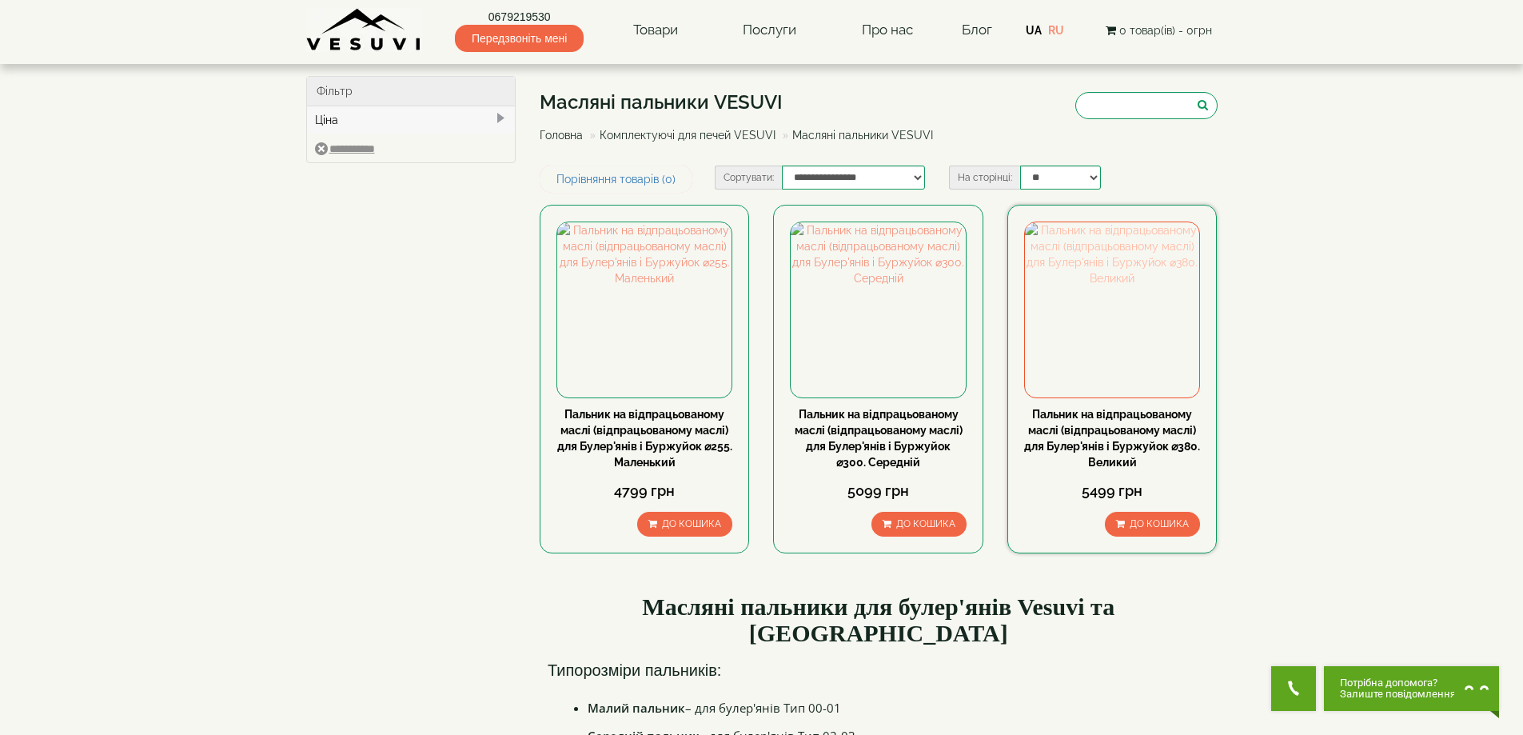
click at [1091, 342] on img at bounding box center [1112, 309] width 174 height 174
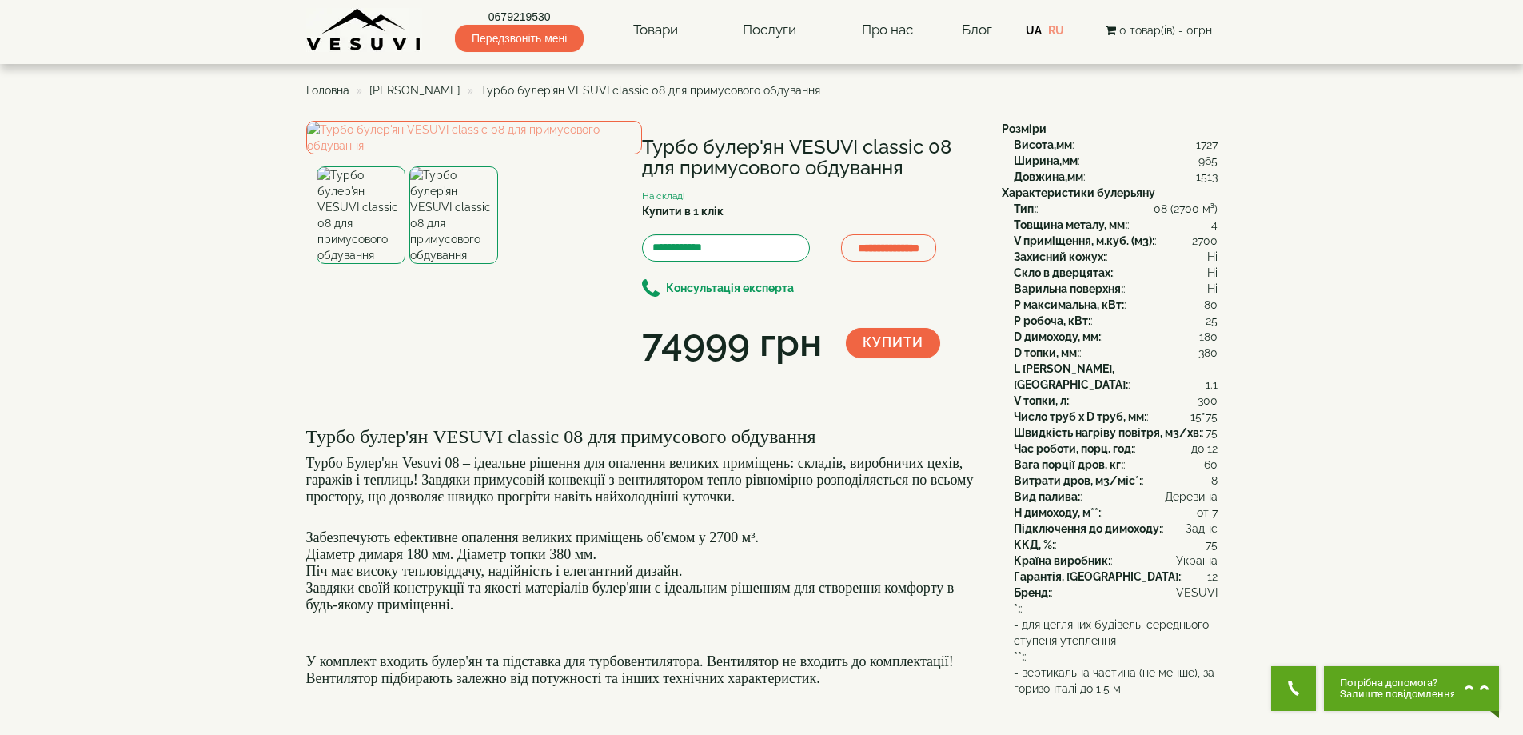
click at [458, 264] on img at bounding box center [453, 215] width 89 height 98
click at [374, 264] on img at bounding box center [361, 215] width 89 height 98
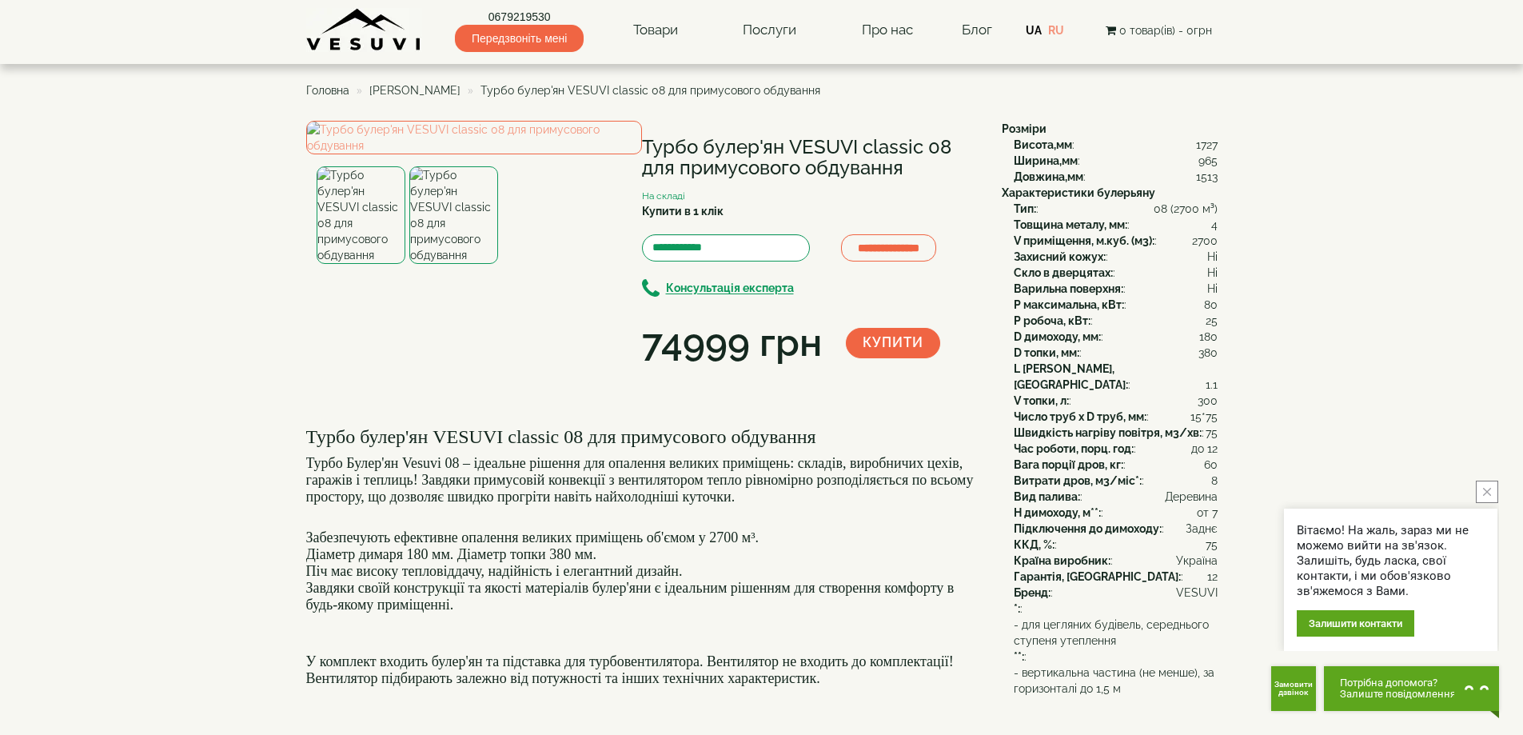
click at [461, 264] on img at bounding box center [453, 215] width 89 height 98
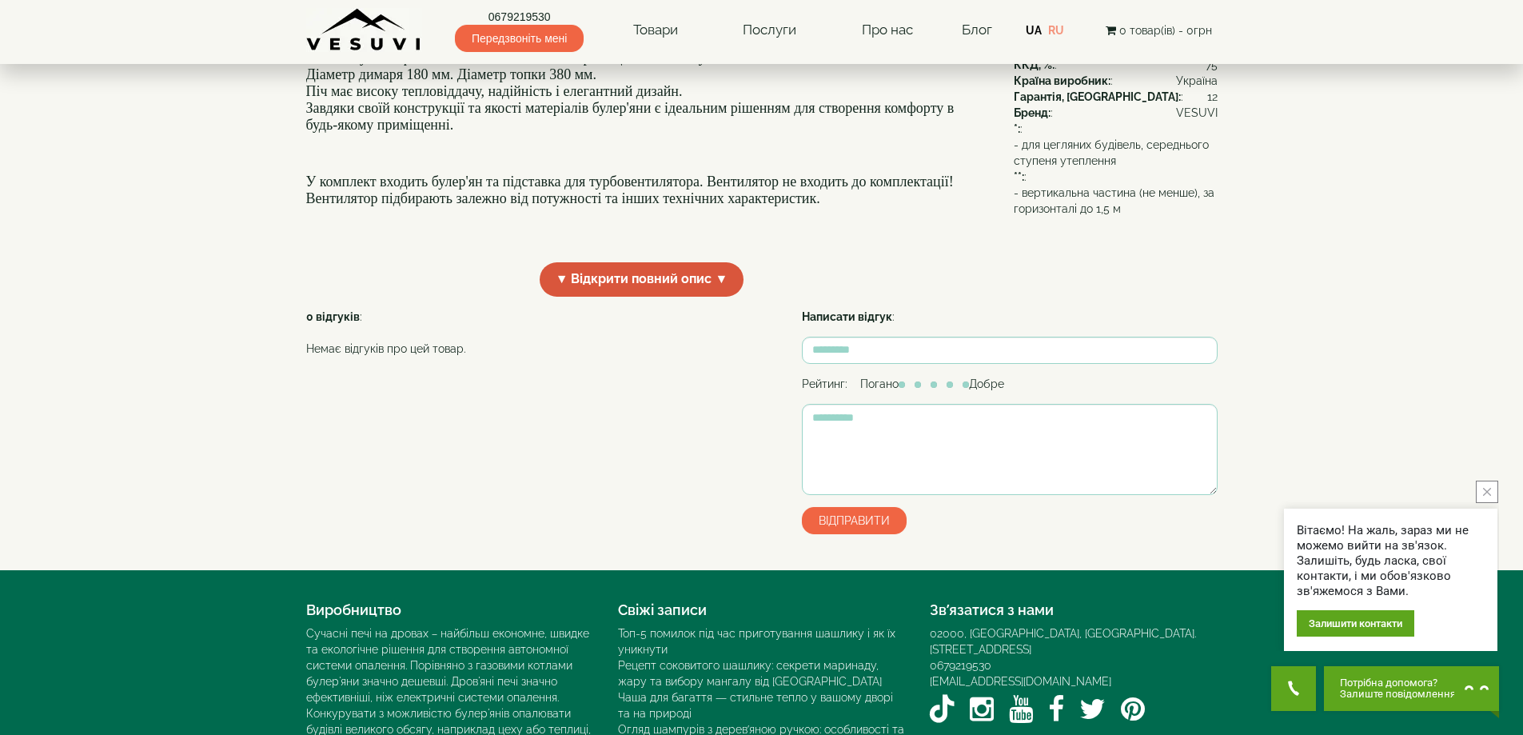
click at [671, 297] on span "▼ Відкрити повний опис ▼" at bounding box center [642, 279] width 205 height 34
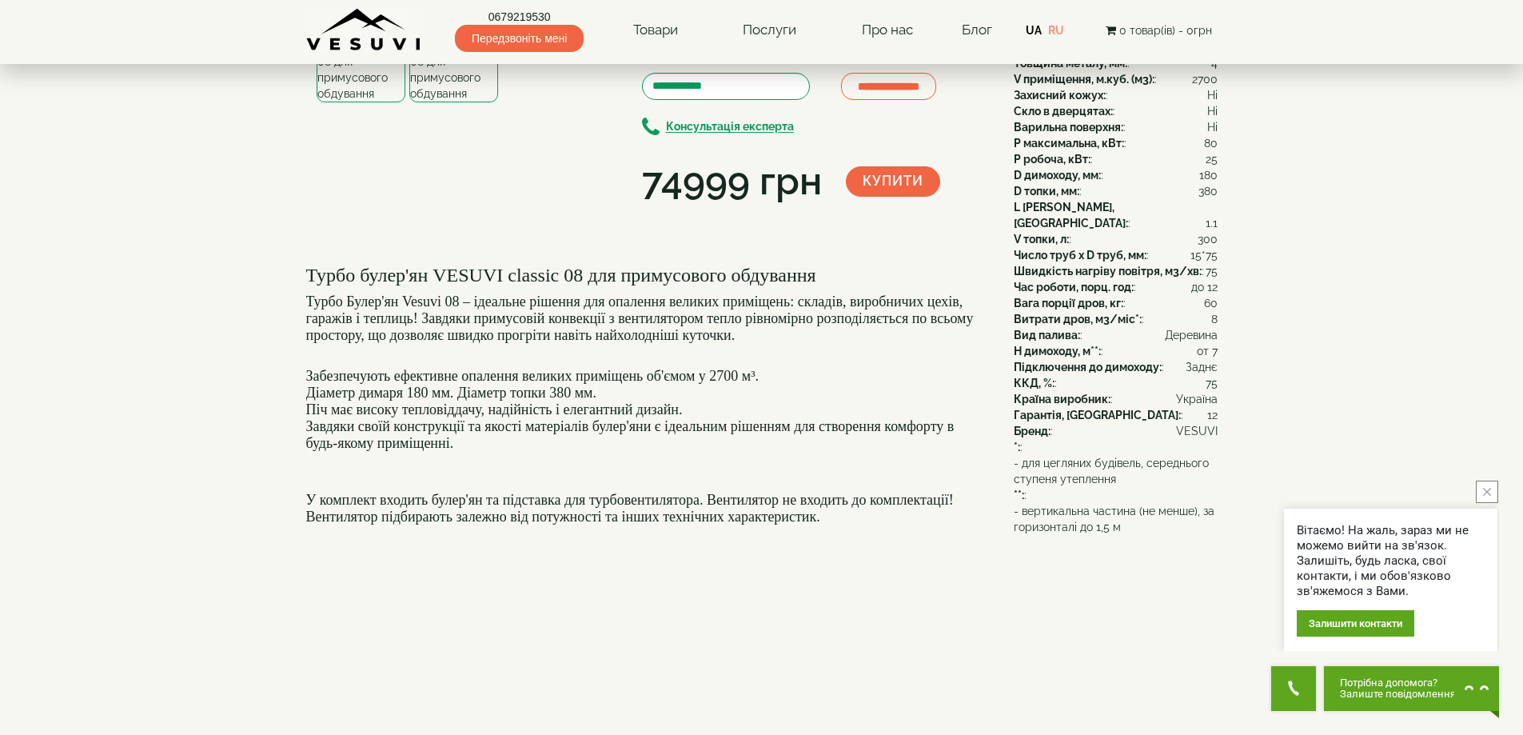
scroll to position [0, 0]
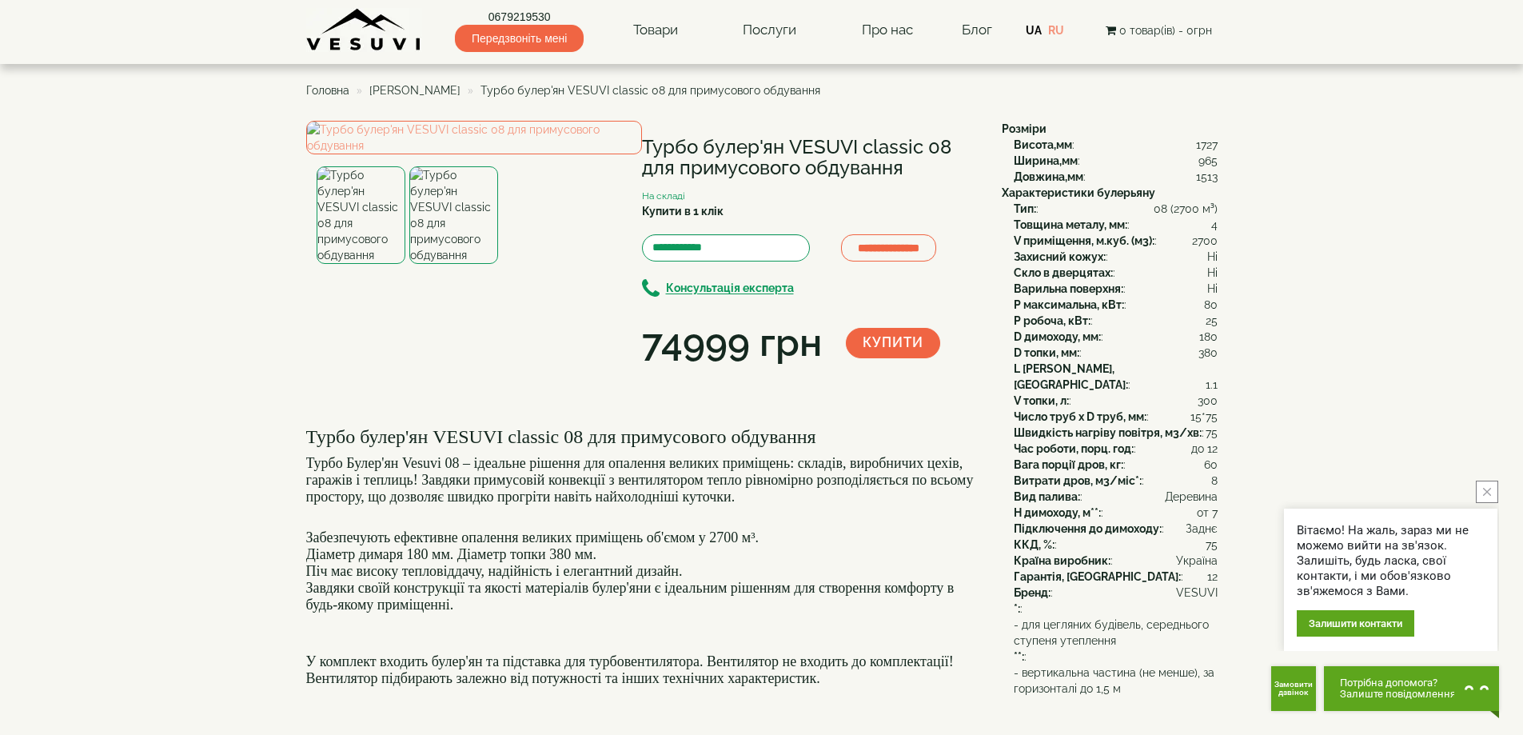
click at [405, 86] on span "[PERSON_NAME]" at bounding box center [414, 90] width 91 height 13
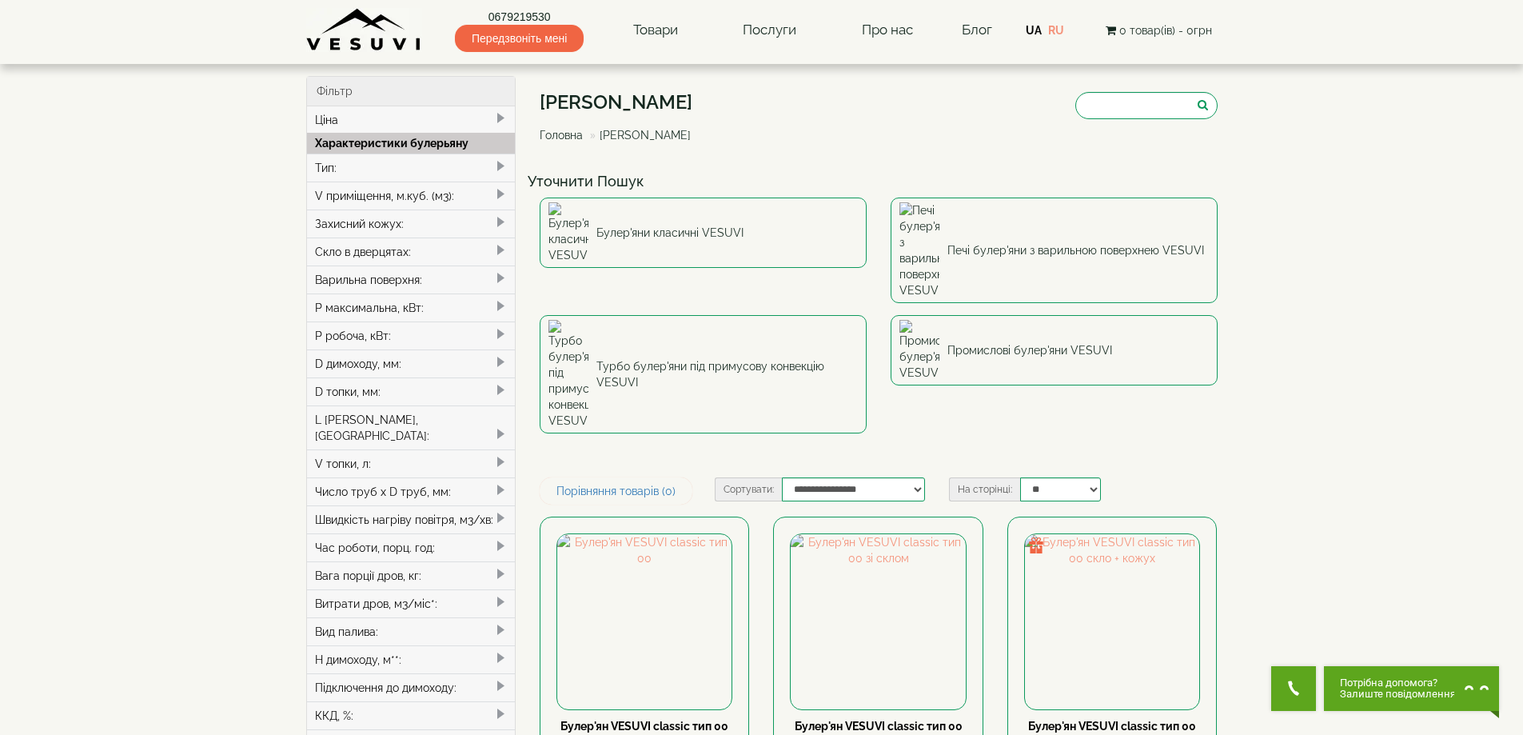
click at [394, 33] on img at bounding box center [364, 30] width 116 height 44
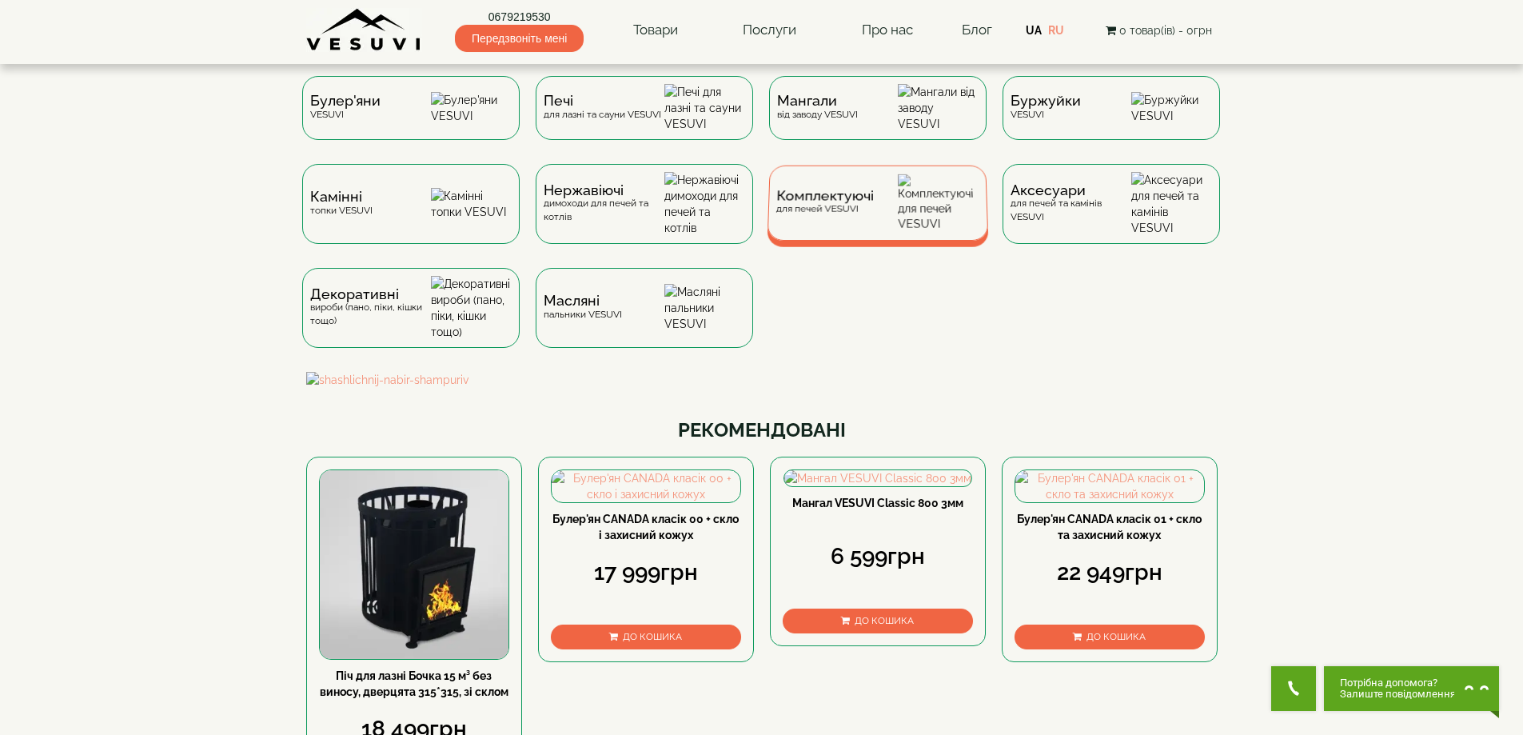
click at [876, 219] on div "Комплектуючі для печей VESUVI" at bounding box center [877, 202] width 221 height 75
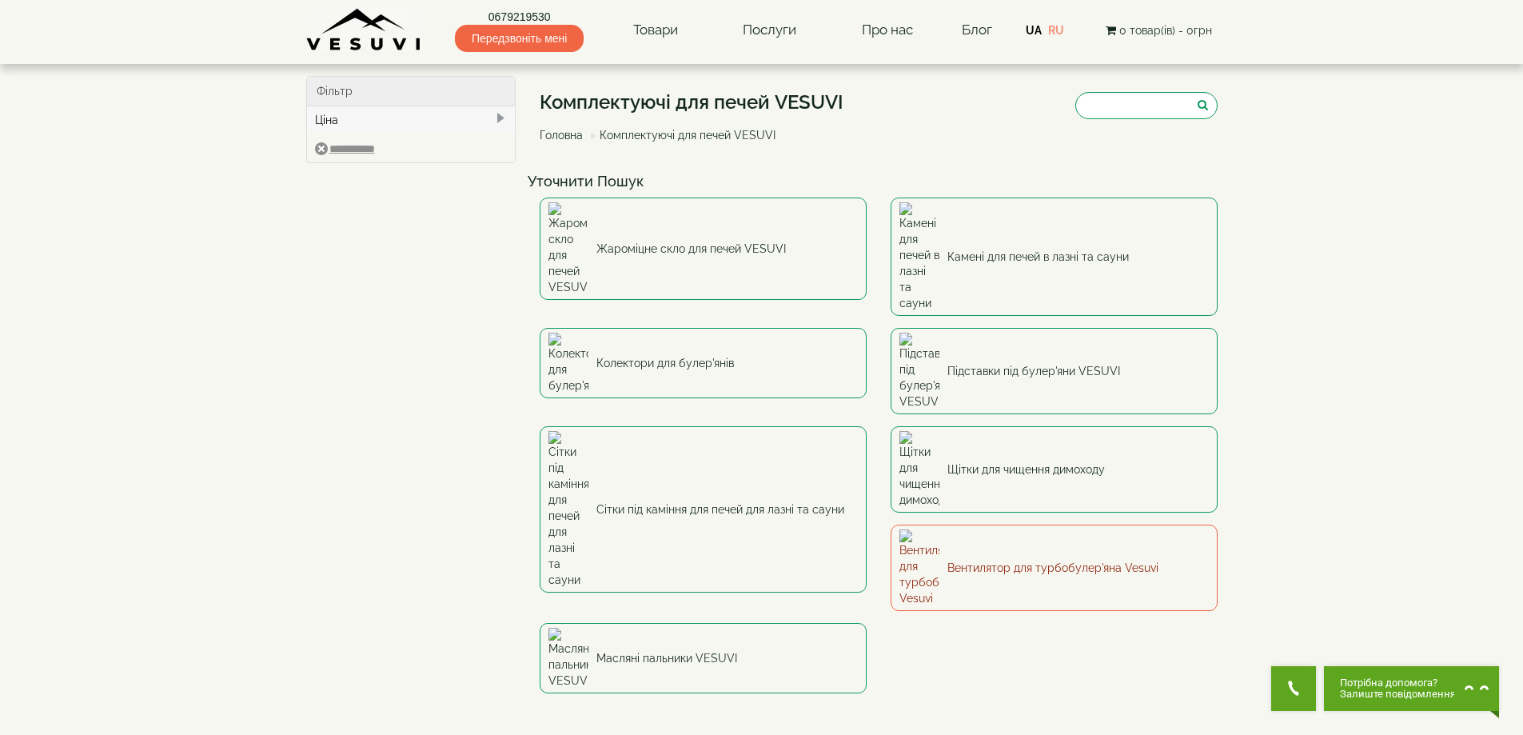
click at [891, 524] on link "Вентилятор для турбобулер'яна Vesuvi" at bounding box center [1054, 567] width 327 height 86
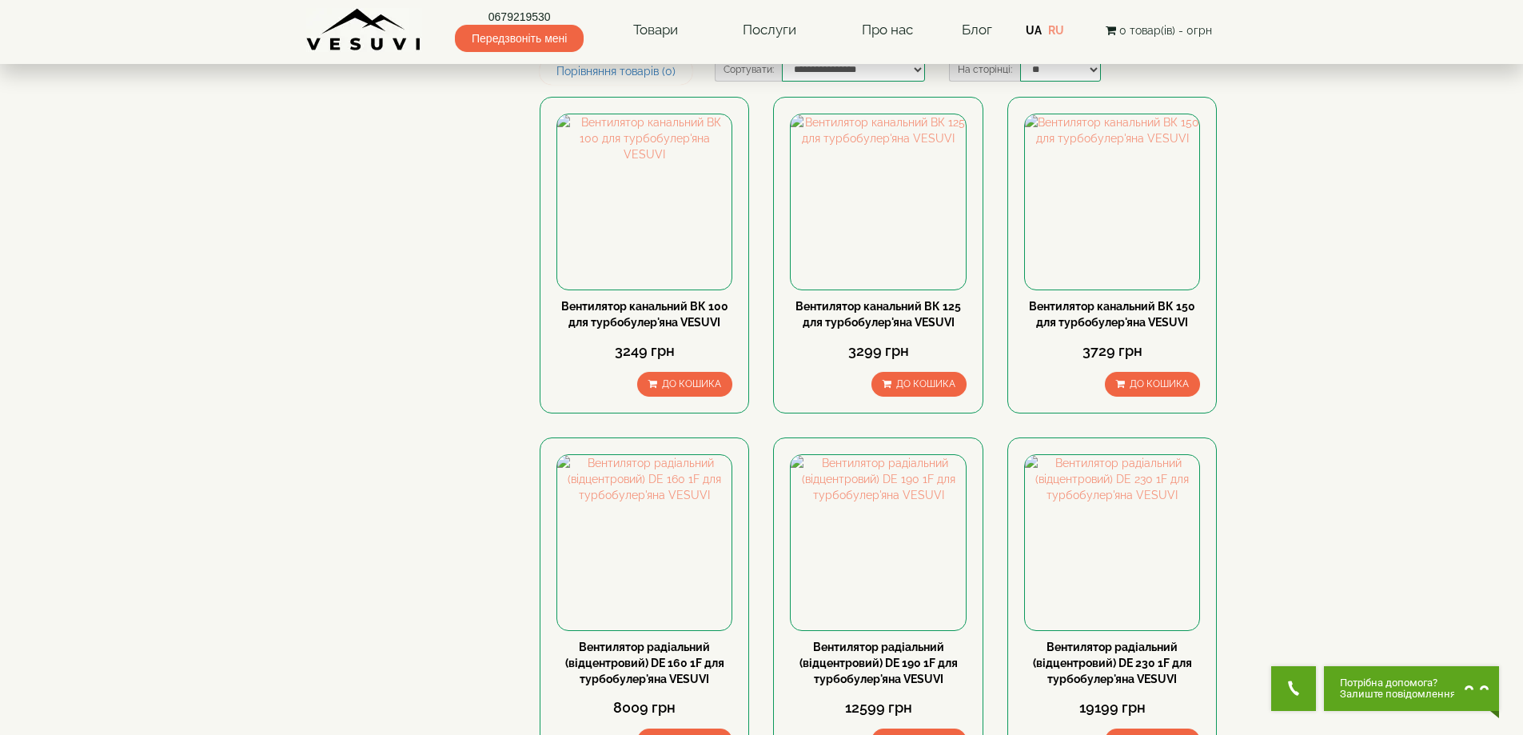
scroll to position [80, 0]
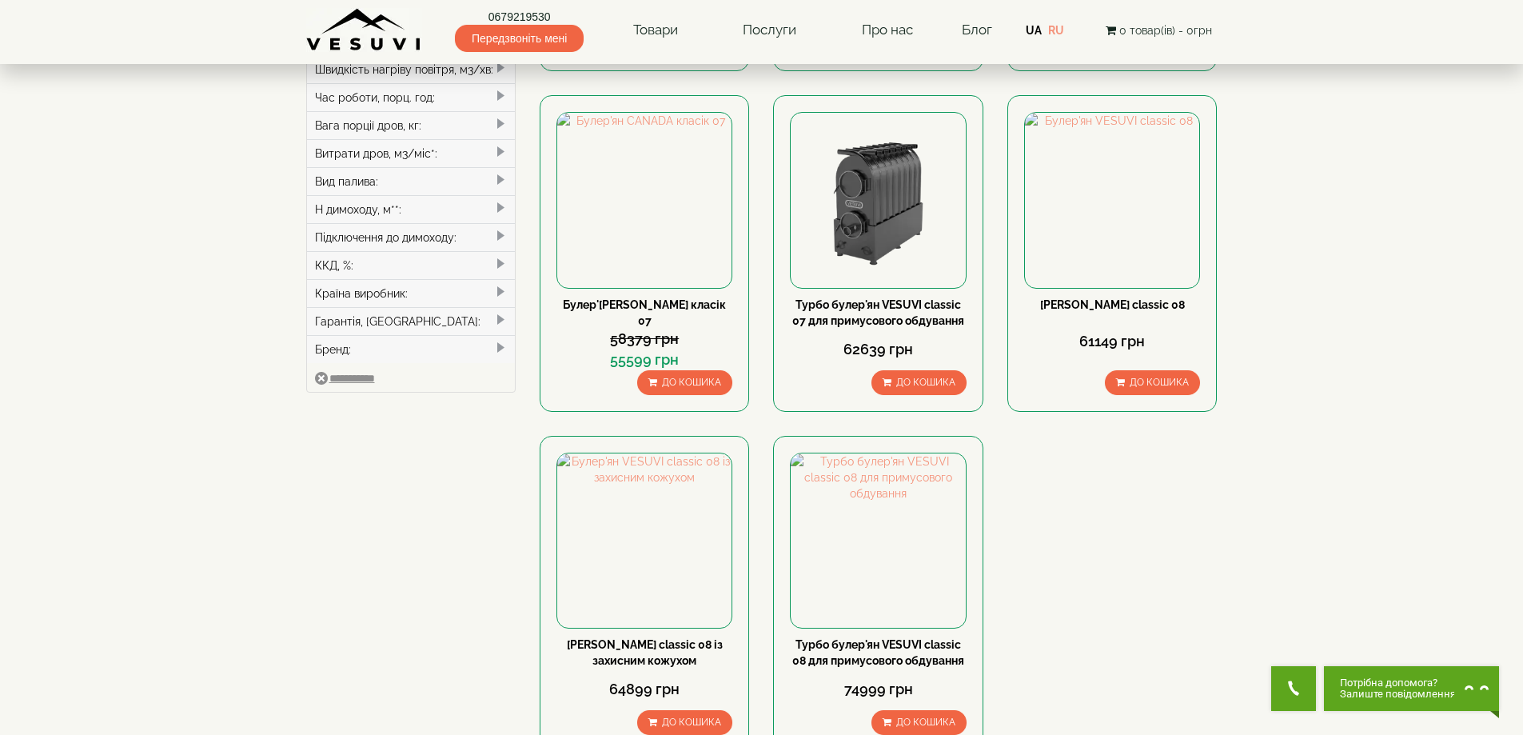
scroll to position [560, 0]
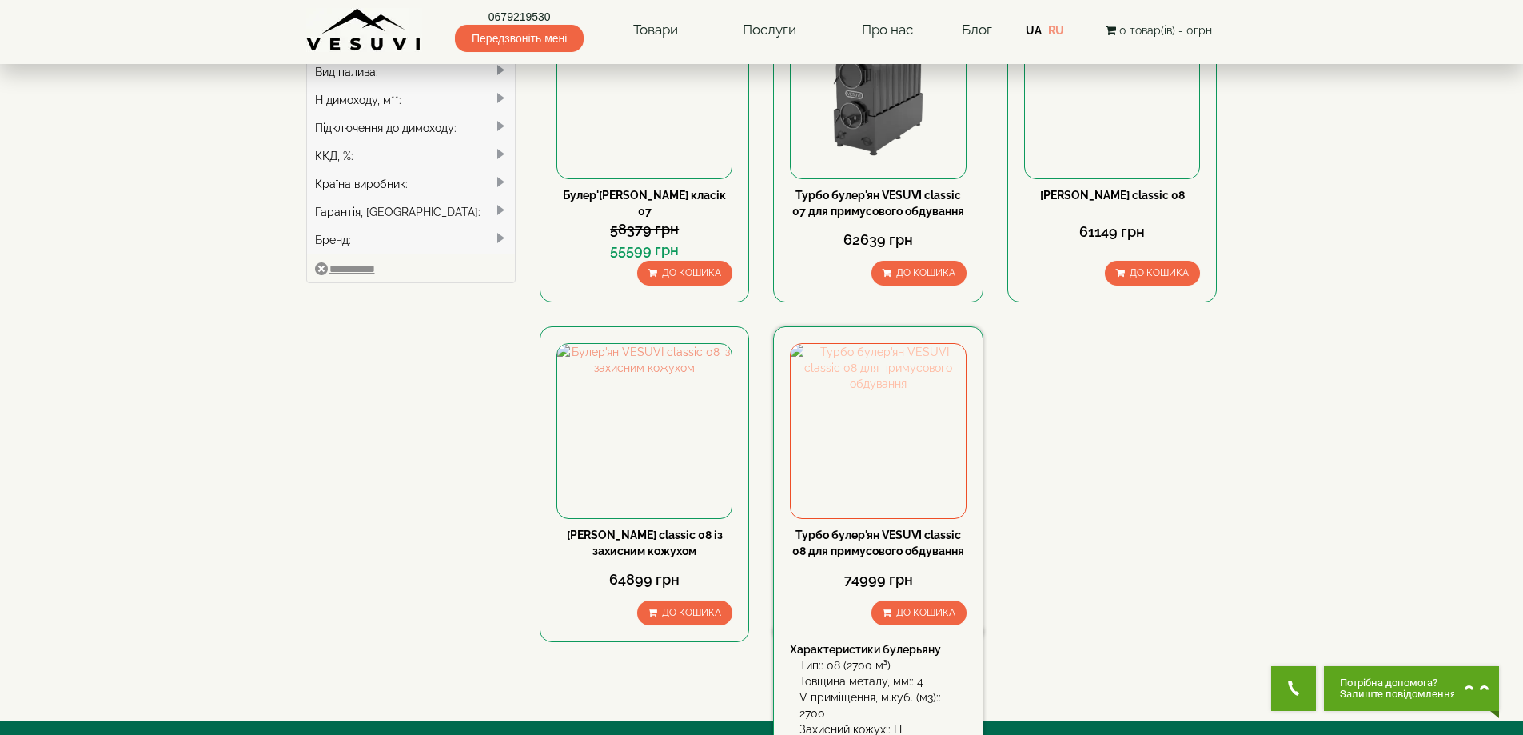
click at [882, 470] on img at bounding box center [878, 431] width 174 height 174
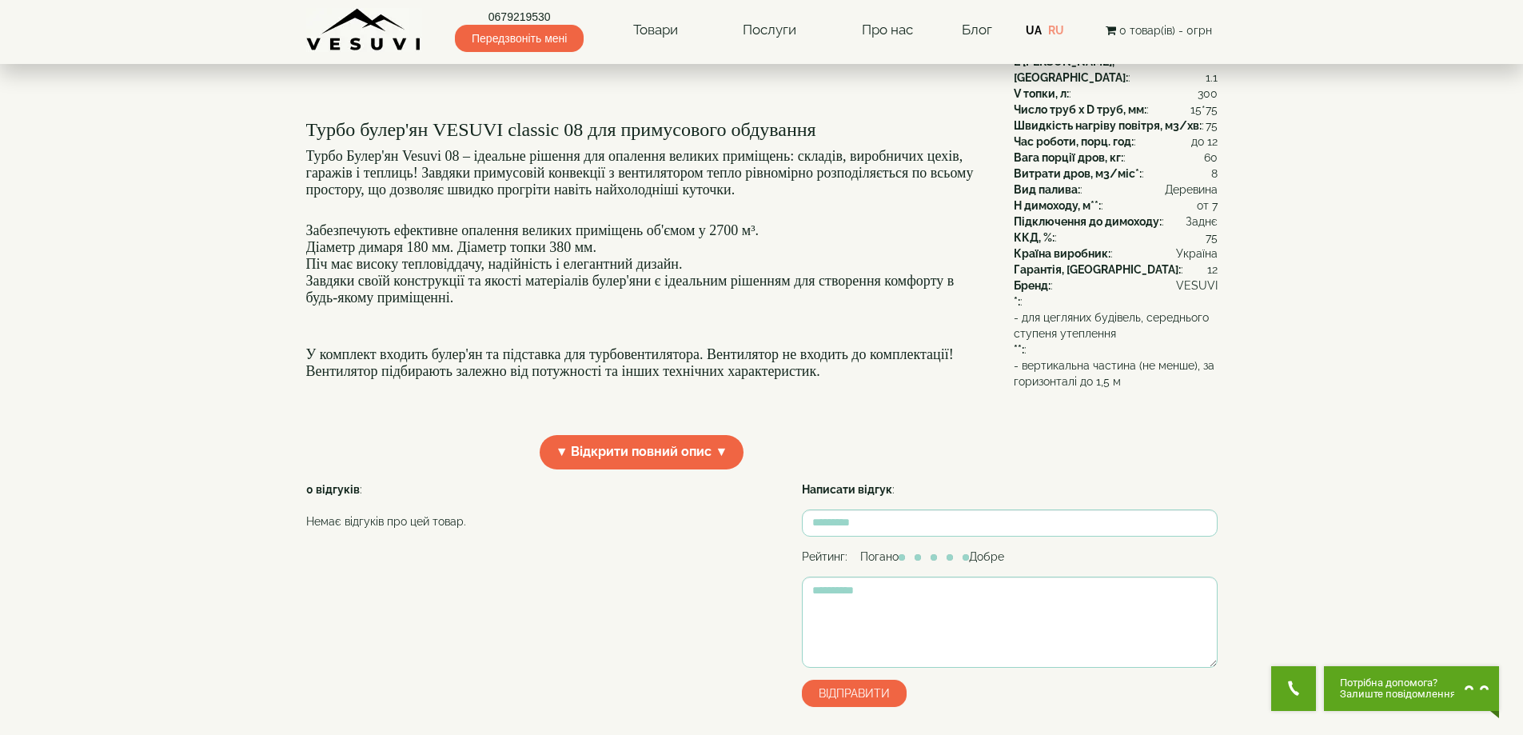
scroll to position [320, 0]
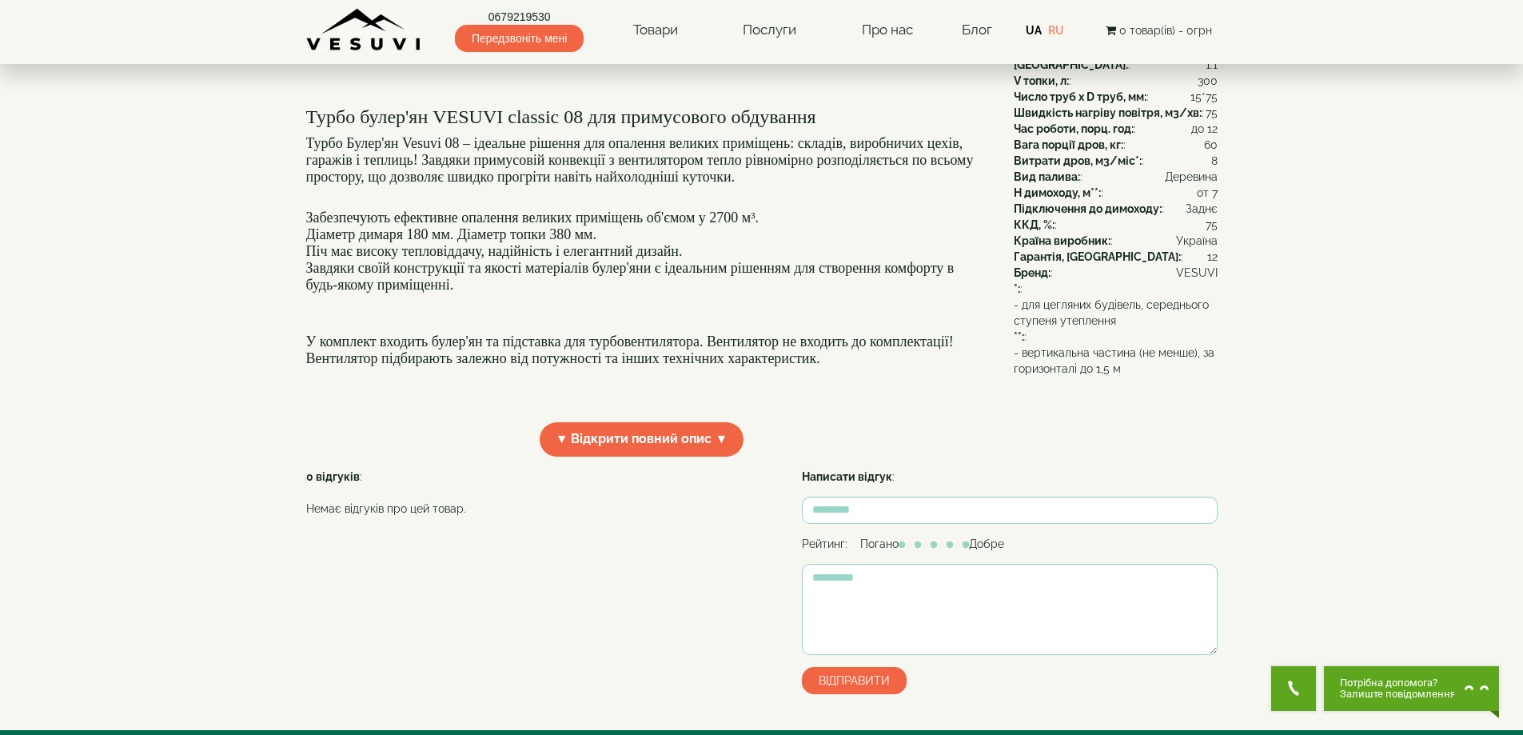
click at [654, 468] on div "Турбо булер'ян VESUVI classic 08 для примусового обдування Турбо Булер'ян Vesuv…" at bounding box center [648, 279] width 684 height 378
click at [657, 456] on span "▼ Відкрити повний опис ▼" at bounding box center [642, 439] width 205 height 34
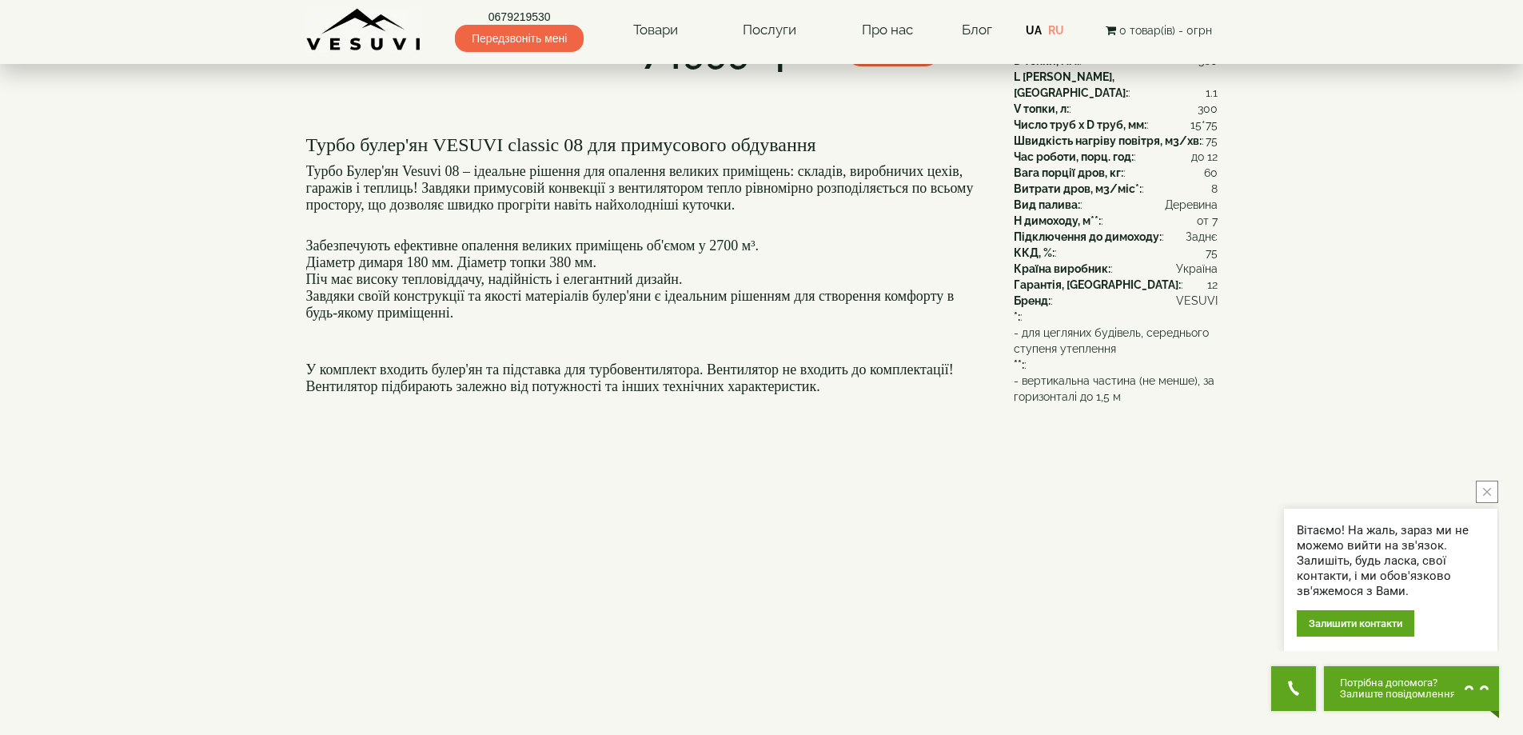
scroll to position [80, 0]
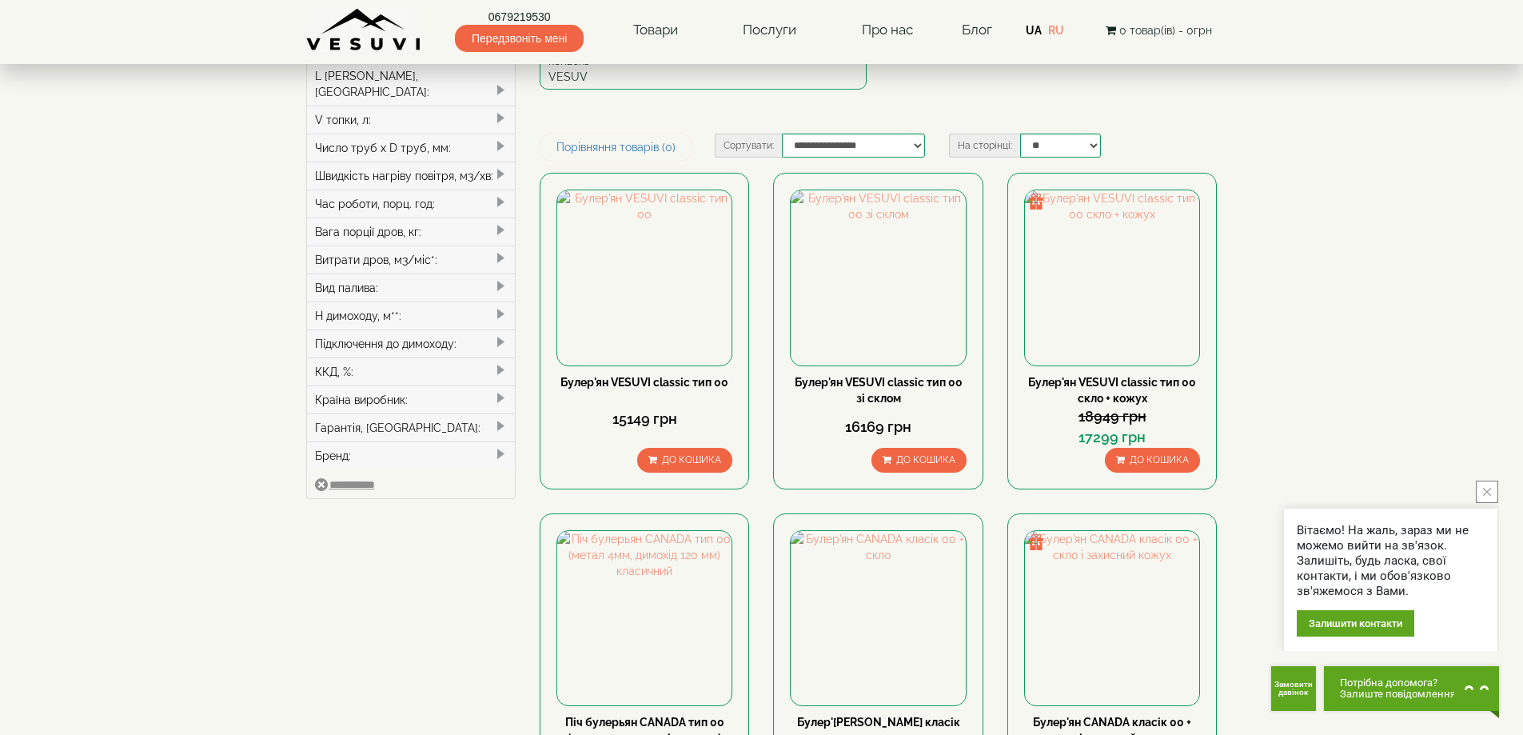
scroll to position [240, 0]
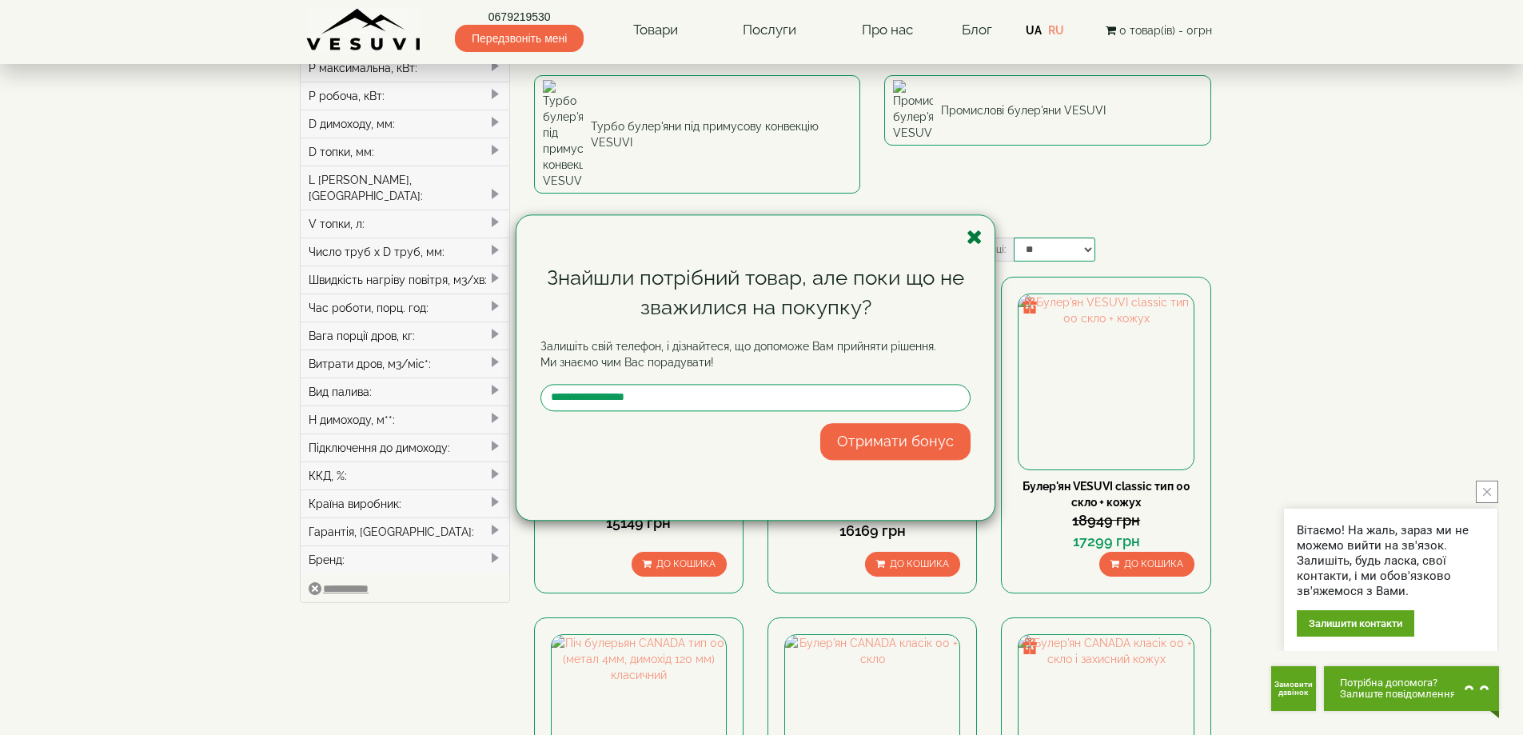
click at [975, 237] on icon "button" at bounding box center [975, 237] width 16 height 20
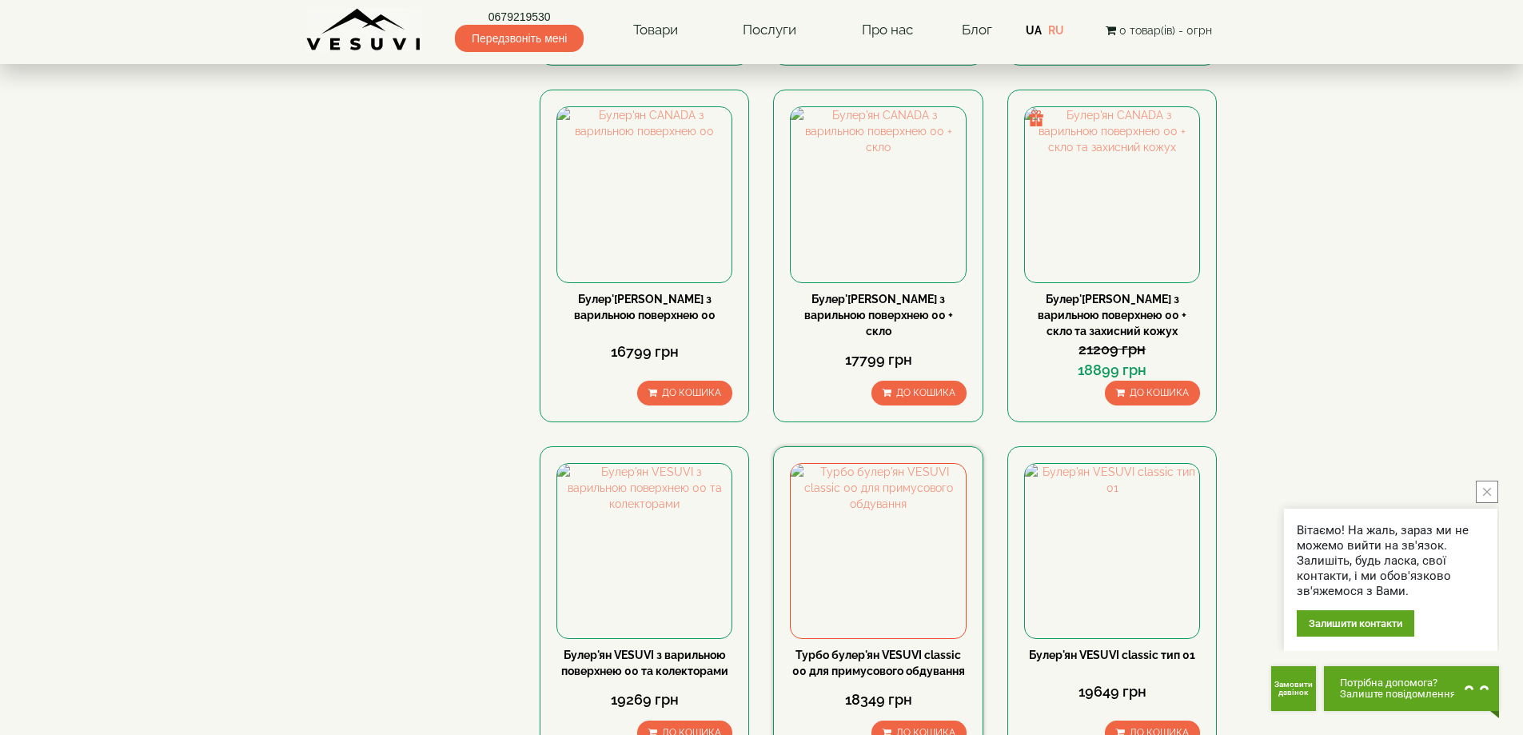
scroll to position [1599, 0]
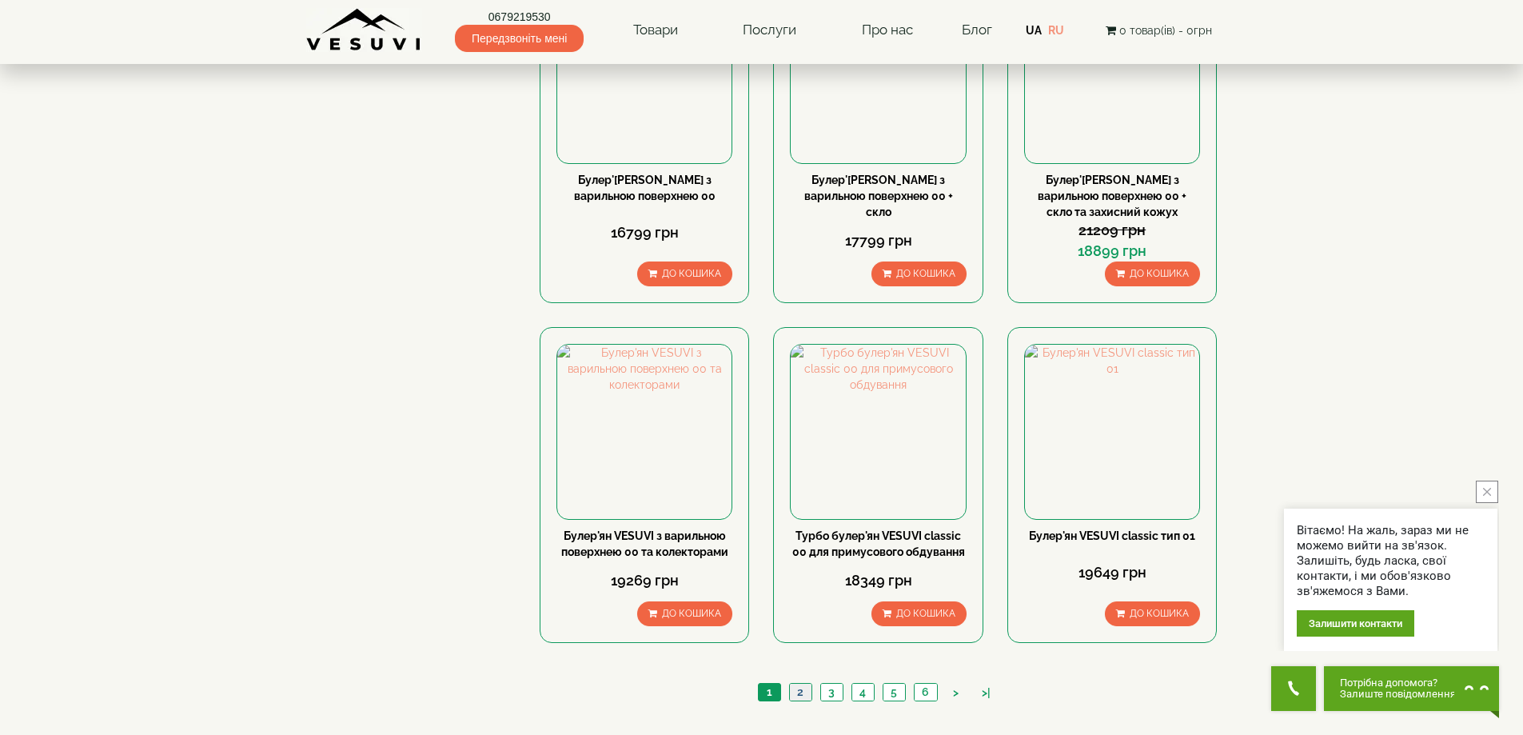
click at [794, 684] on link "2" at bounding box center [800, 692] width 22 height 17
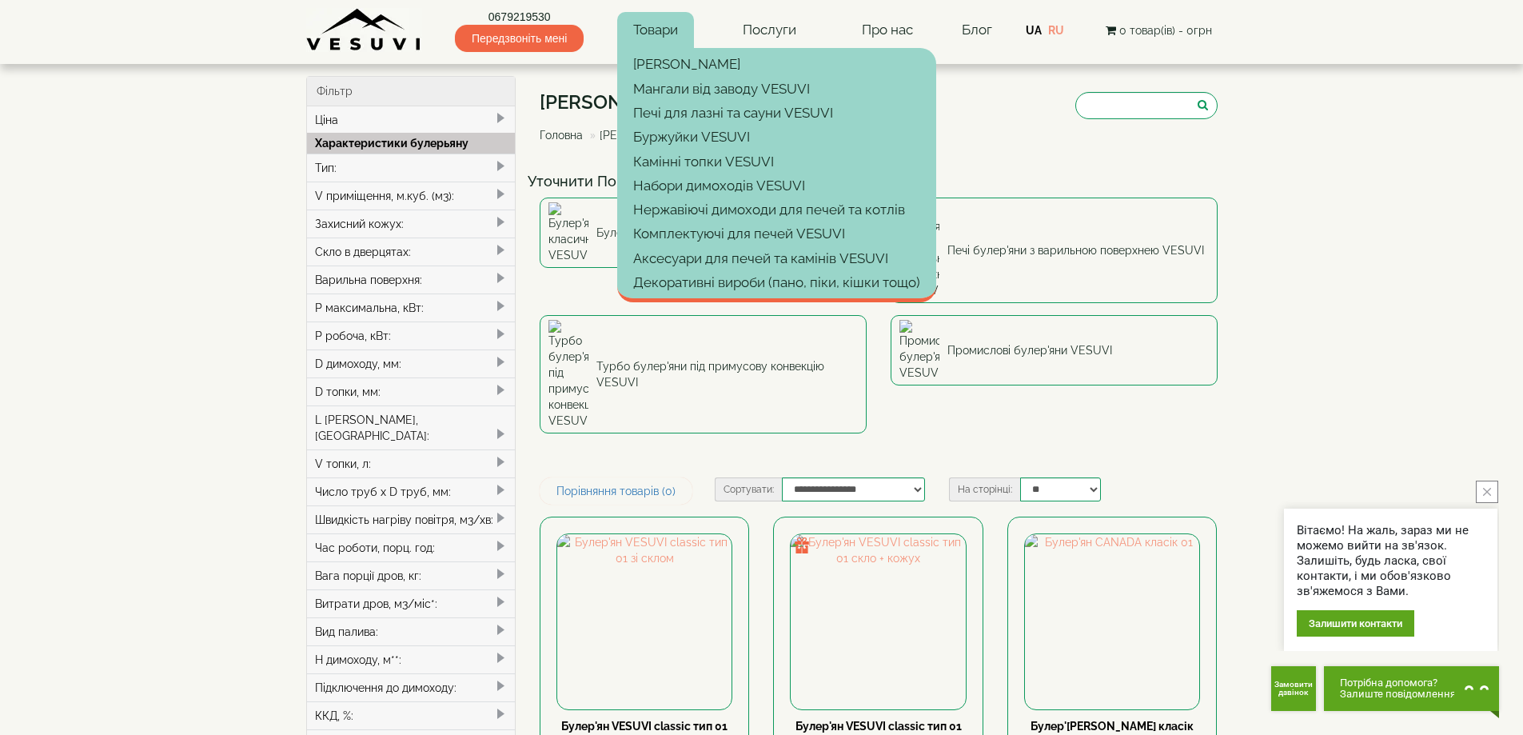
click at [655, 38] on link "Товари" at bounding box center [655, 30] width 77 height 37
click at [659, 21] on link "Товари" at bounding box center [655, 30] width 77 height 37
click at [630, 59] on link "[PERSON_NAME]" at bounding box center [776, 64] width 319 height 24
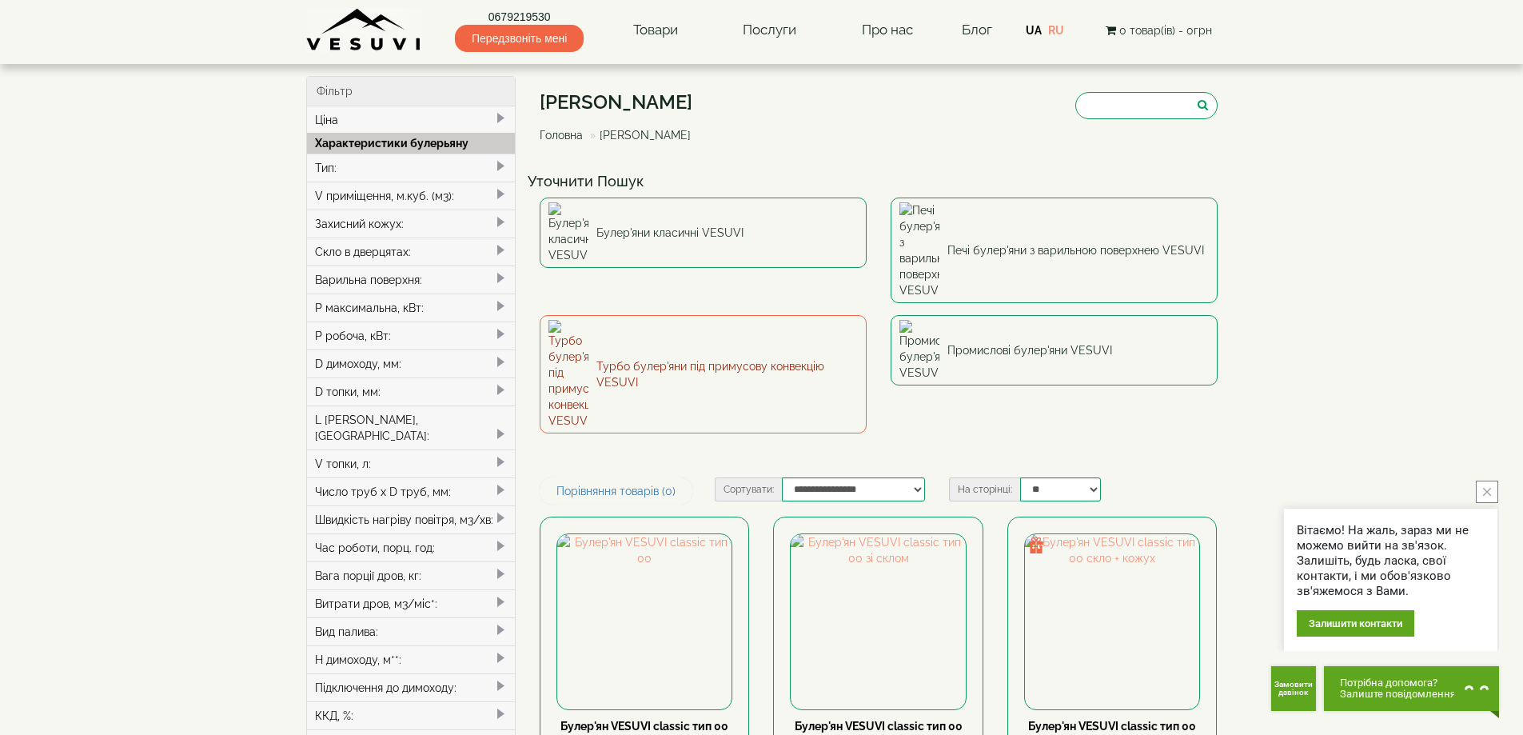
click at [645, 315] on link "Турбо булер'яни під примусову конвекцію VESUVI" at bounding box center [703, 374] width 327 height 118
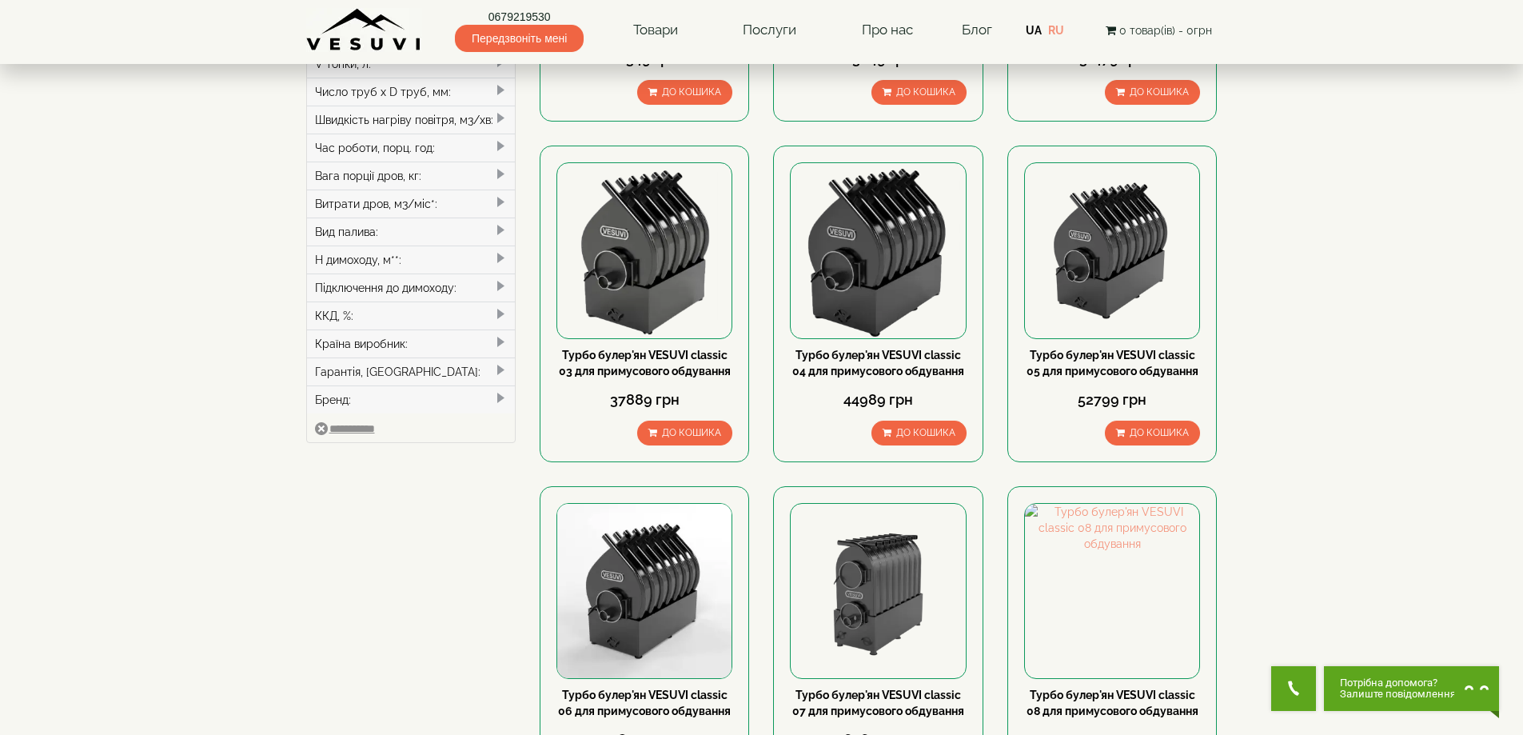
scroll to position [799, 0]
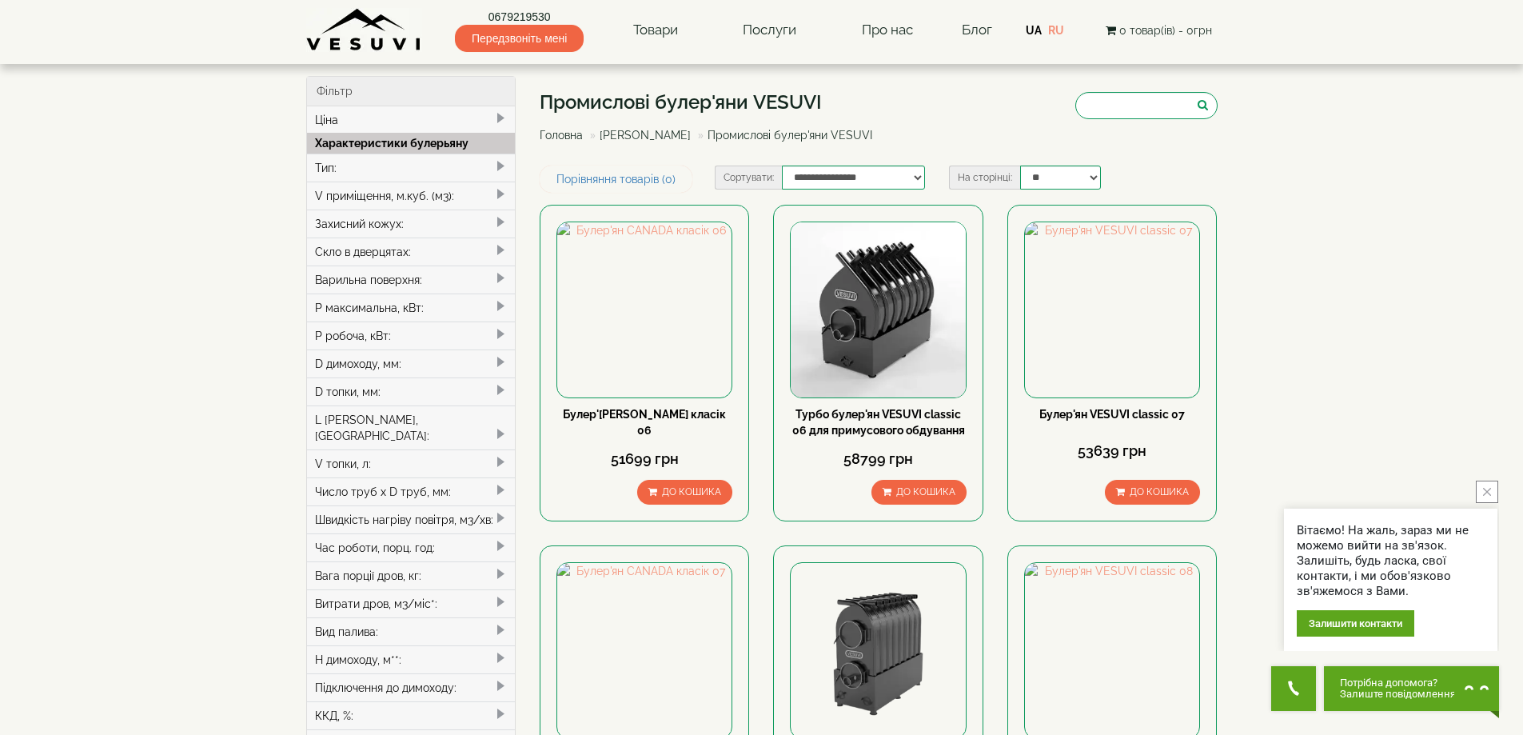
click at [349, 164] on div "Тип:" at bounding box center [411, 167] width 209 height 28
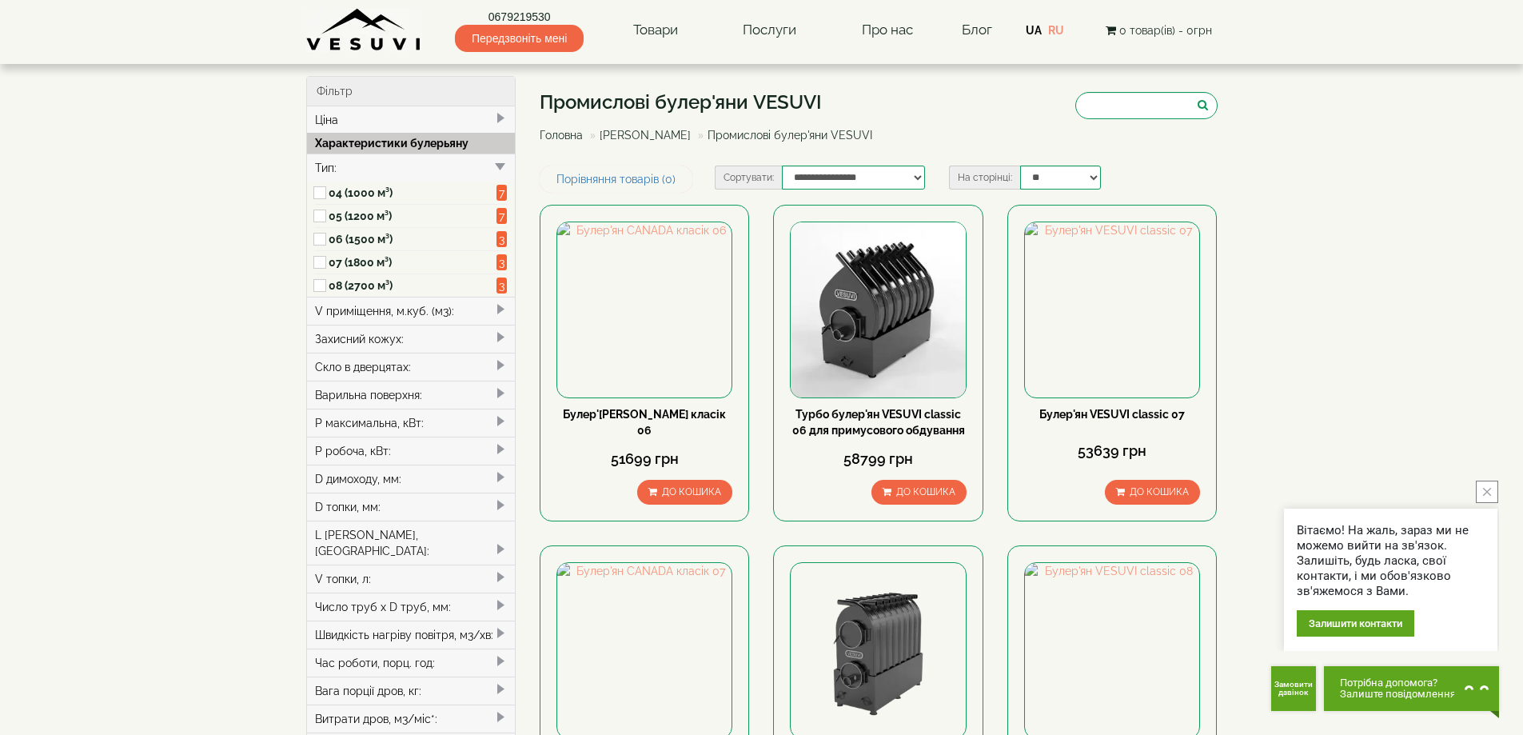
click at [648, 130] on link "[PERSON_NAME]" at bounding box center [645, 135] width 91 height 13
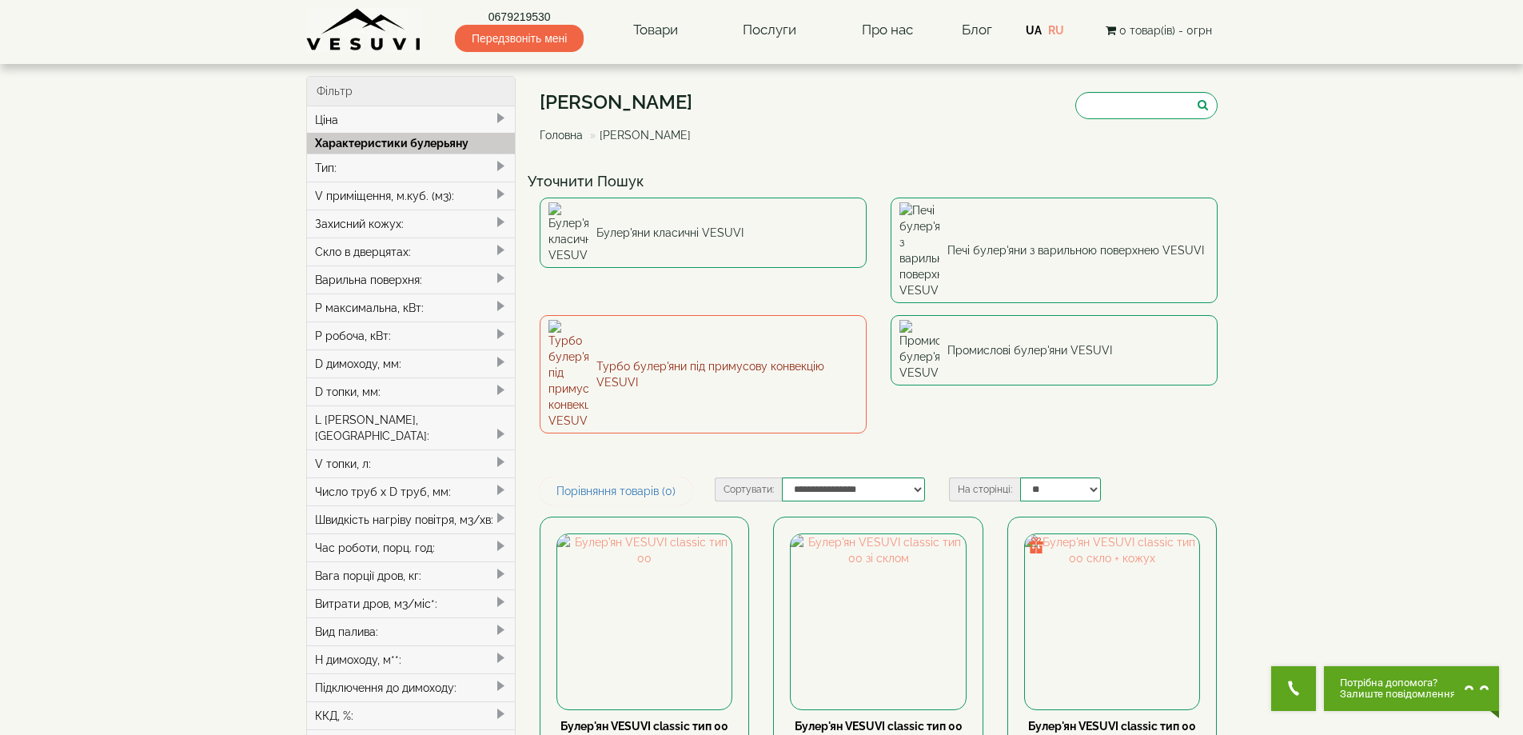
click at [693, 315] on link "Турбо булер'яни під примусову конвекцію VESUVI" at bounding box center [703, 374] width 327 height 118
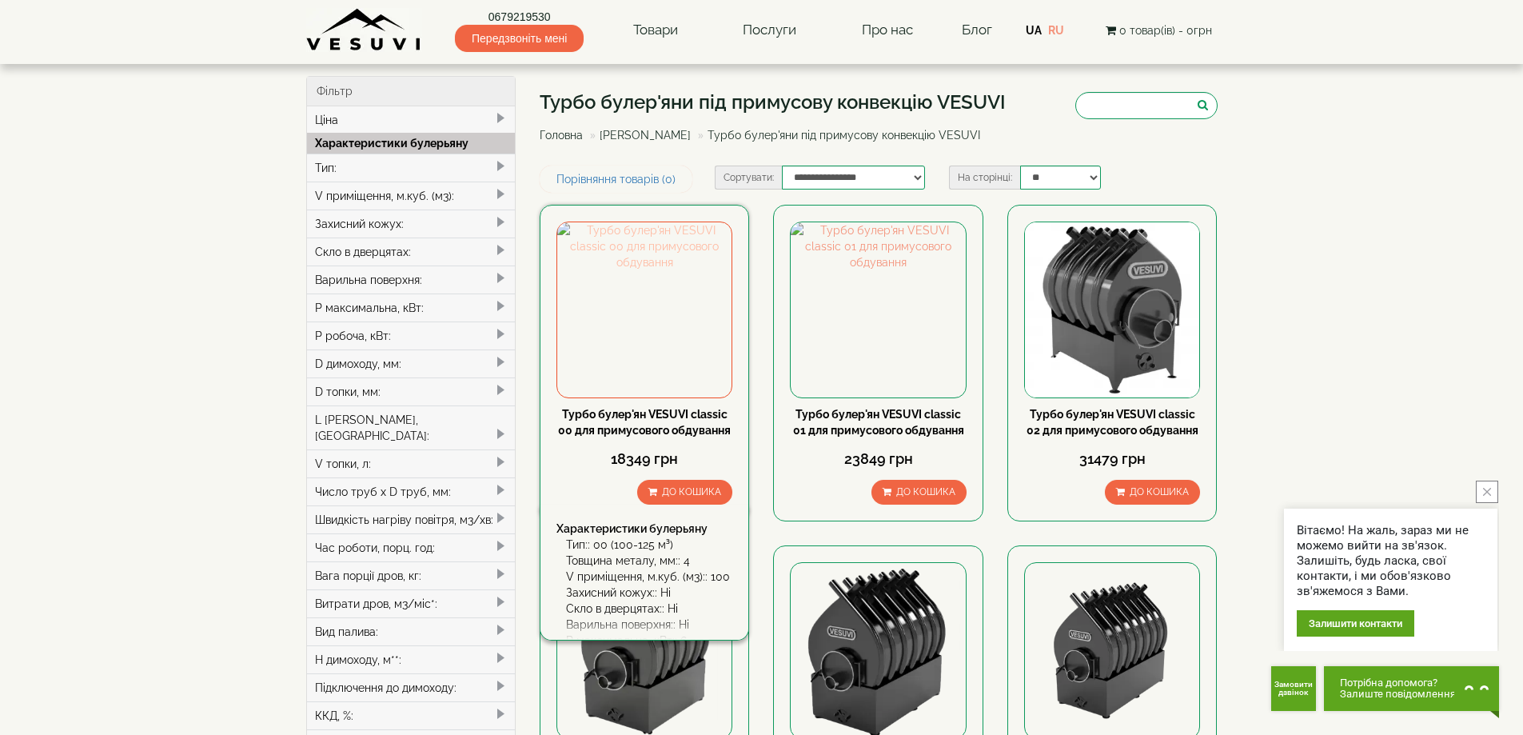
click at [646, 346] on img at bounding box center [644, 309] width 174 height 174
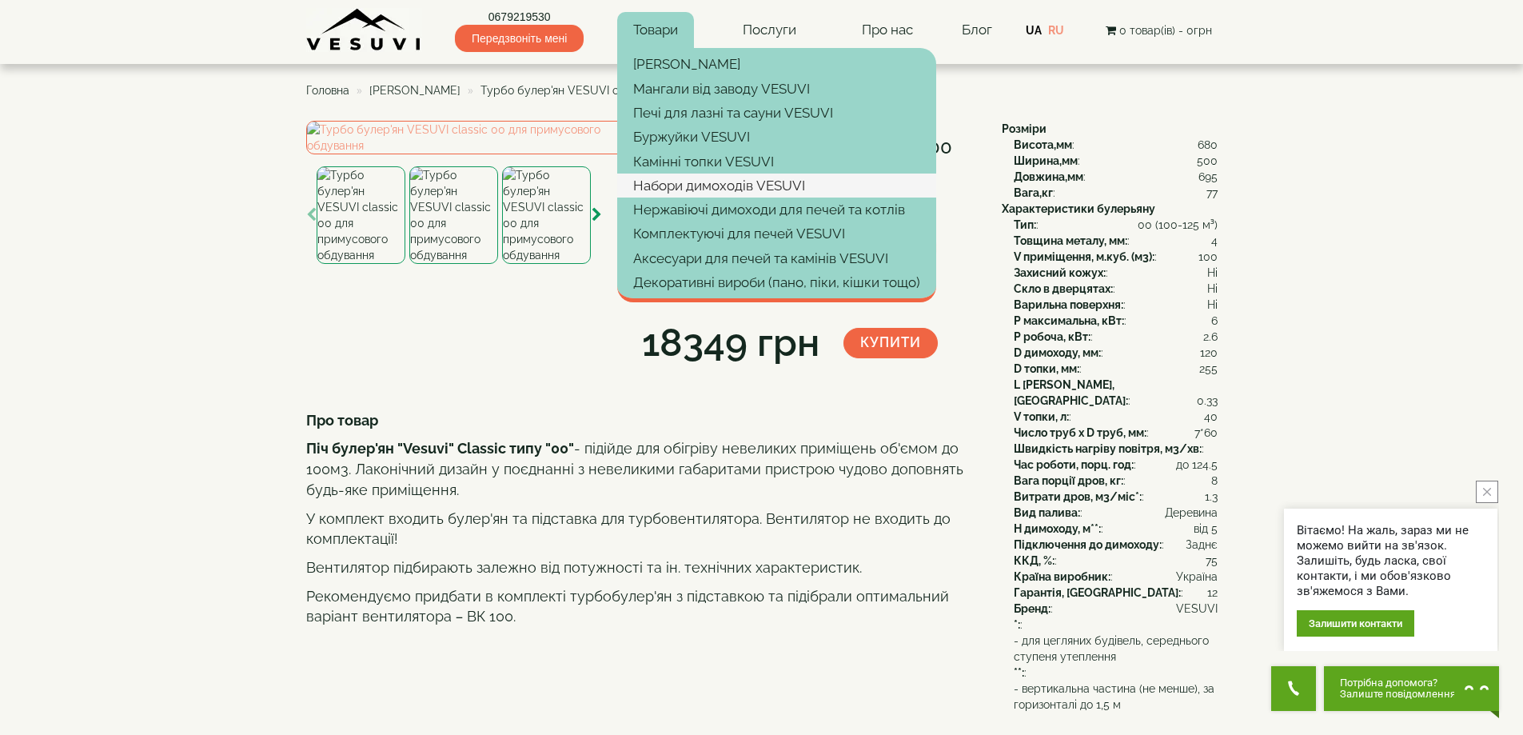
click at [725, 185] on link "Набори димоходів VESUVI" at bounding box center [776, 185] width 319 height 24
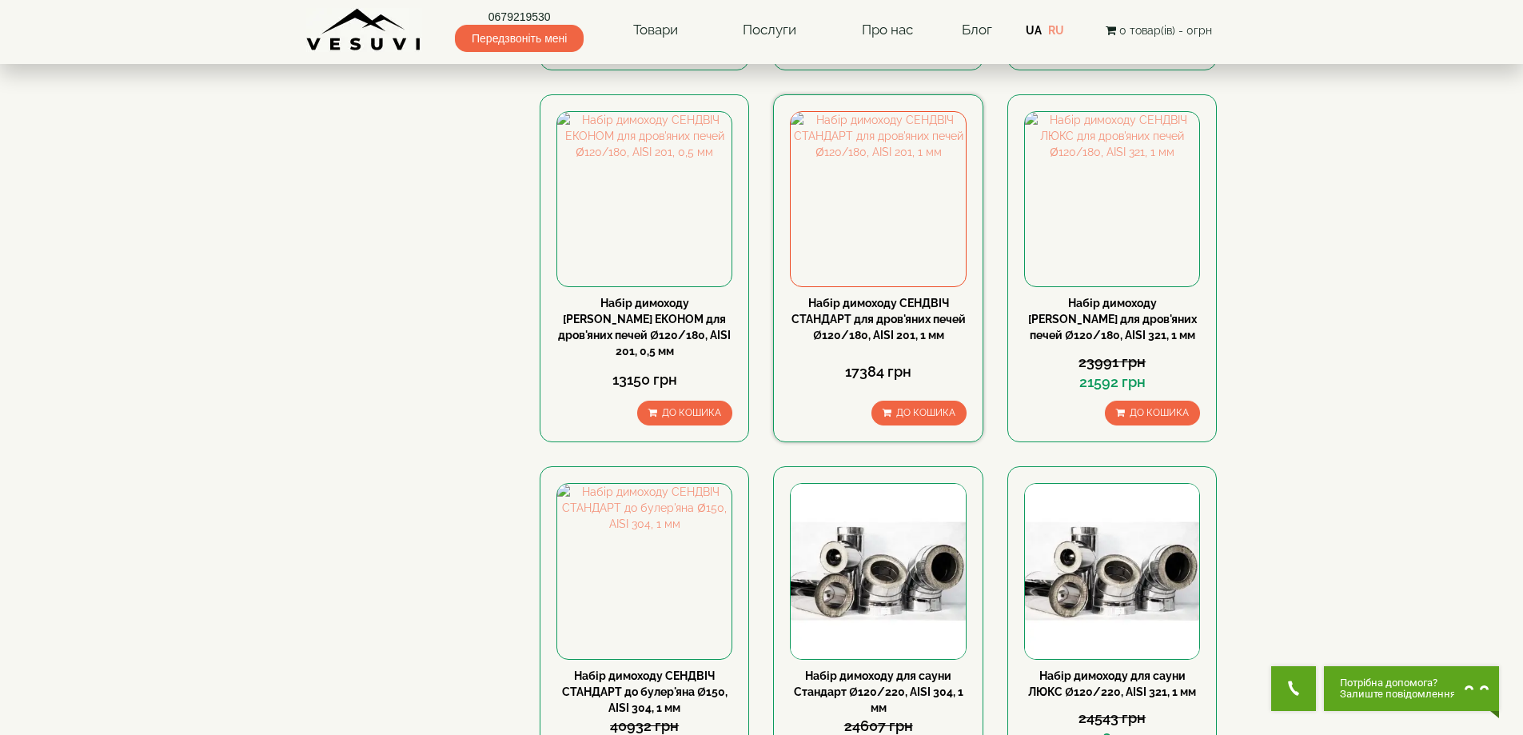
scroll to position [640, 0]
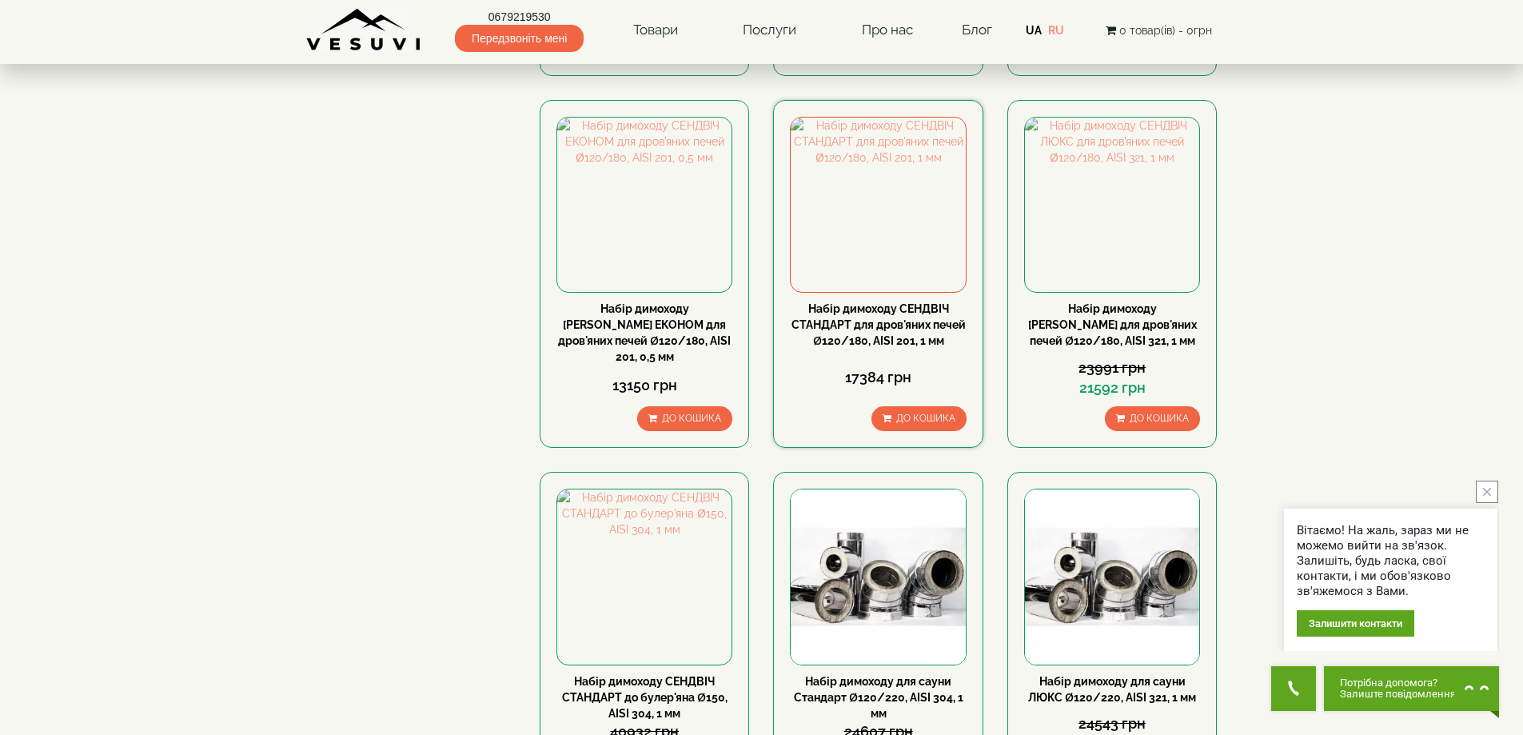
click at [882, 301] on div "Набір димоходу СЕНДВІЧ СТАНДАРТ для дров'яних печей Ø120/180, AISI 201, 1 мм" at bounding box center [878, 325] width 176 height 48
click at [887, 225] on img at bounding box center [878, 205] width 174 height 174
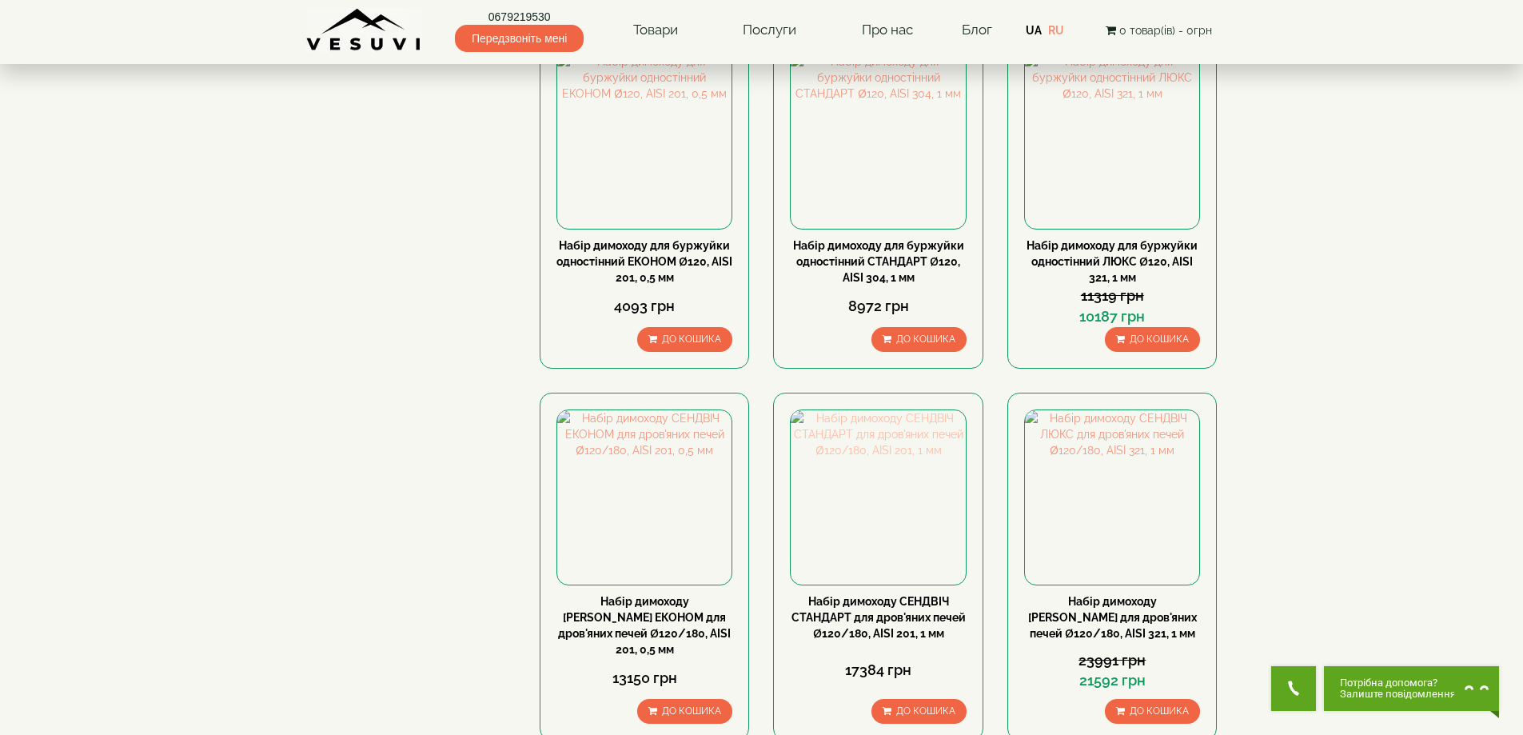
scroll to position [320, 0]
